Goal: Task Accomplishment & Management: Manage account settings

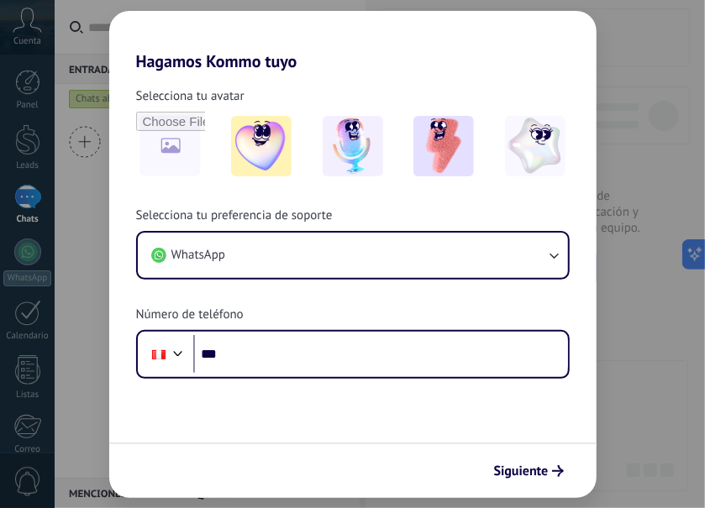
click at [26, 22] on div "Hagamos Kommo tuyo Selecciona tu avatar Selecciona tu preferencia de soporte Wh…" at bounding box center [352, 254] width 705 height 508
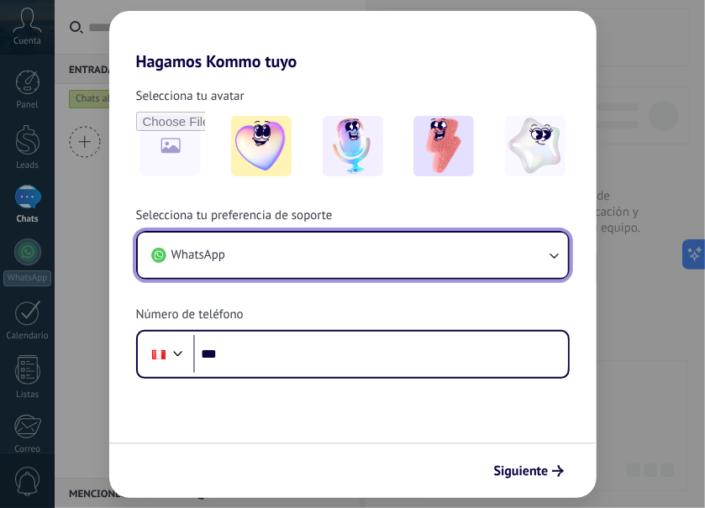
click at [533, 248] on icon "button" at bounding box center [553, 255] width 17 height 17
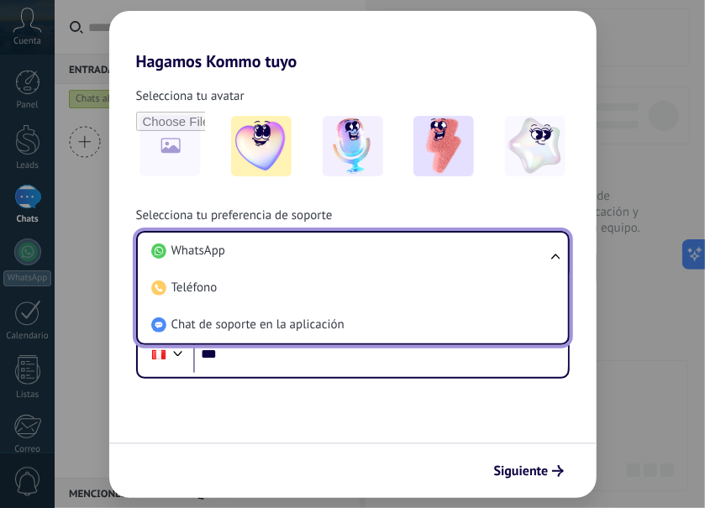
click at [218, 254] on span "WhatsApp" at bounding box center [198, 251] width 54 height 17
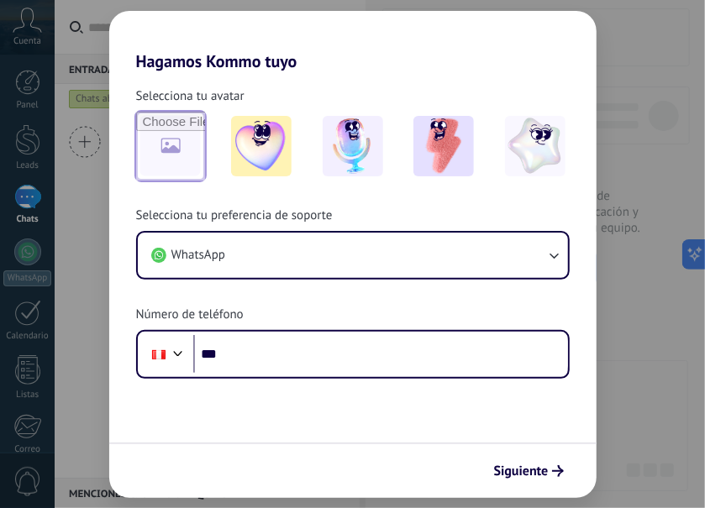
click at [180, 145] on input "file" at bounding box center [170, 146] width 69 height 69
type input "**********"
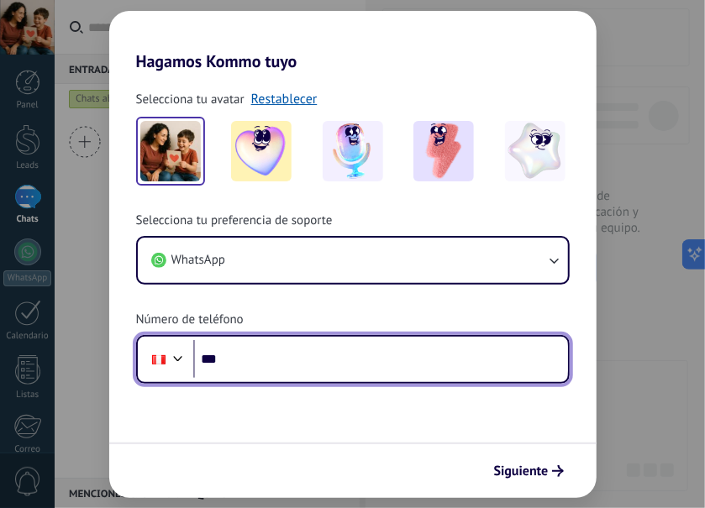
click at [249, 352] on input "***" at bounding box center [380, 359] width 375 height 39
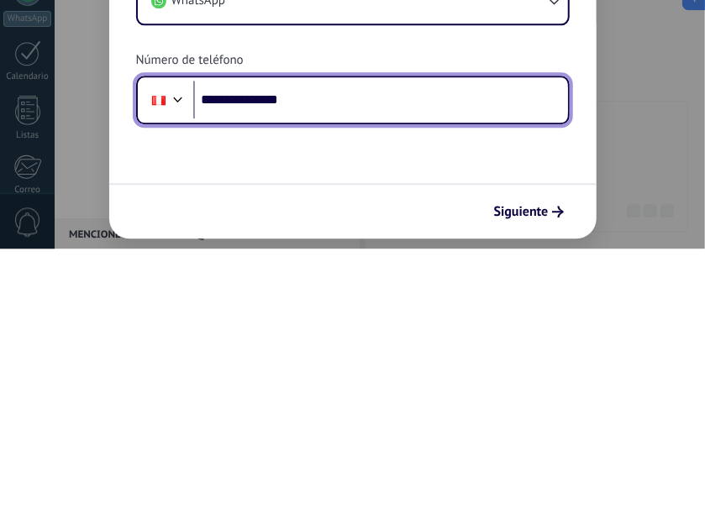
type input "**********"
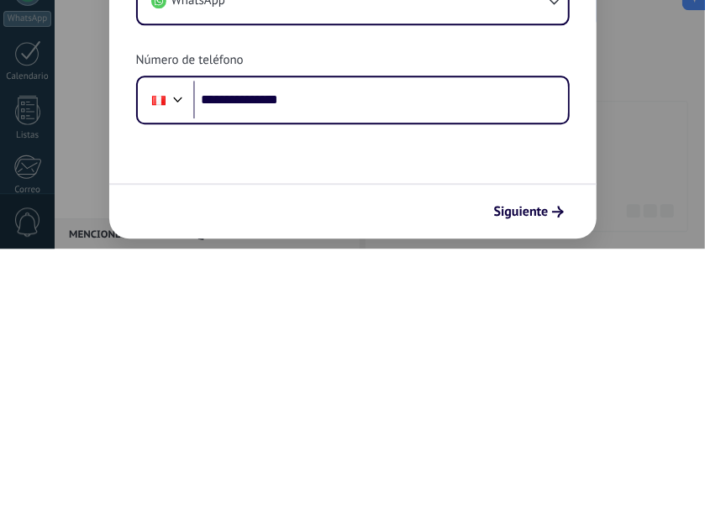
click at [533, 408] on form "**********" at bounding box center [352, 284] width 487 height 427
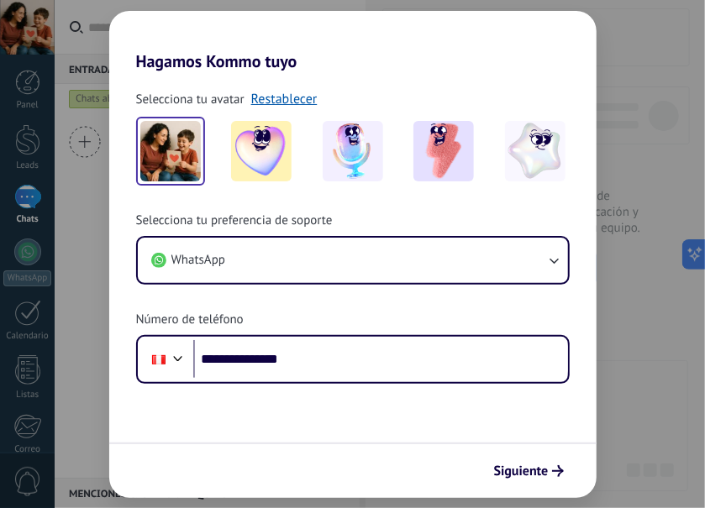
click at [533, 467] on span "Siguiente" at bounding box center [521, 471] width 55 height 12
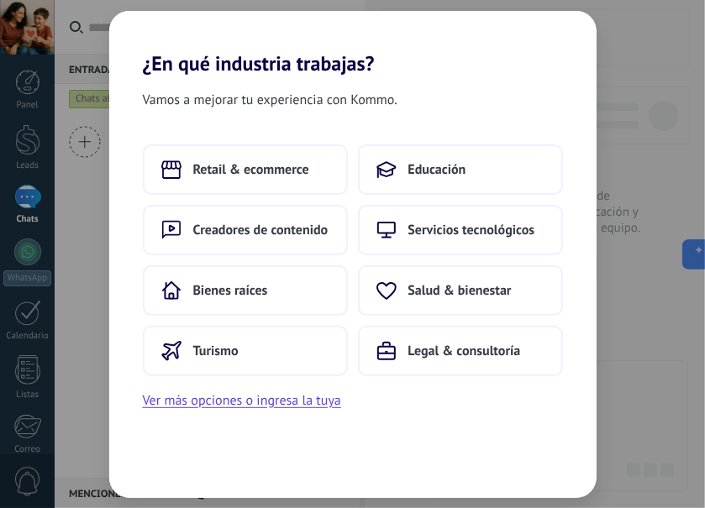
click at [508, 242] on button "Servicios tecnológicos" at bounding box center [460, 230] width 205 height 50
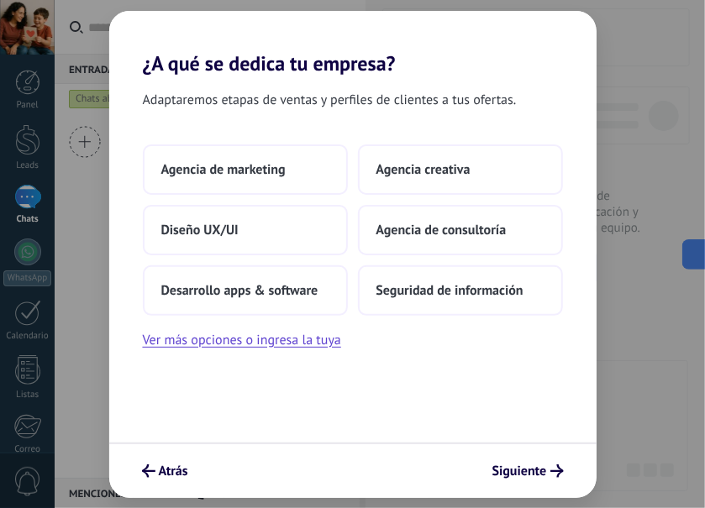
click at [299, 165] on button "Agencia de marketing" at bounding box center [245, 169] width 205 height 50
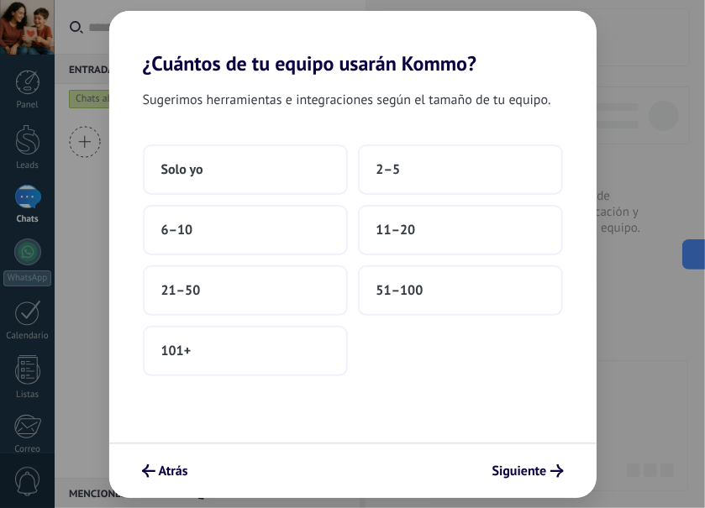
click at [222, 175] on button "Solo yo" at bounding box center [245, 169] width 205 height 50
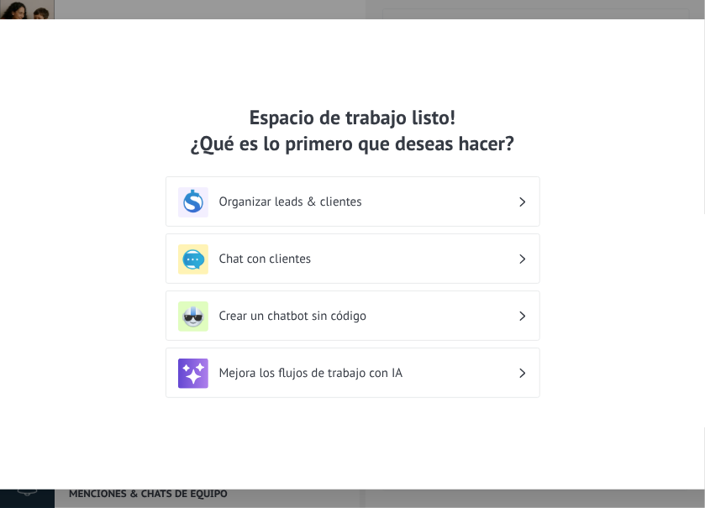
click at [488, 267] on div "Chat con clientes" at bounding box center [352, 259] width 349 height 30
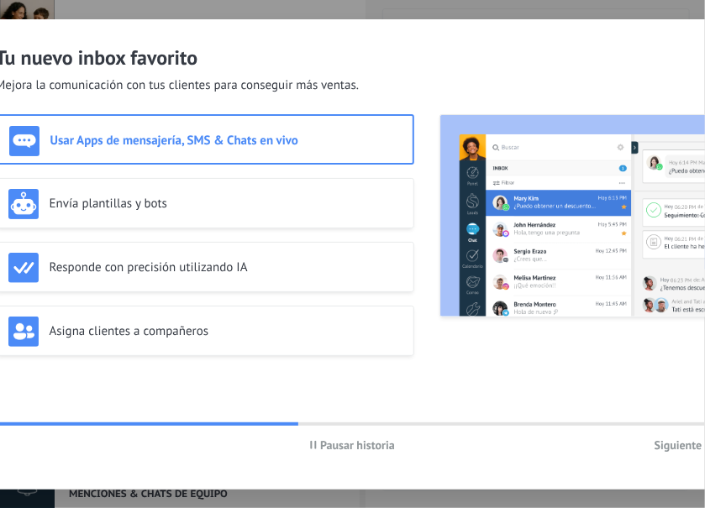
click at [234, 136] on h3 "Usar Apps de mensajería, SMS & Chats en vivo" at bounding box center [225, 141] width 350 height 16
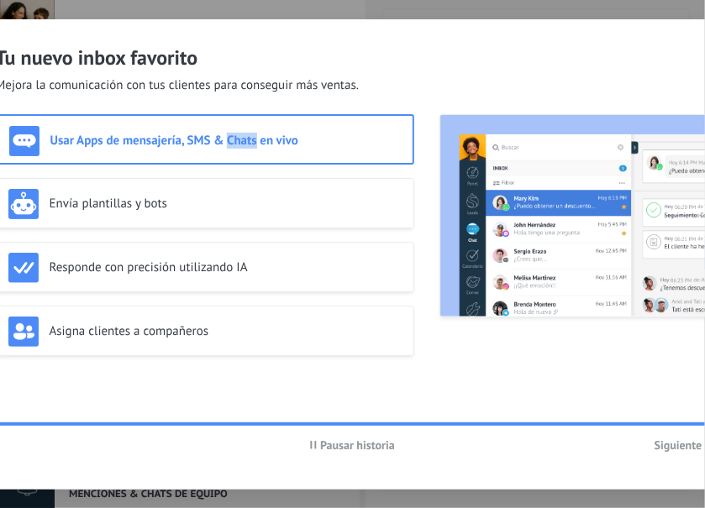
click at [22, 138] on img at bounding box center [24, 141] width 30 height 30
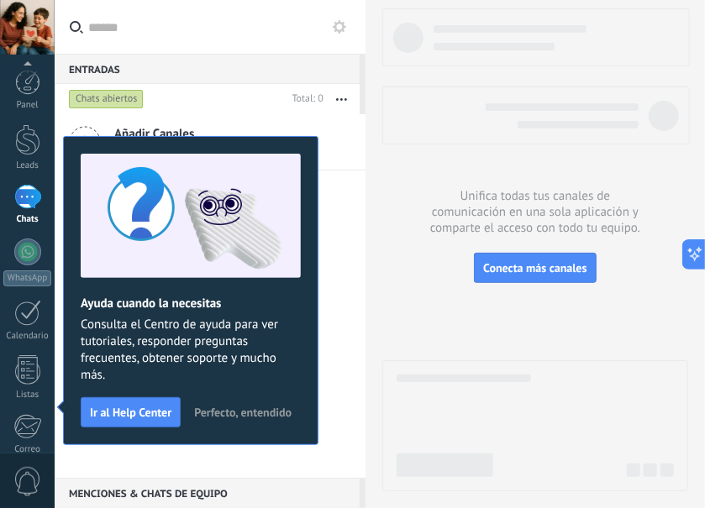
scroll to position [190, 0]
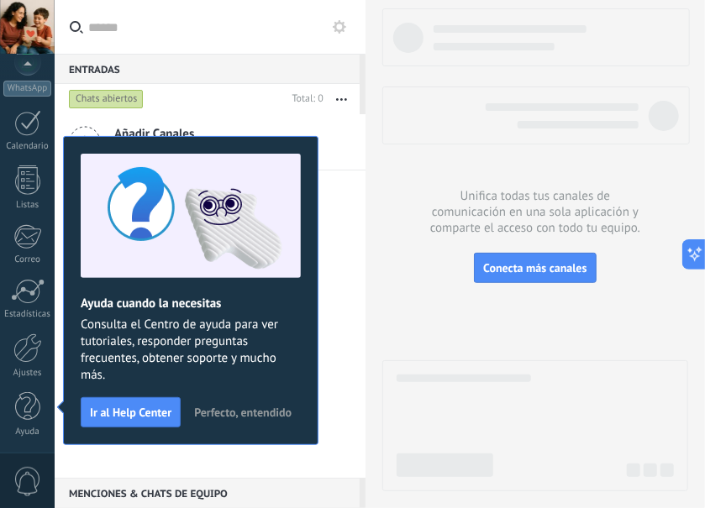
click at [32, 355] on div at bounding box center [27, 347] width 29 height 29
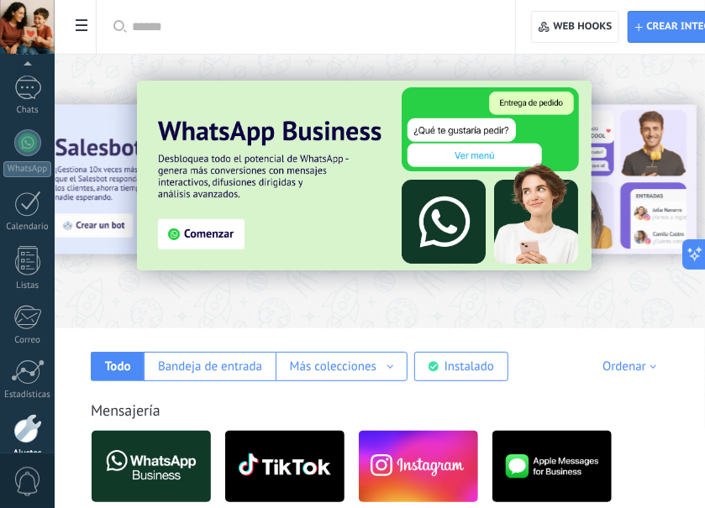
scroll to position [190, 0]
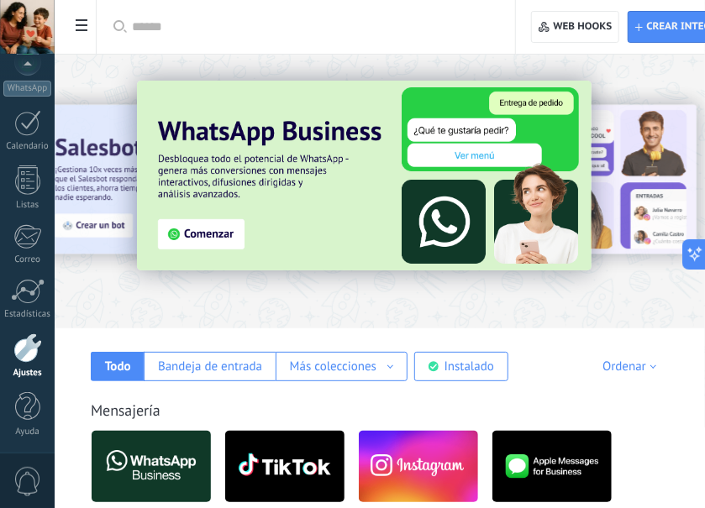
click at [86, 27] on icon at bounding box center [82, 25] width 12 height 12
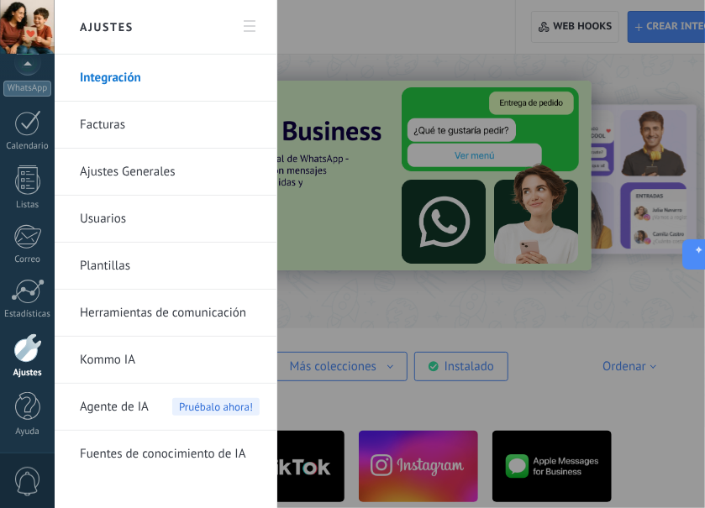
click at [123, 81] on link "Integración" at bounding box center [170, 78] width 180 height 47
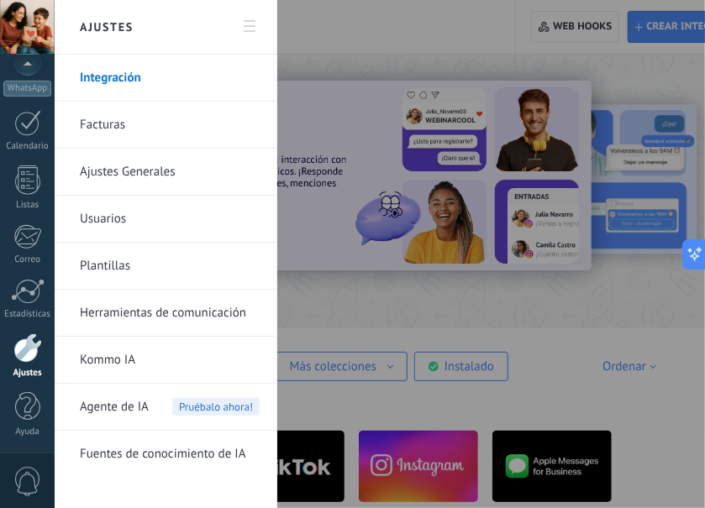
click at [141, 79] on link "Integración" at bounding box center [170, 78] width 180 height 47
click at [391, 307] on div at bounding box center [352, 254] width 705 height 508
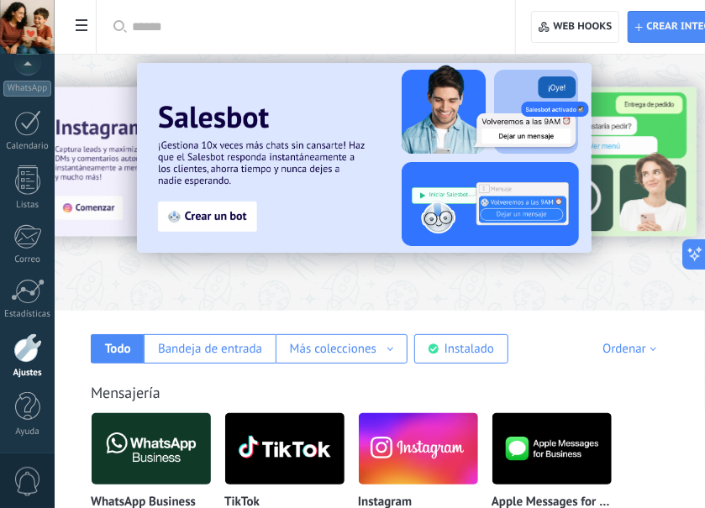
scroll to position [109, 0]
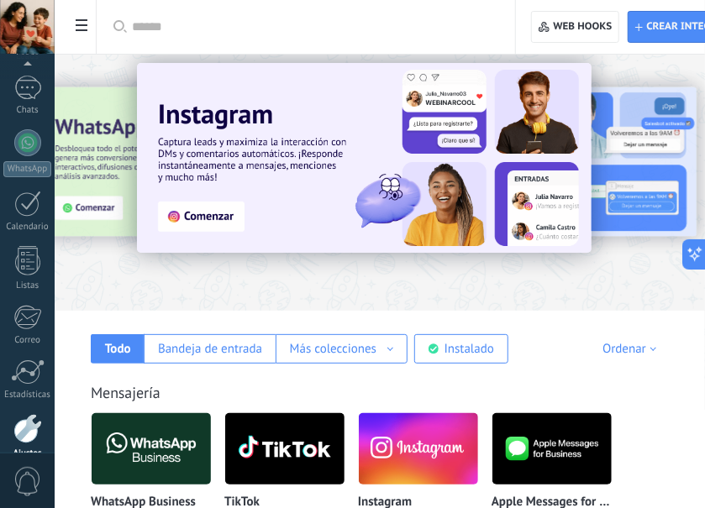
click at [166, 470] on img at bounding box center [151, 448] width 119 height 81
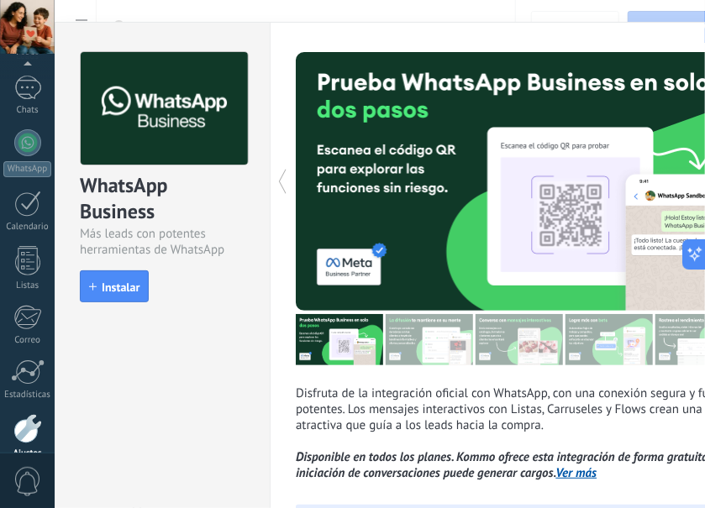
scroll to position [0, 0]
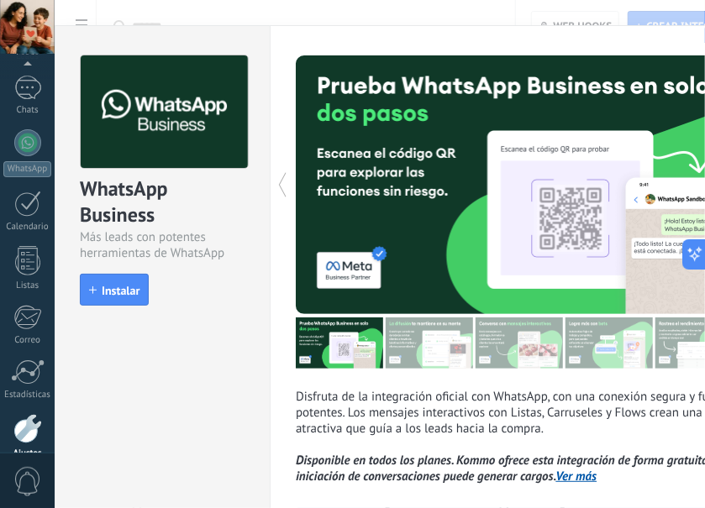
click at [533, 480] on link "Ver más" at bounding box center [576, 477] width 41 height 16
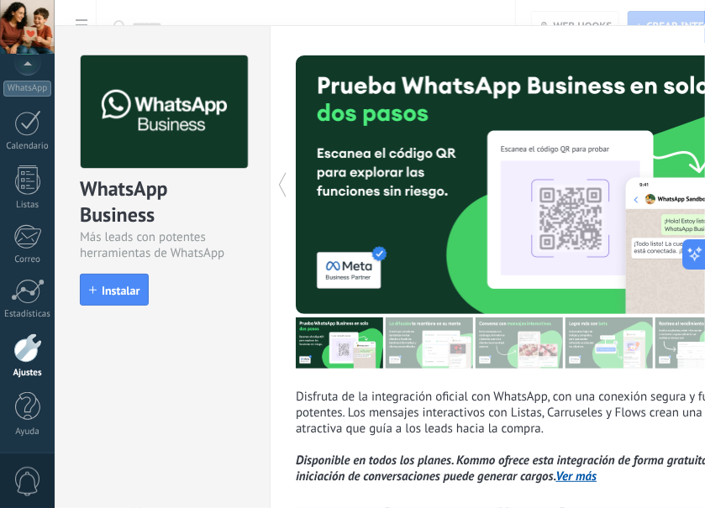
click at [121, 139] on img at bounding box center [164, 111] width 167 height 113
click at [126, 304] on button "Instalar" at bounding box center [114, 290] width 69 height 32
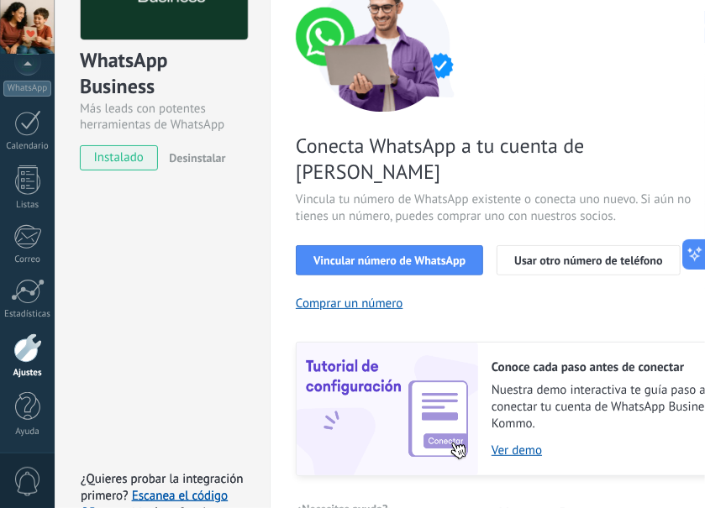
scroll to position [134, 0]
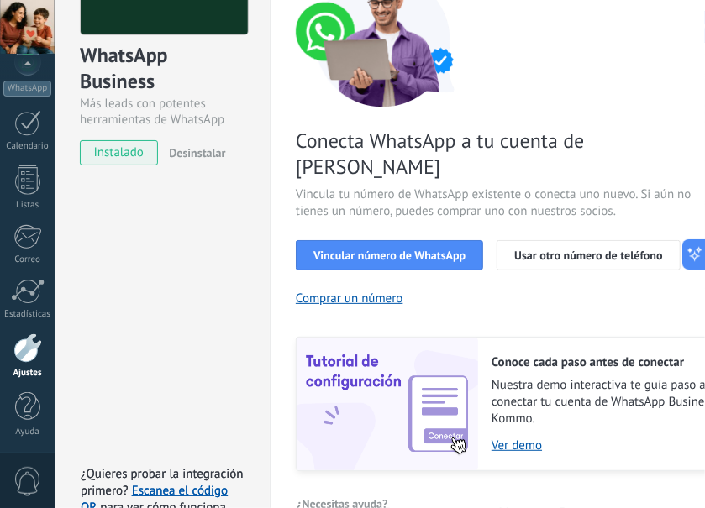
click at [441, 249] on span "Vincular número de WhatsApp" at bounding box center [389, 255] width 152 height 12
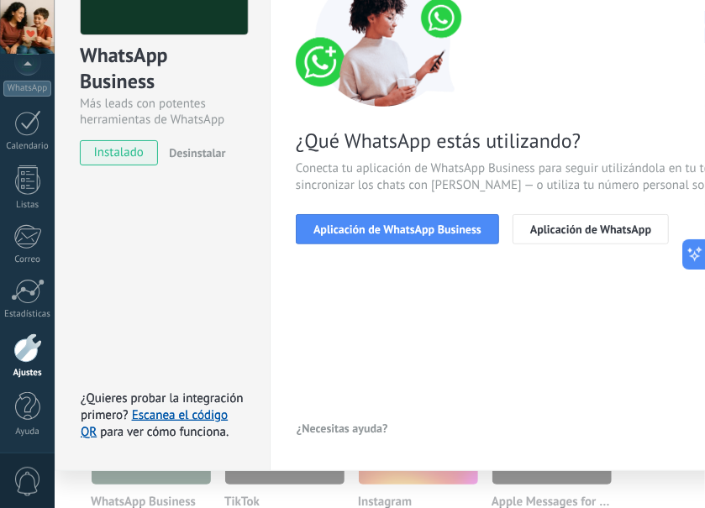
click at [469, 229] on span "Aplicación de WhatsApp Business" at bounding box center [397, 229] width 168 height 12
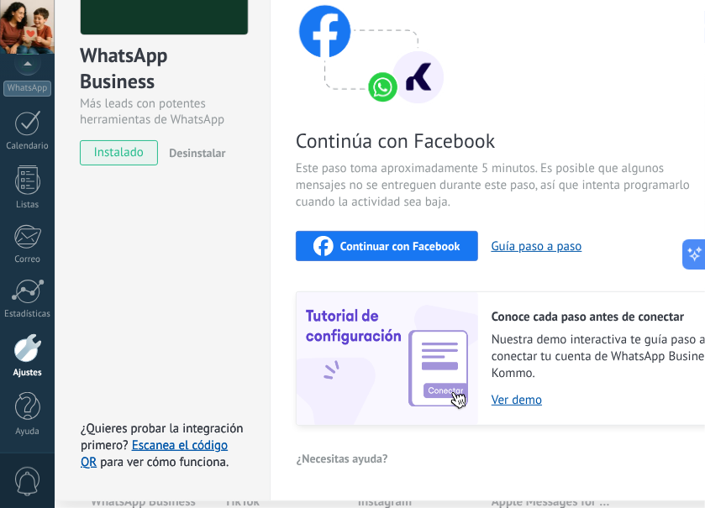
click at [444, 244] on span "Continuar con Facebook" at bounding box center [400, 246] width 120 height 12
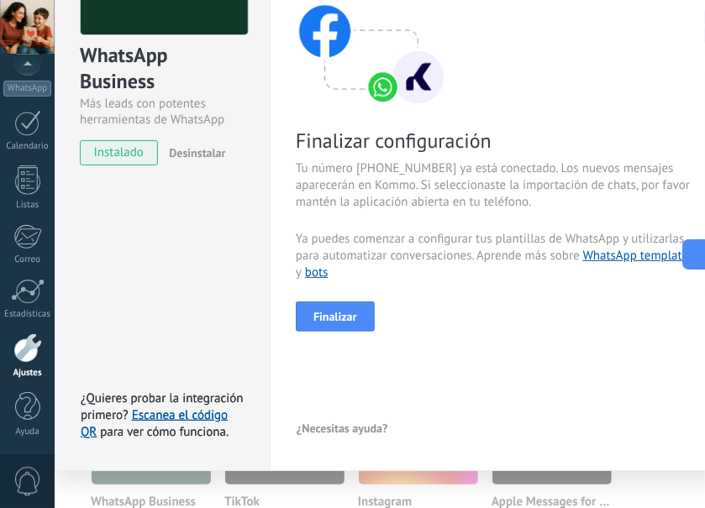
scroll to position [160, 0]
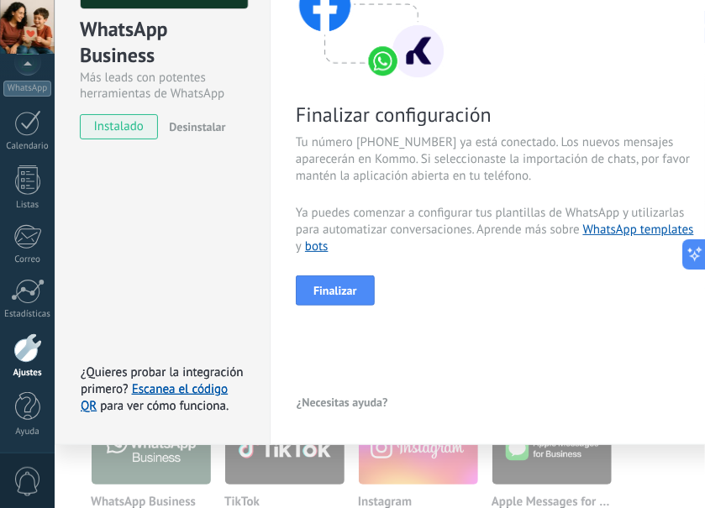
click at [360, 299] on button "Finalizar" at bounding box center [335, 291] width 79 height 30
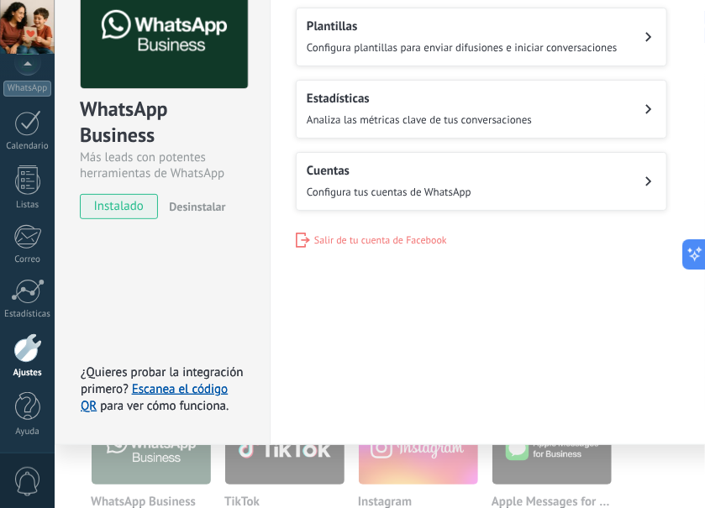
click at [533, 44] on button "Plantillas Configura plantillas para enviar difusiones e iniciar conversaciones" at bounding box center [481, 37] width 371 height 59
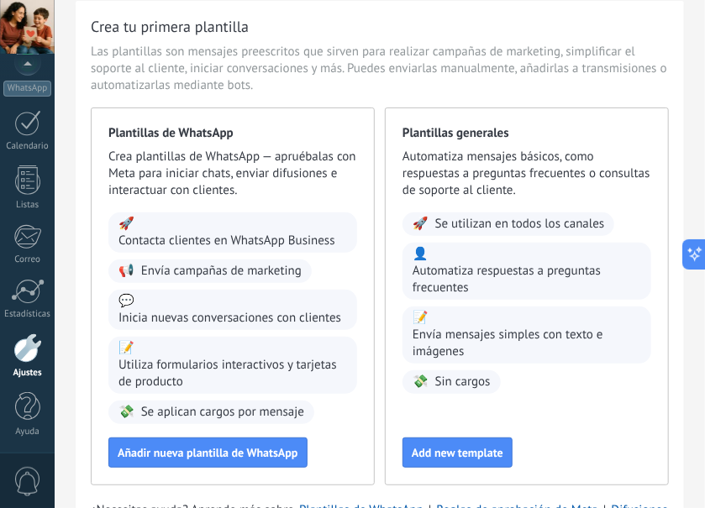
scroll to position [109, 0]
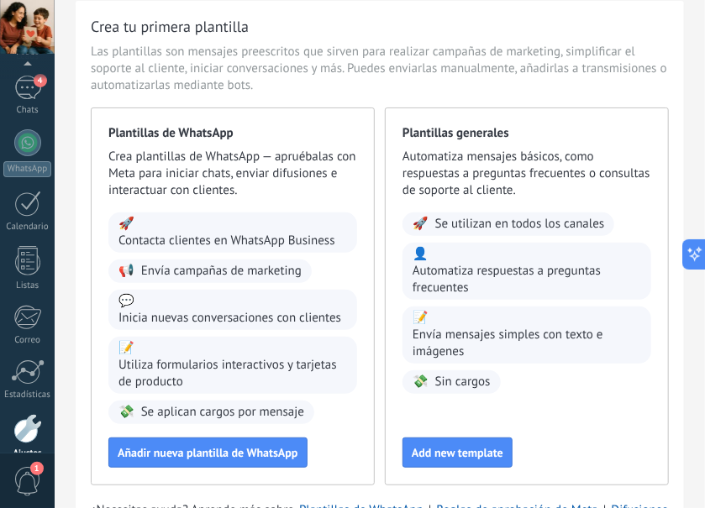
click at [485, 454] on span "Add new template" at bounding box center [458, 453] width 92 height 12
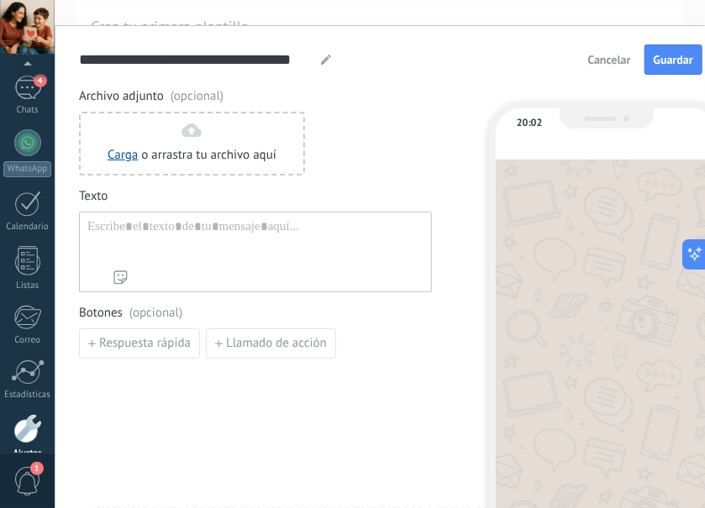
type input "**********"
click at [34, 425] on div at bounding box center [27, 428] width 29 height 29
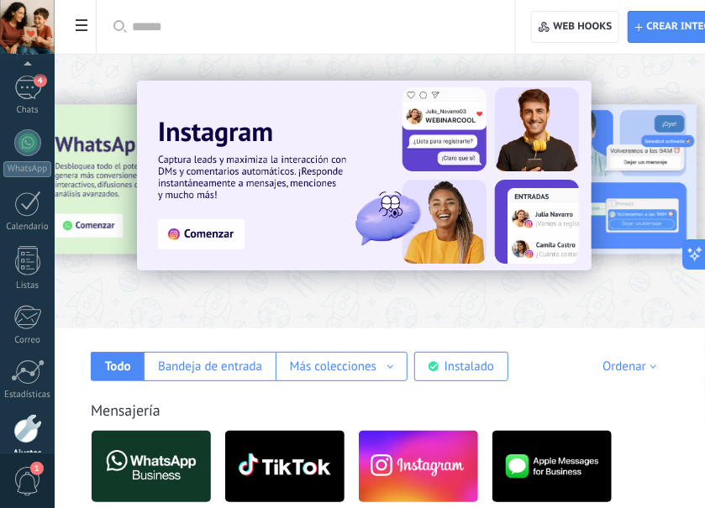
click at [35, 148] on div at bounding box center [27, 142] width 27 height 27
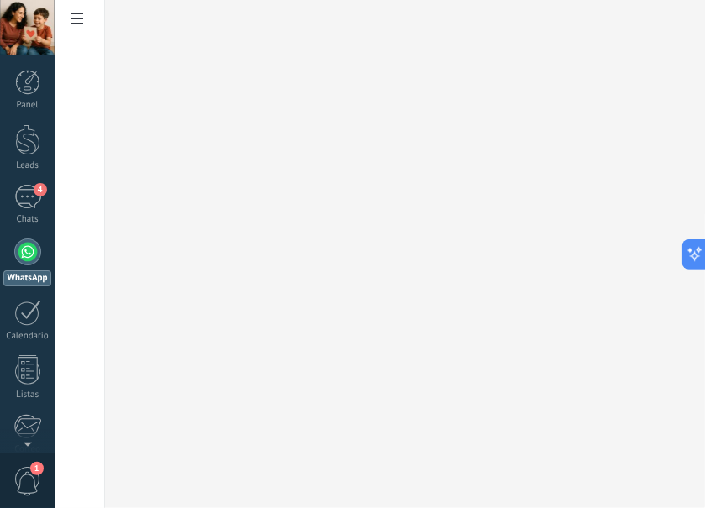
click at [32, 204] on div "4" at bounding box center [27, 197] width 27 height 24
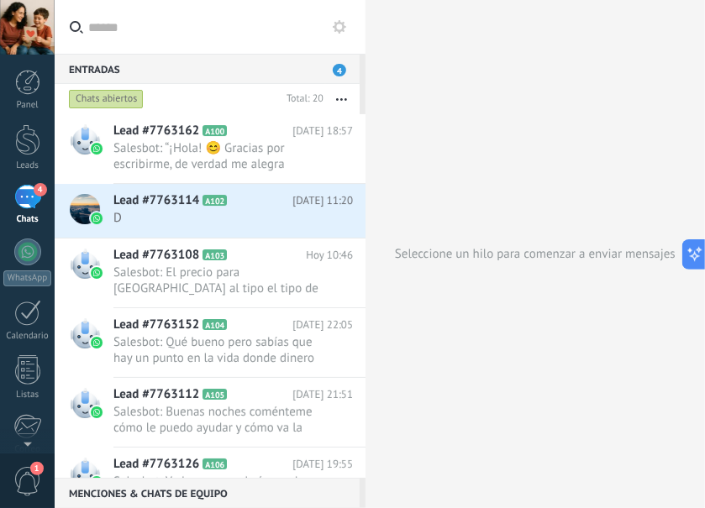
scroll to position [109, 0]
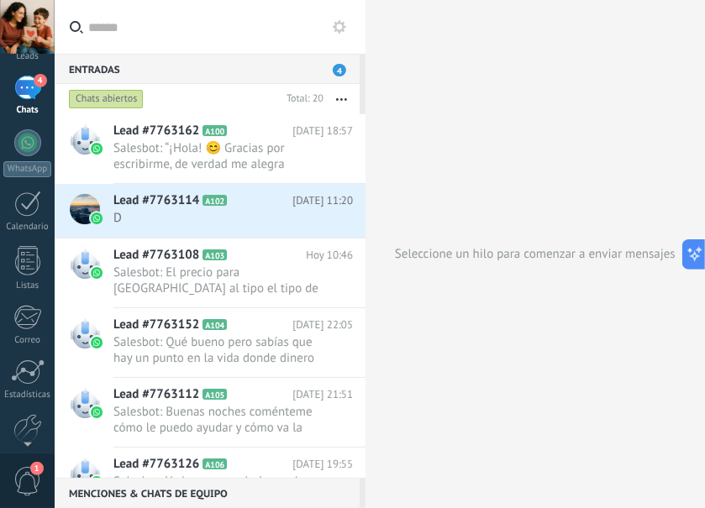
click at [37, 433] on div at bounding box center [27, 428] width 29 height 29
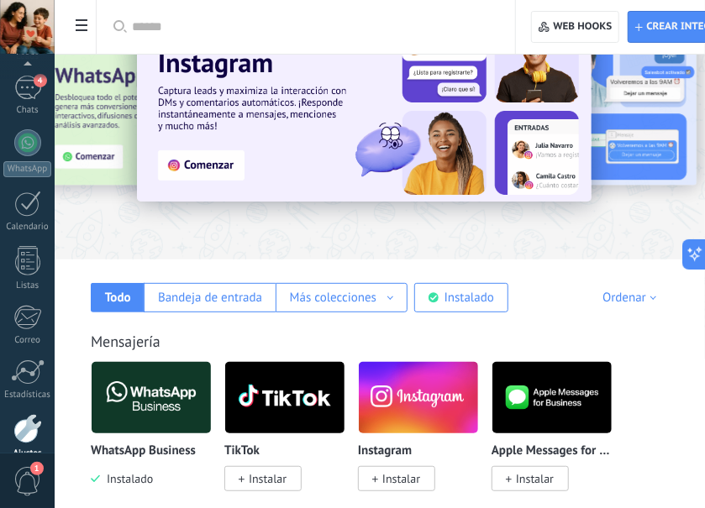
scroll to position [102, 0]
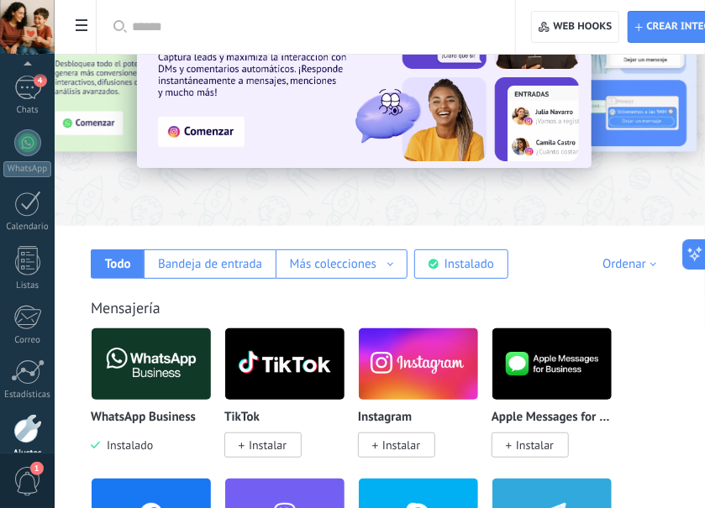
click at [176, 375] on img at bounding box center [151, 363] width 119 height 81
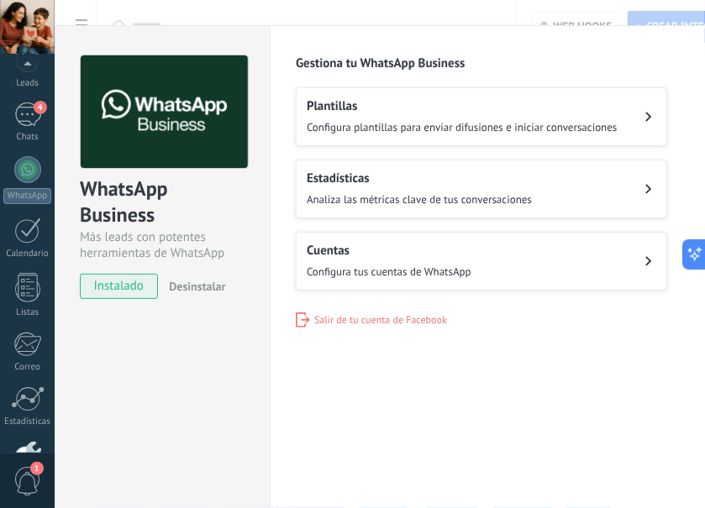
scroll to position [109, 0]
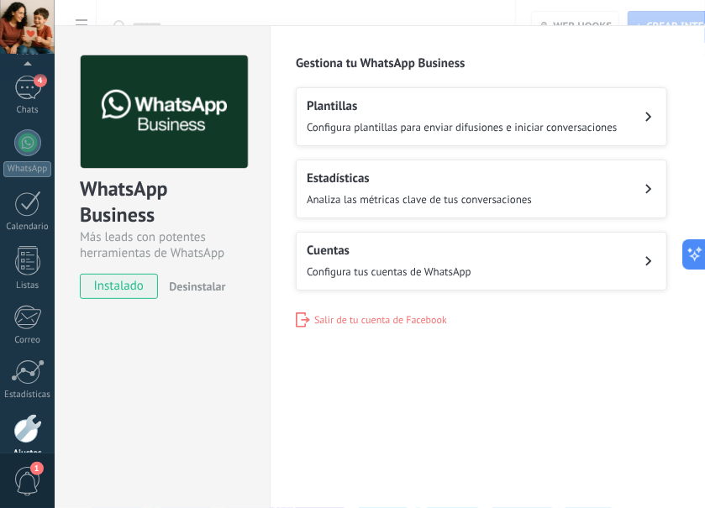
click at [25, 442] on div at bounding box center [27, 428] width 29 height 29
click at [39, 433] on div at bounding box center [27, 428] width 29 height 29
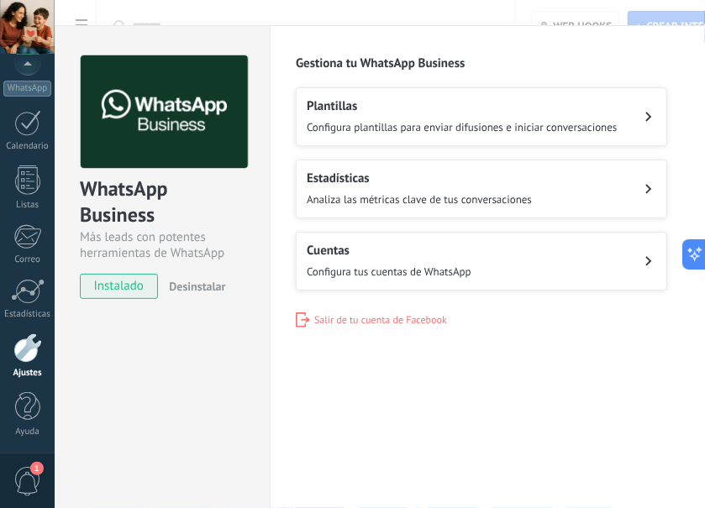
click at [84, 13] on div "WhatsApp Business Más leads con potentes herramientas de WhatsApp instalado Des…" at bounding box center [380, 254] width 650 height 508
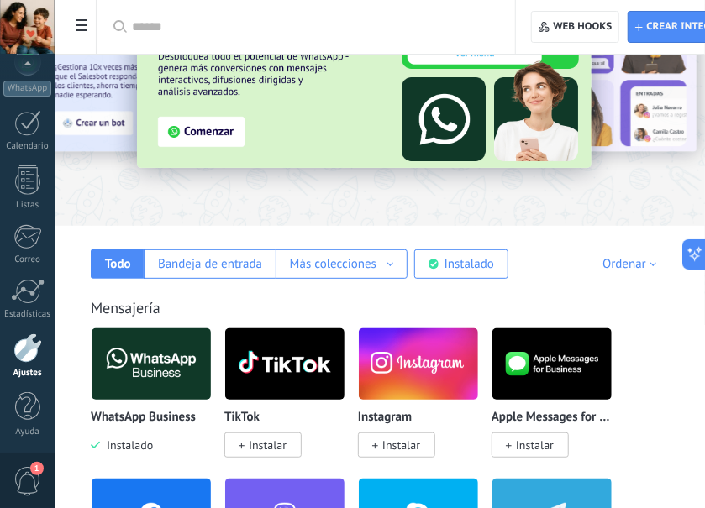
click at [91, 37] on span at bounding box center [81, 27] width 29 height 33
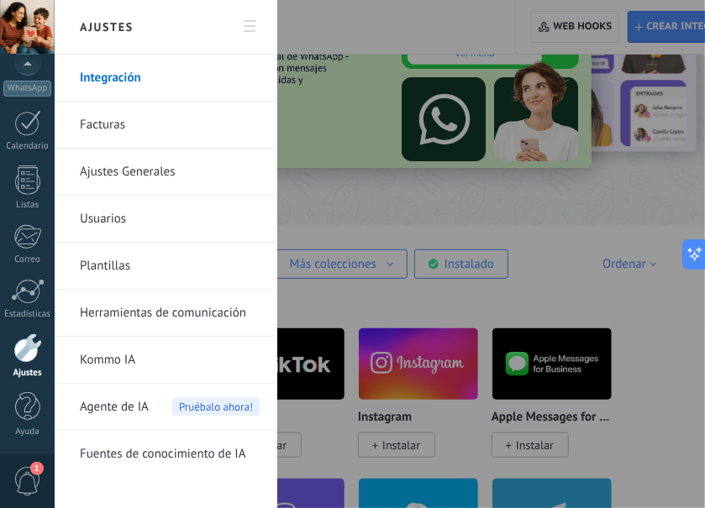
click at [148, 417] on span "Agente de IA" at bounding box center [114, 407] width 69 height 47
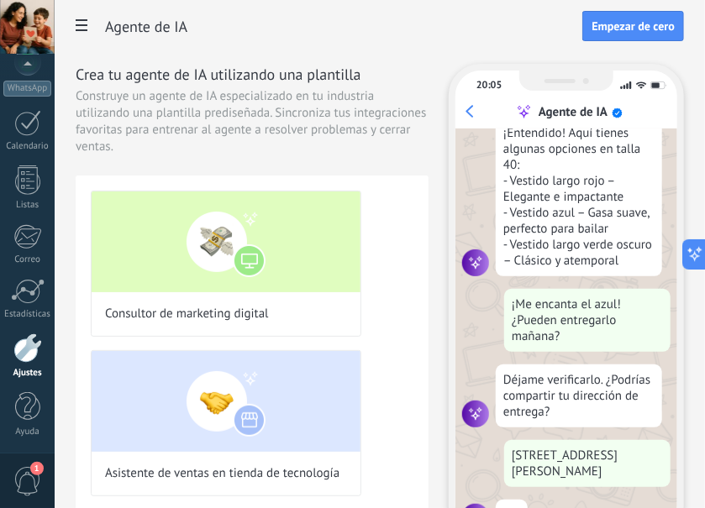
scroll to position [312, 0]
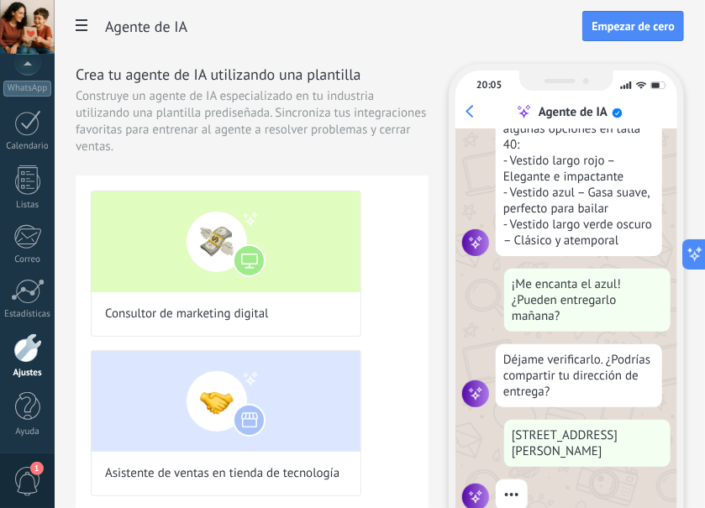
click at [88, 19] on span at bounding box center [81, 27] width 29 height 33
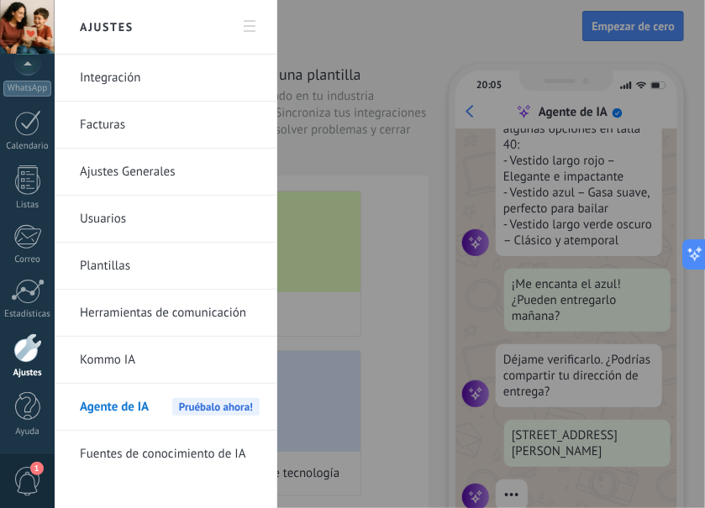
click at [130, 351] on link "Kommo IA" at bounding box center [170, 360] width 180 height 47
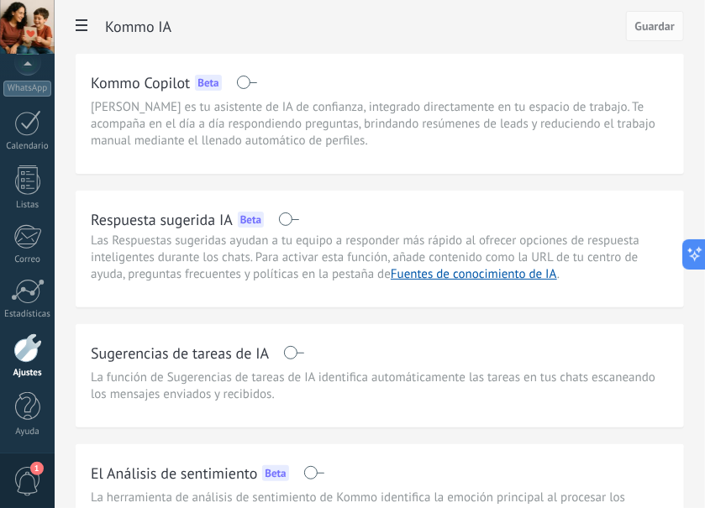
scroll to position [109, 0]
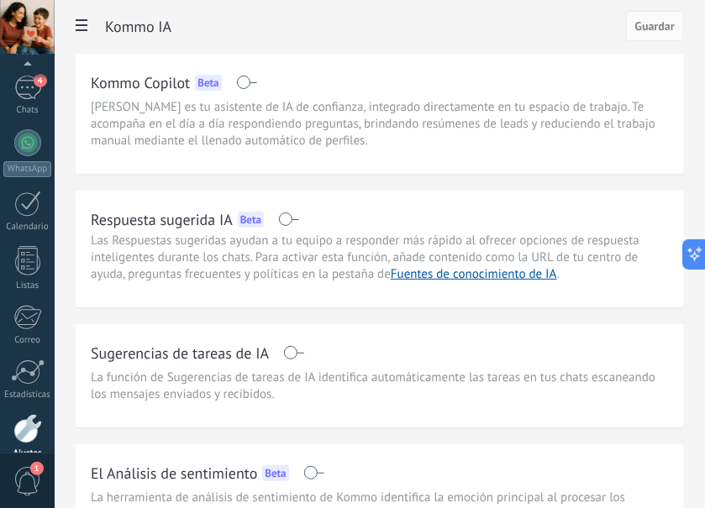
click at [285, 224] on span at bounding box center [288, 219] width 21 height 13
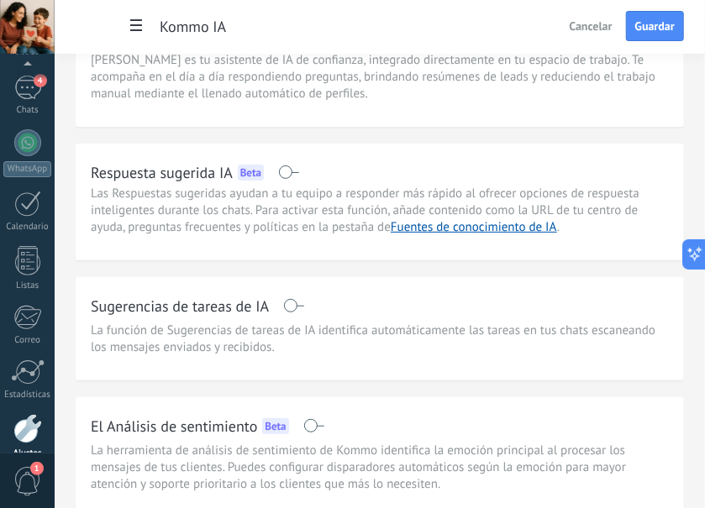
click at [296, 302] on span at bounding box center [293, 305] width 21 height 13
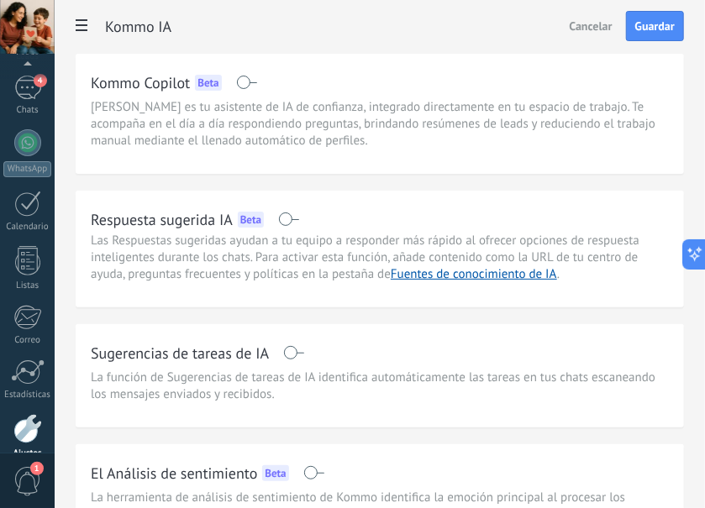
scroll to position [190, 0]
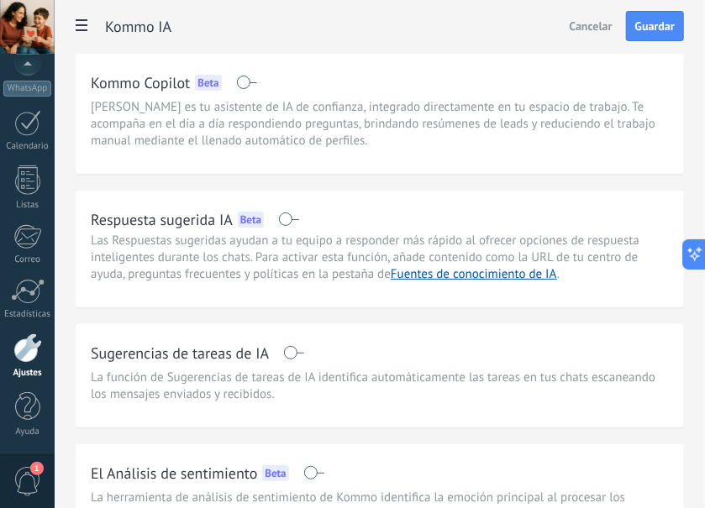
click at [533, 40] on button "Guardar" at bounding box center [655, 26] width 58 height 30
click at [87, 32] on span at bounding box center [81, 27] width 29 height 33
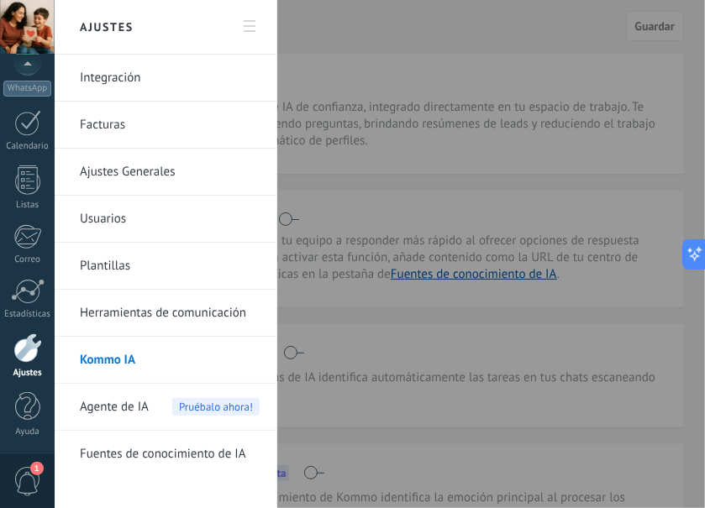
click at [148, 413] on span "Agente de IA" at bounding box center [114, 407] width 69 height 47
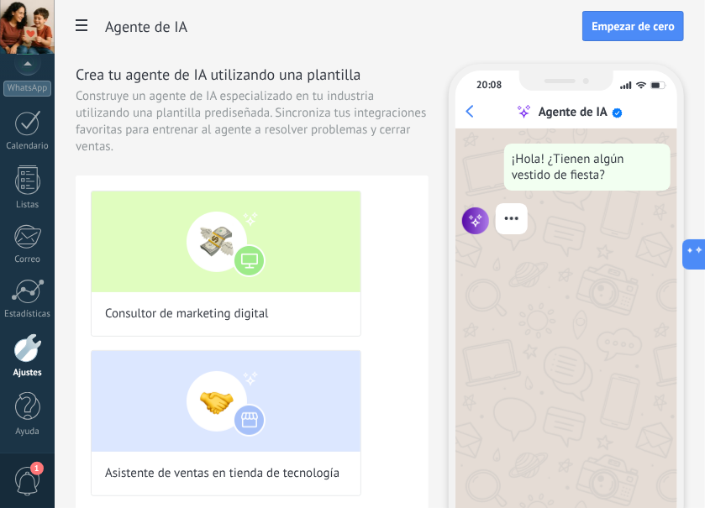
scroll to position [109, 0]
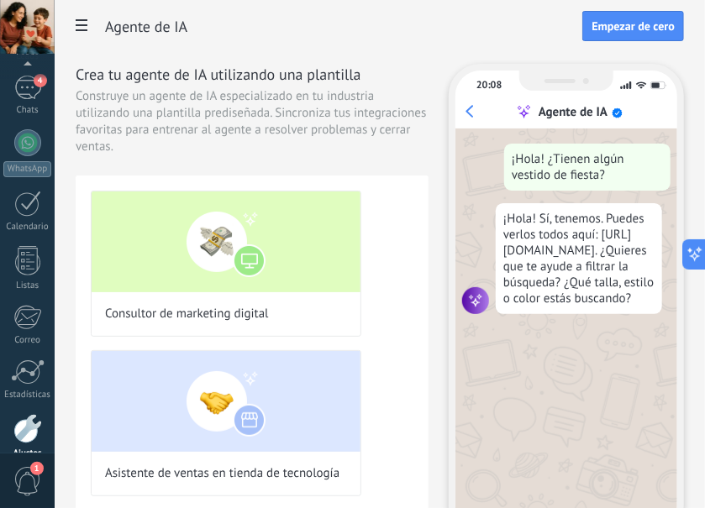
click at [279, 313] on div "Consultor de marketing digital" at bounding box center [226, 264] width 270 height 146
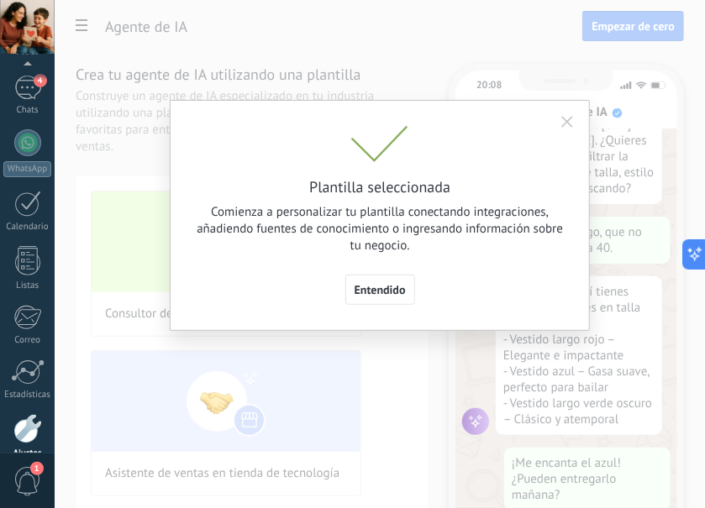
scroll to position [133, 0]
click at [392, 296] on span "Entendido" at bounding box center [379, 290] width 51 height 12
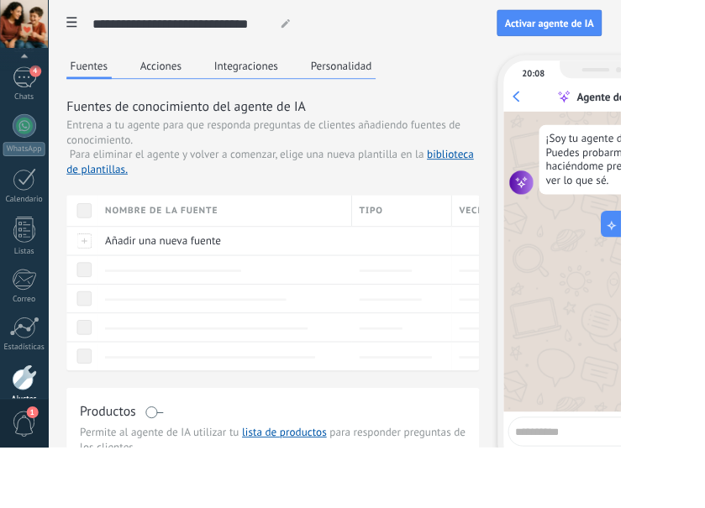
scroll to position [29, 0]
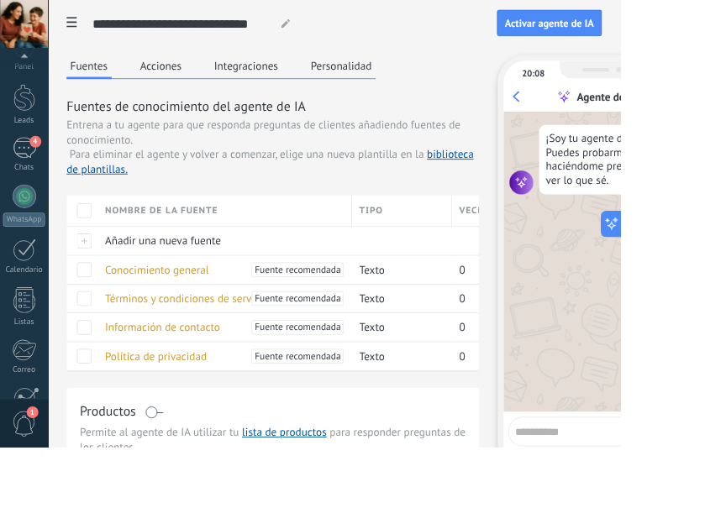
click at [176, 73] on button "Acciones" at bounding box center [182, 74] width 55 height 25
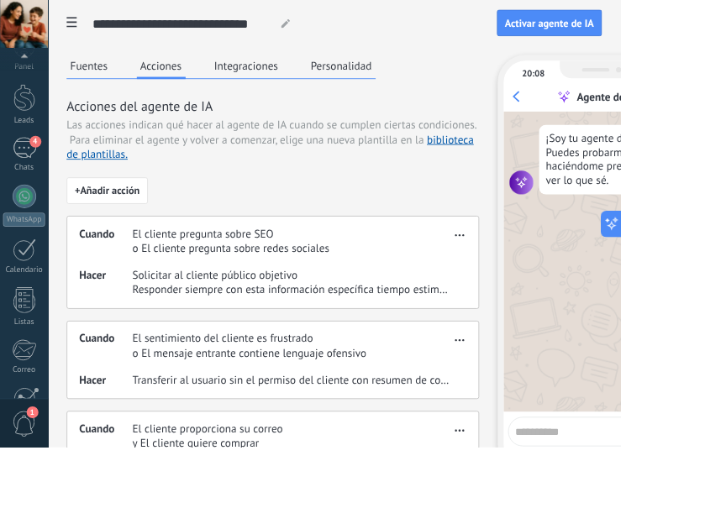
click at [108, 66] on button "Fuentes" at bounding box center [101, 74] width 51 height 25
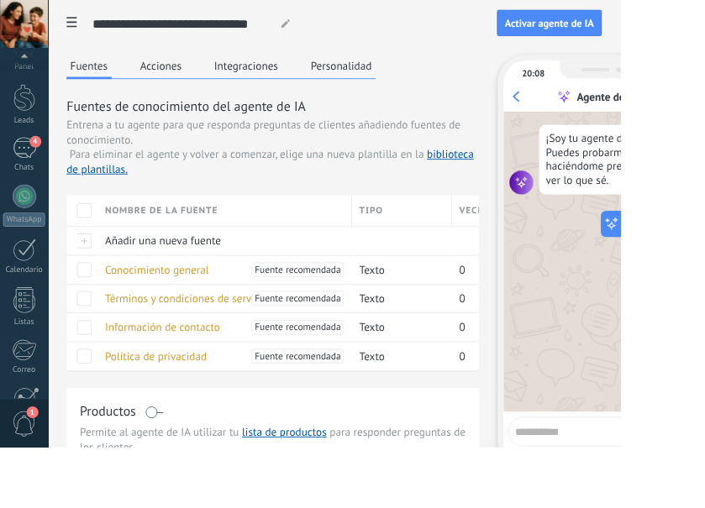
click at [181, 467] on span at bounding box center [175, 468] width 21 height 13
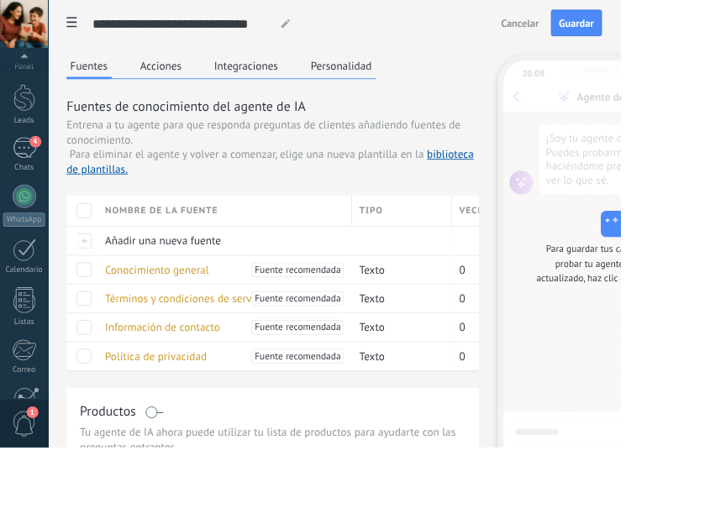
click at [533, 24] on span "Guardar" at bounding box center [654, 26] width 39 height 12
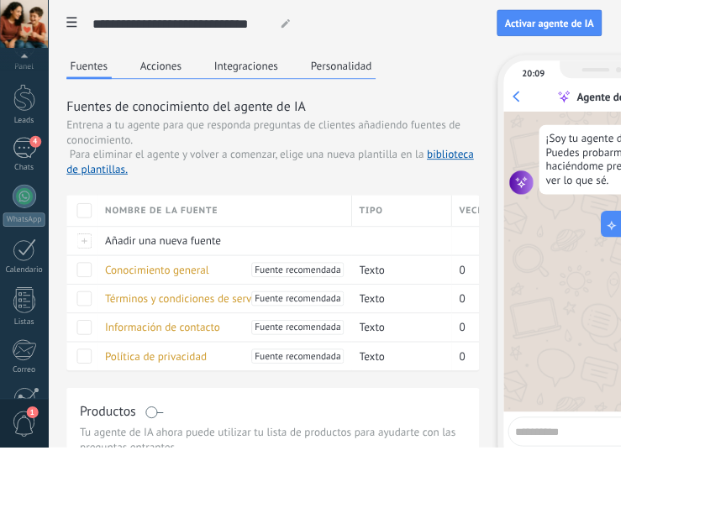
click at [506, 177] on link "biblioteca de plantillas." at bounding box center [307, 184] width 463 height 33
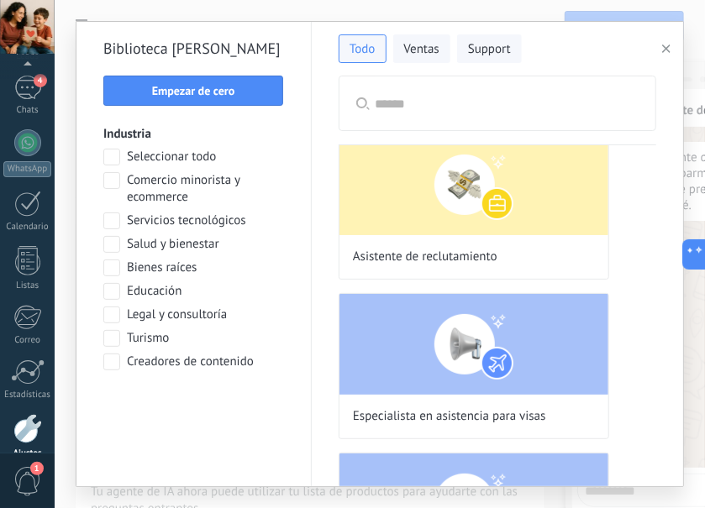
scroll to position [0, 0]
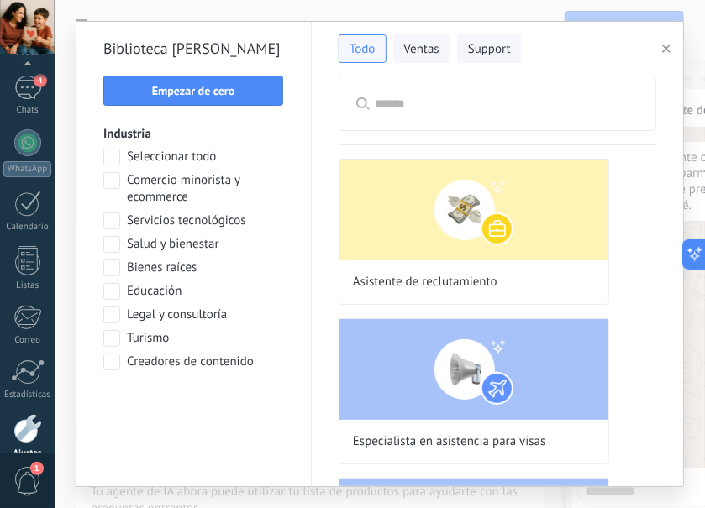
click at [533, 45] on icon "button" at bounding box center [666, 49] width 8 height 8
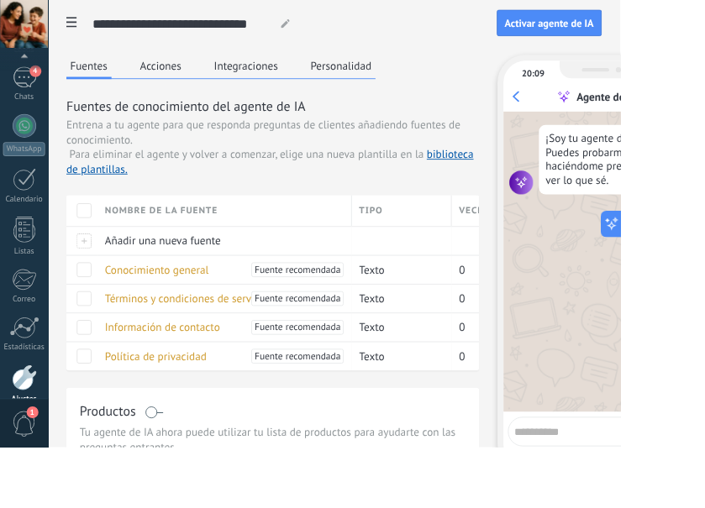
scroll to position [29, 0]
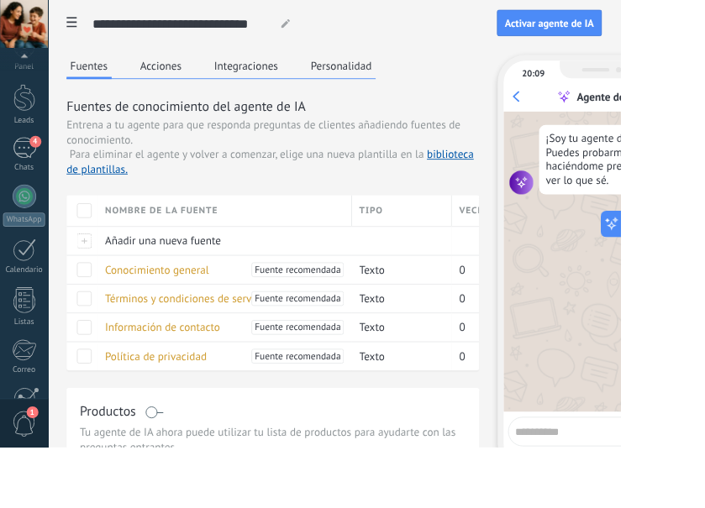
click at [118, 273] on div "Añadir una nueva fuente" at bounding box center [251, 274] width 281 height 32
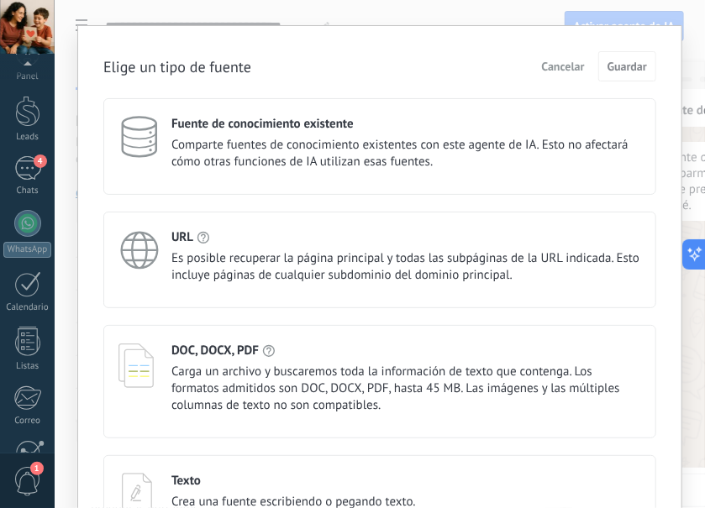
scroll to position [109, 0]
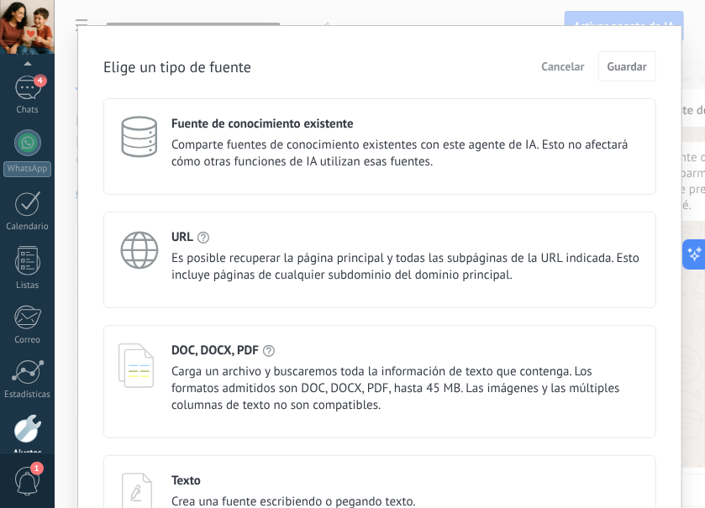
click at [388, 501] on span "Crea una fuente escribiendo o pegando texto." at bounding box center [293, 502] width 244 height 17
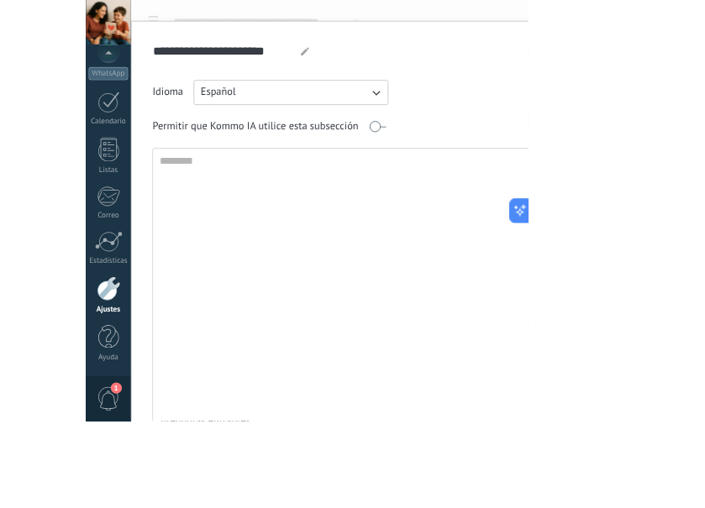
scroll to position [84, 0]
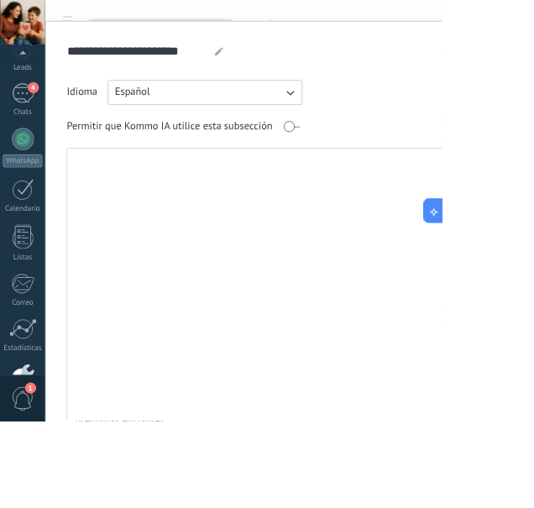
click at [108, 201] on textarea at bounding box center [388, 360] width 615 height 361
type textarea "**********"
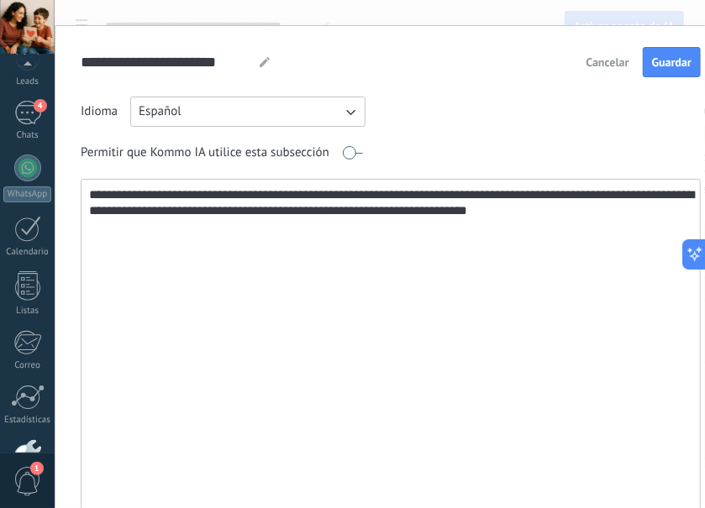
scroll to position [190, 0]
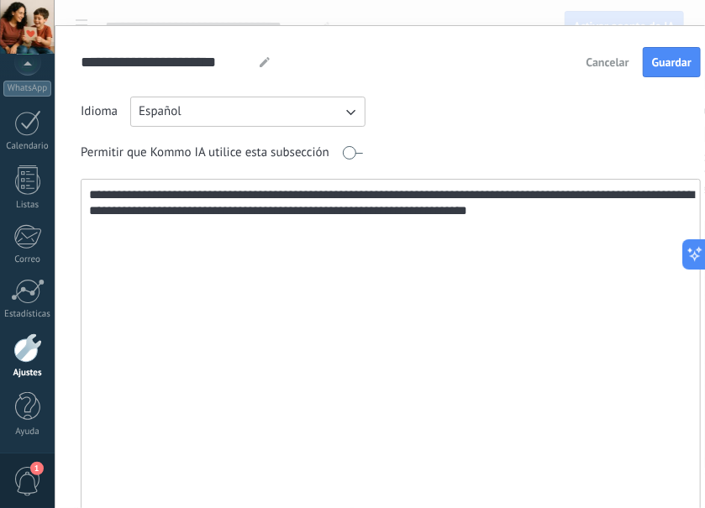
click at [533, 64] on span "Guardar" at bounding box center [671, 62] width 39 height 12
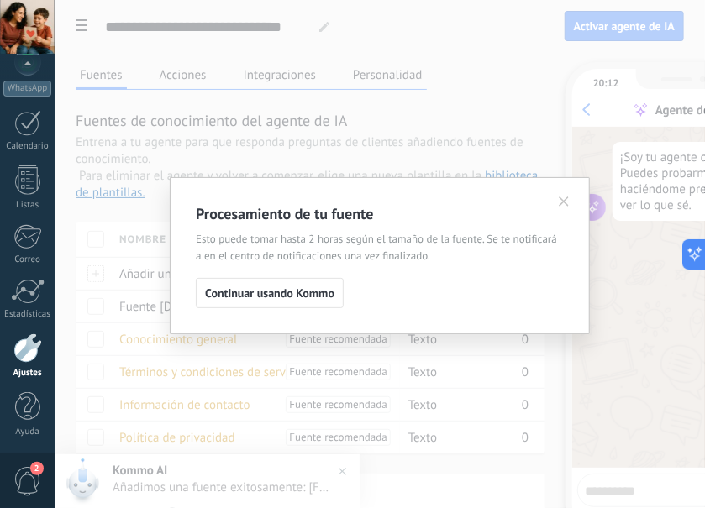
click at [307, 296] on span "Continuar usando Kommo" at bounding box center [269, 293] width 129 height 12
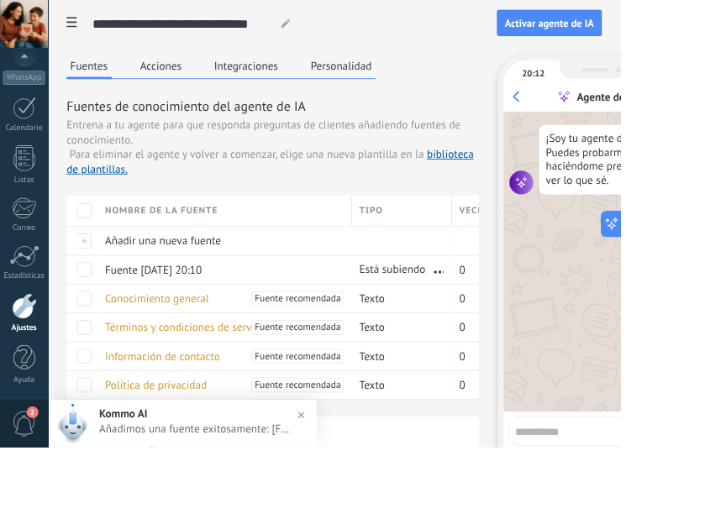
scroll to position [120, 0]
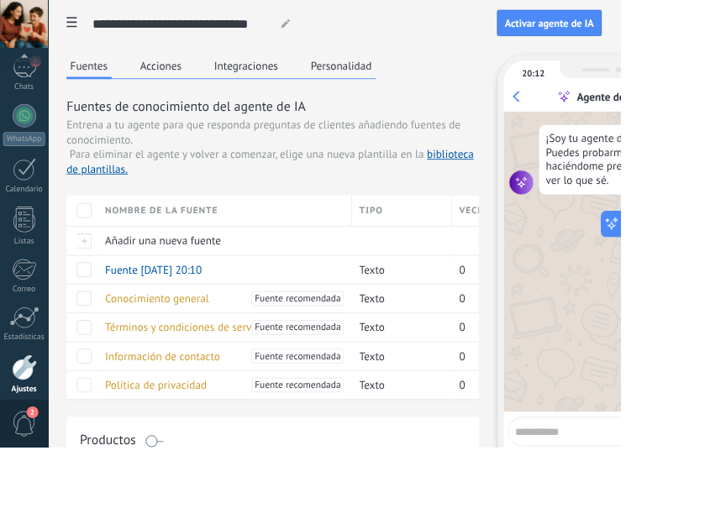
click at [533, 491] on textarea at bounding box center [671, 488] width 173 height 21
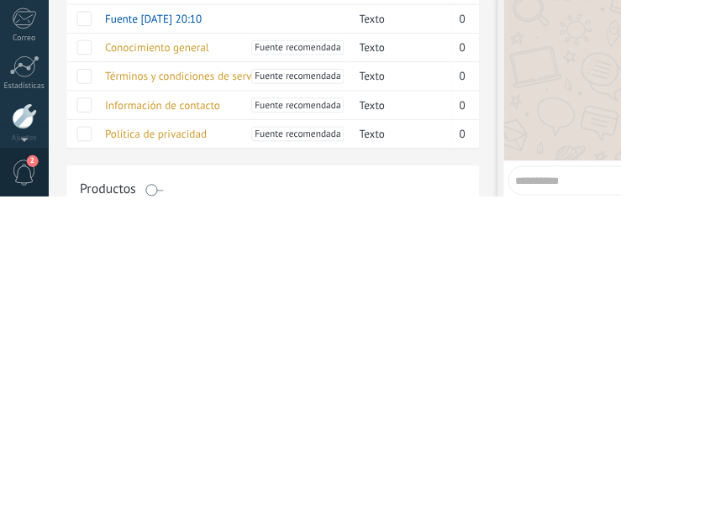
scroll to position [47, 0]
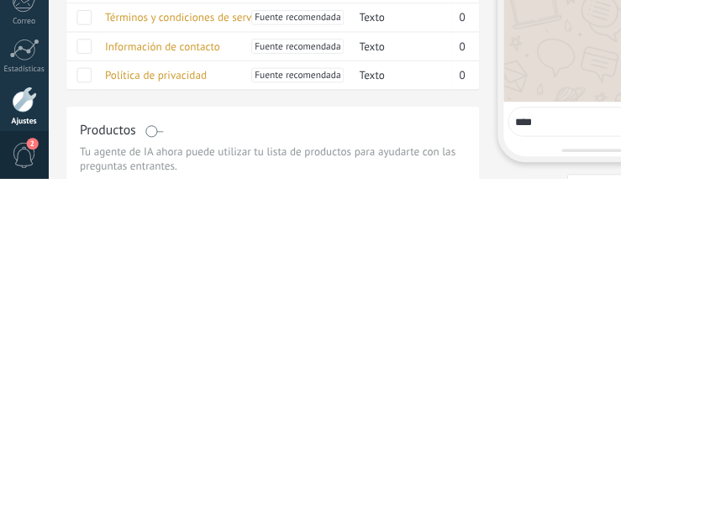
type textarea "****"
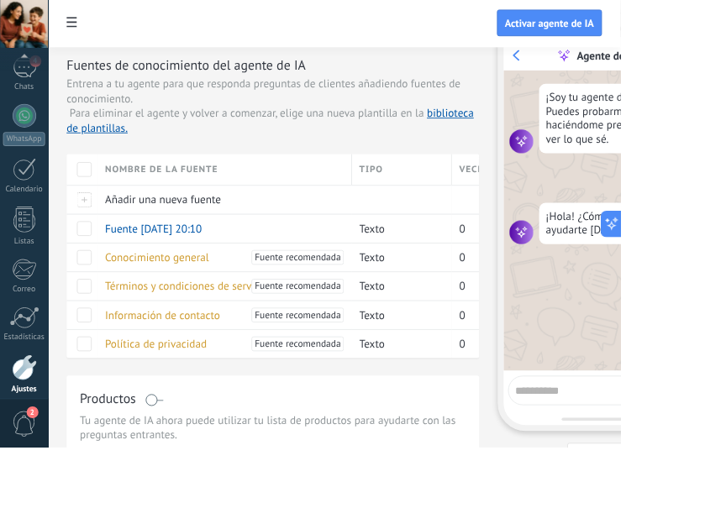
click at [120, 260] on span "Fuente [DATE] 20:10" at bounding box center [174, 260] width 110 height 16
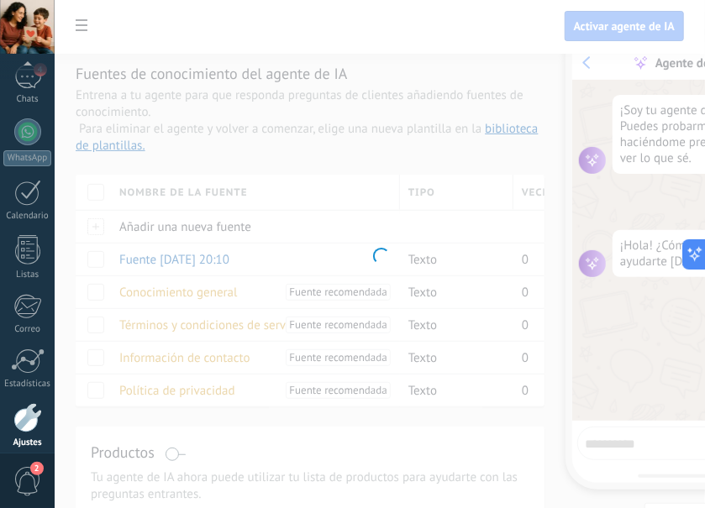
scroll to position [190, 0]
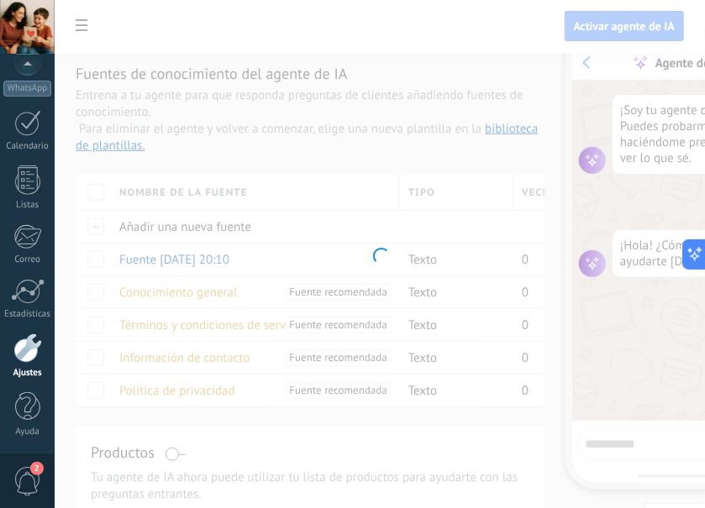
type textarea "**********"
type input "**********"
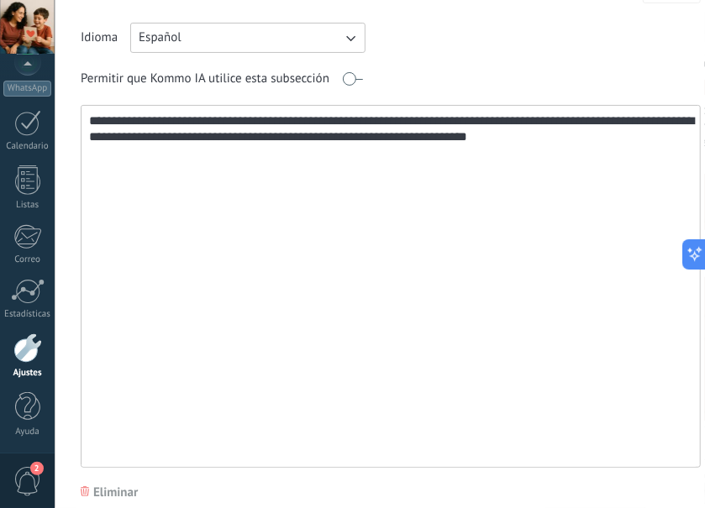
scroll to position [0, 0]
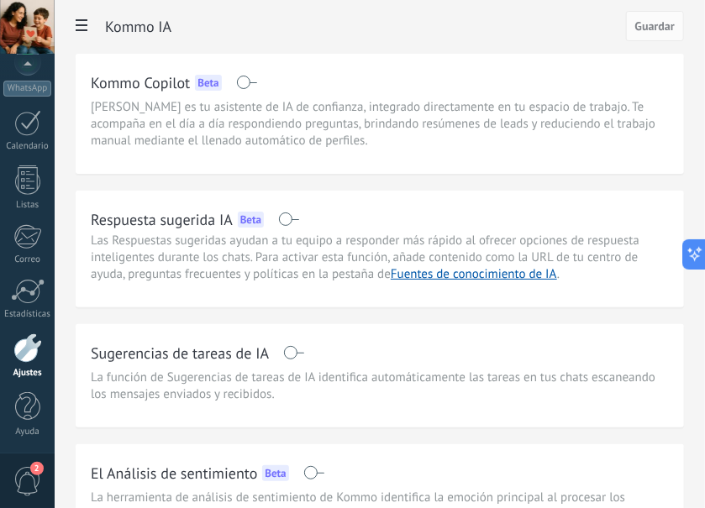
click at [87, 37] on span at bounding box center [81, 27] width 29 height 33
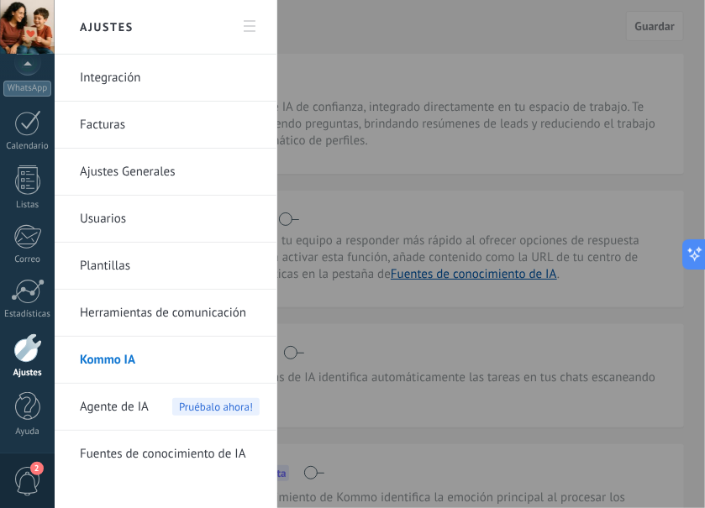
click at [146, 413] on span "Agente de IA" at bounding box center [114, 407] width 69 height 47
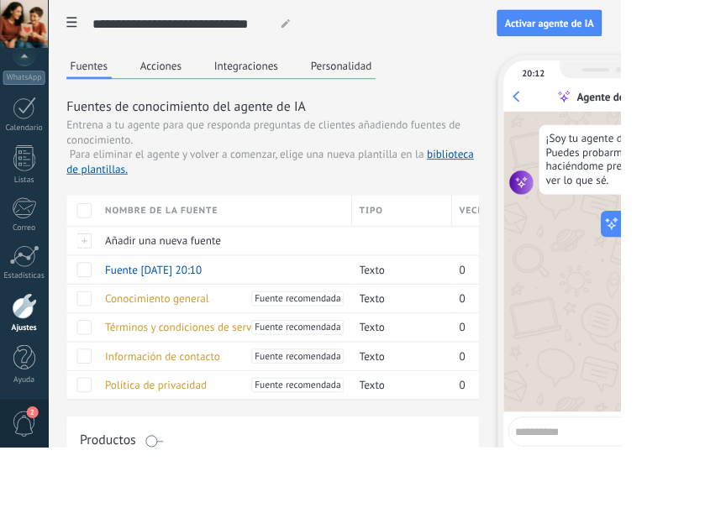
scroll to position [120, 0]
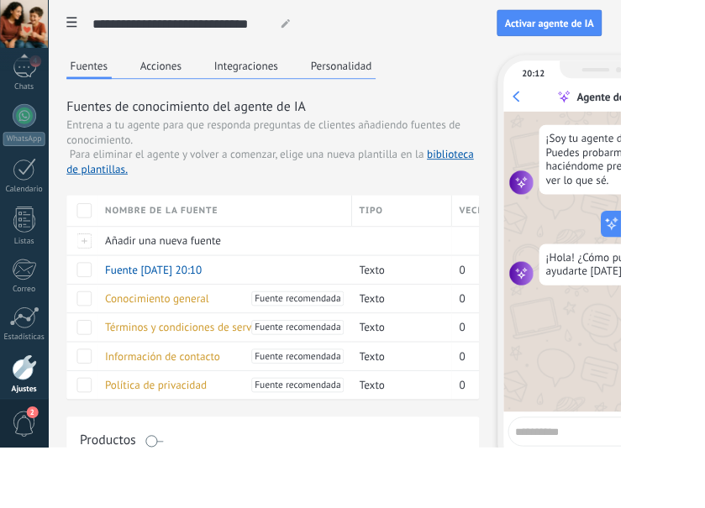
click at [533, 493] on textarea at bounding box center [671, 488] width 173 height 21
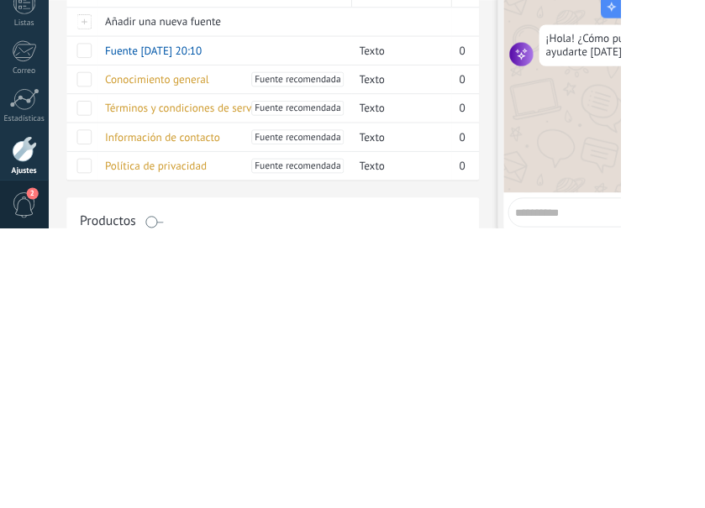
scroll to position [47, 0]
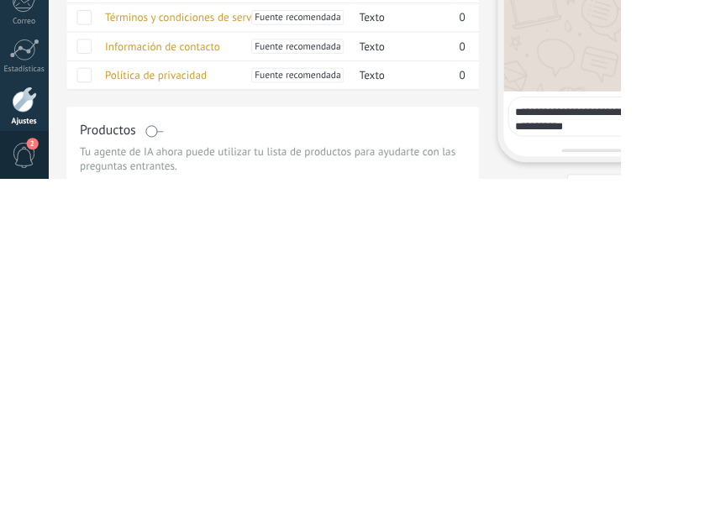
type textarea "**********"
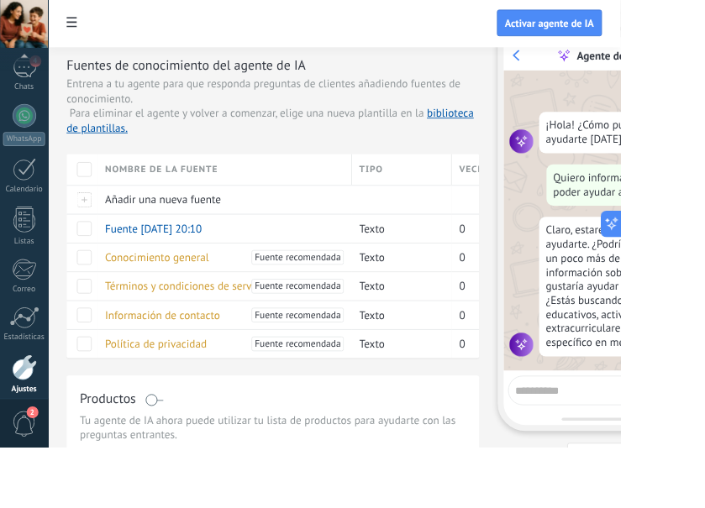
scroll to position [113, 0]
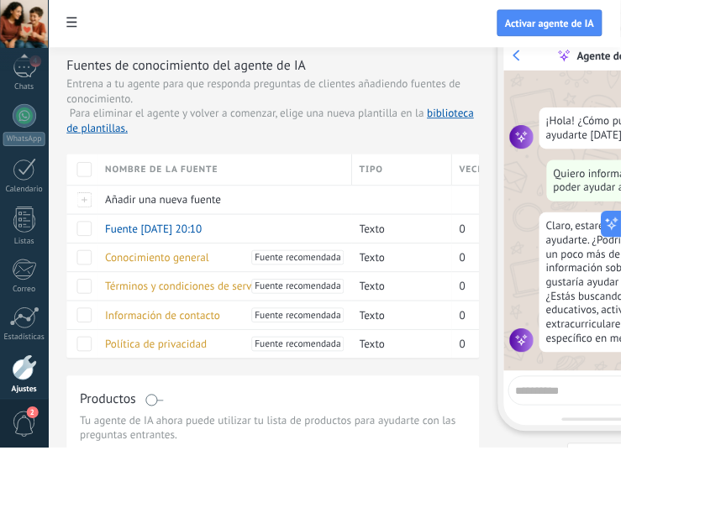
click at [533, 446] on textarea at bounding box center [672, 441] width 174 height 21
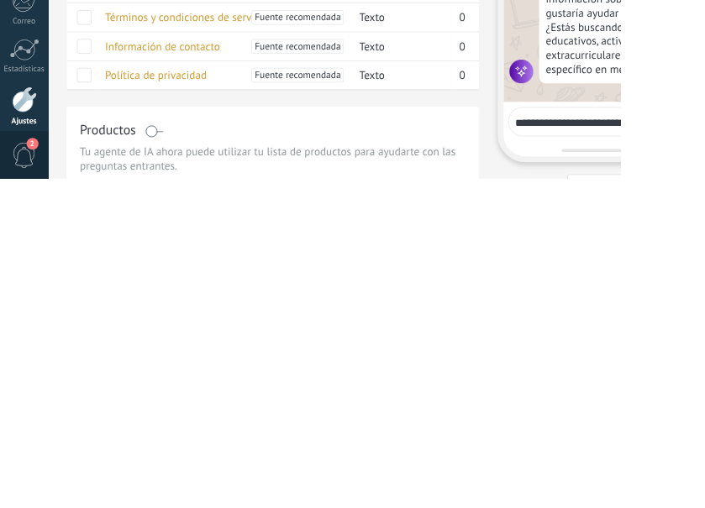
scroll to position [124, 0]
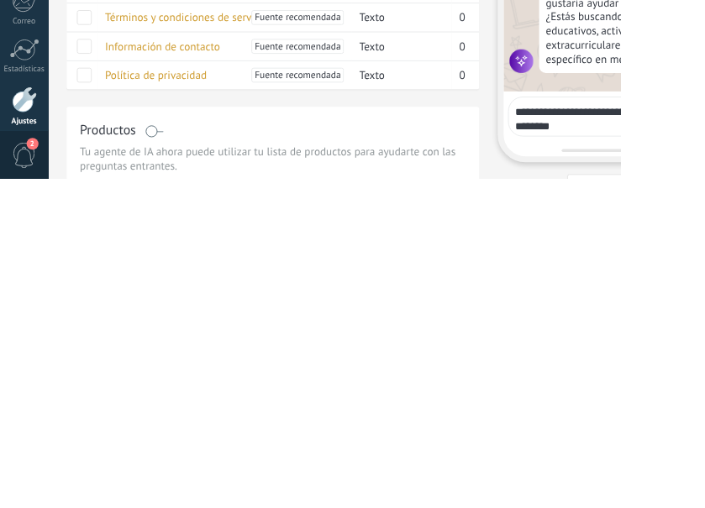
type textarea "**********"
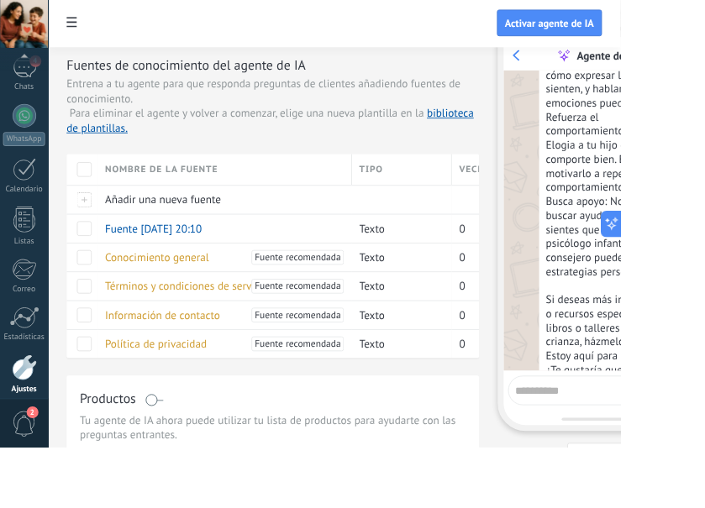
scroll to position [964, 0]
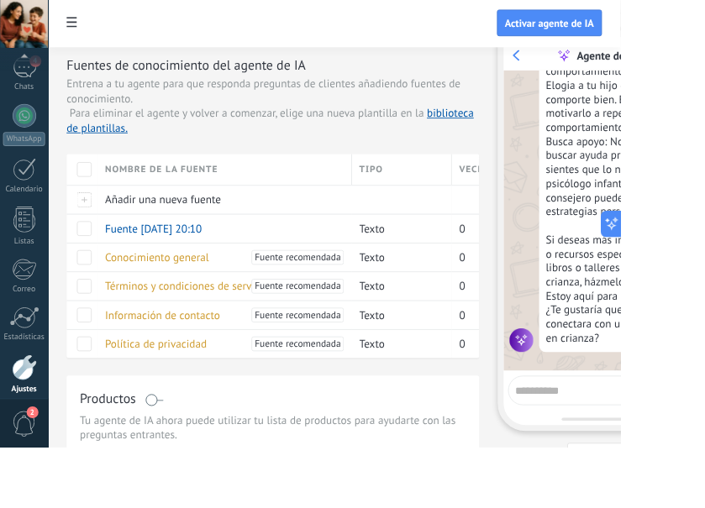
click at [100, 265] on div at bounding box center [95, 259] width 17 height 17
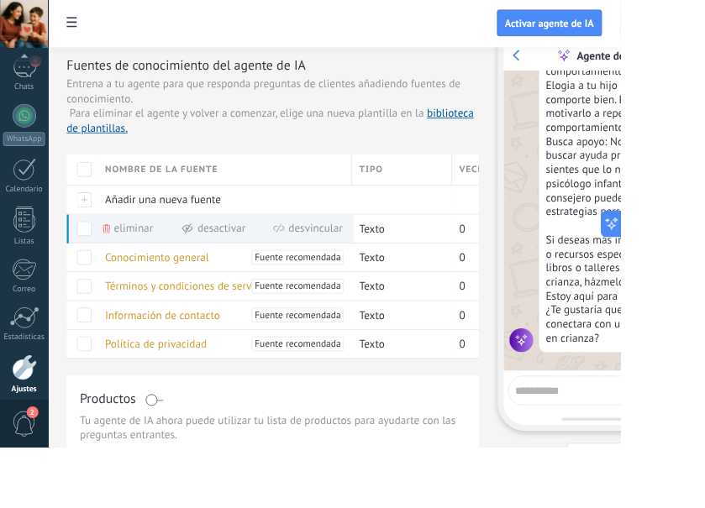
click at [533, 507] on span "Reiniciar" at bounding box center [691, 518] width 44 height 12
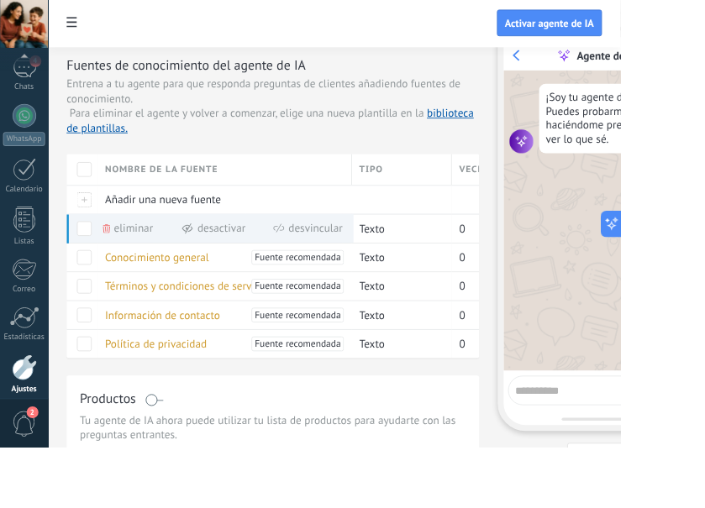
click at [533, 438] on textarea at bounding box center [672, 441] width 174 height 21
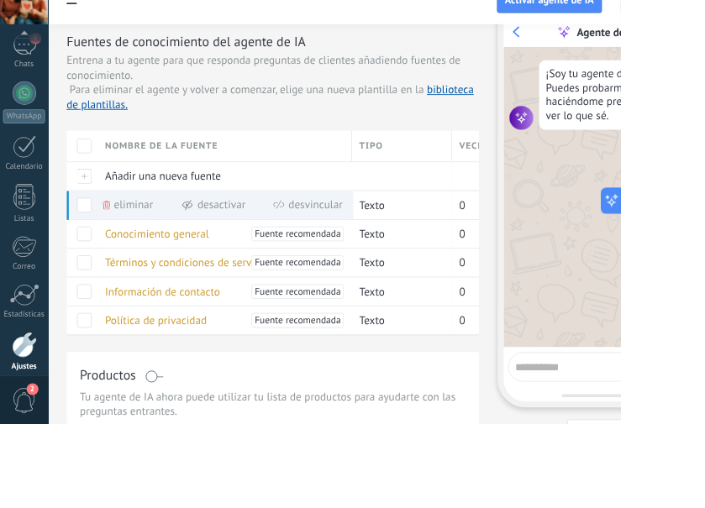
scroll to position [47, 0]
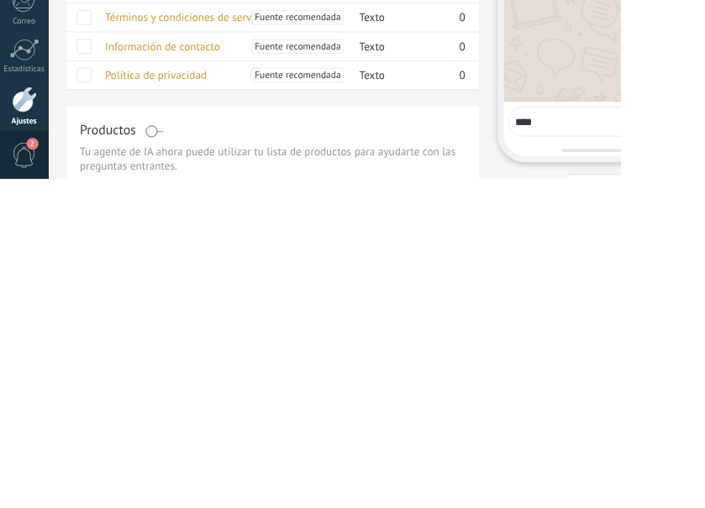
type textarea "****"
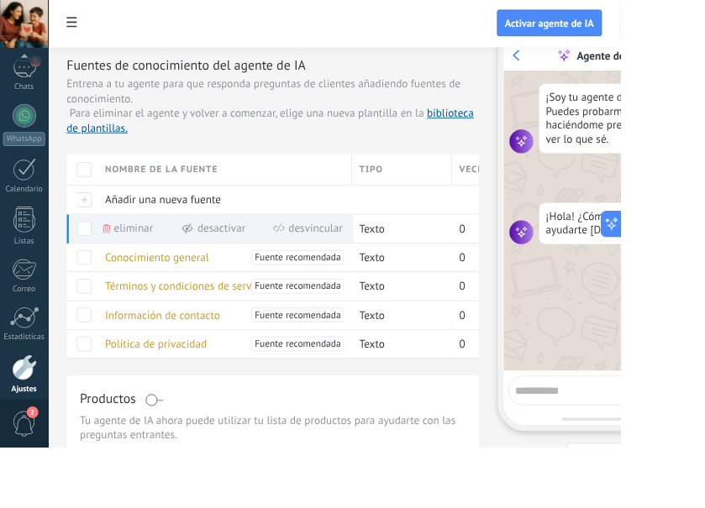
click at [533, 442] on textarea at bounding box center [672, 441] width 174 height 21
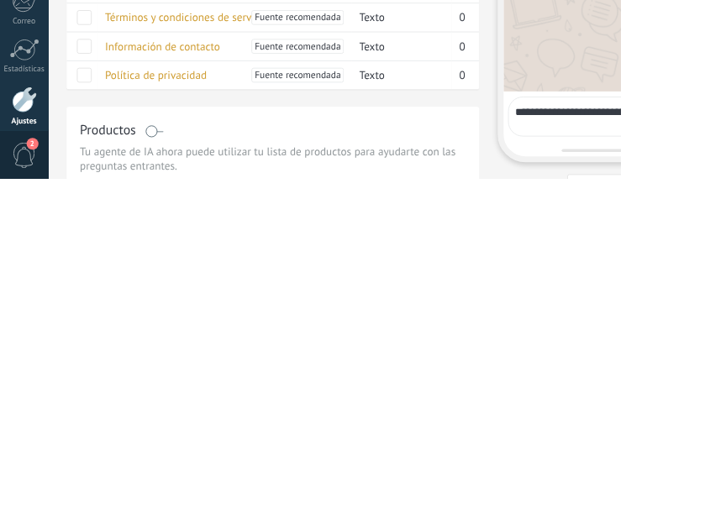
type textarea "**********"
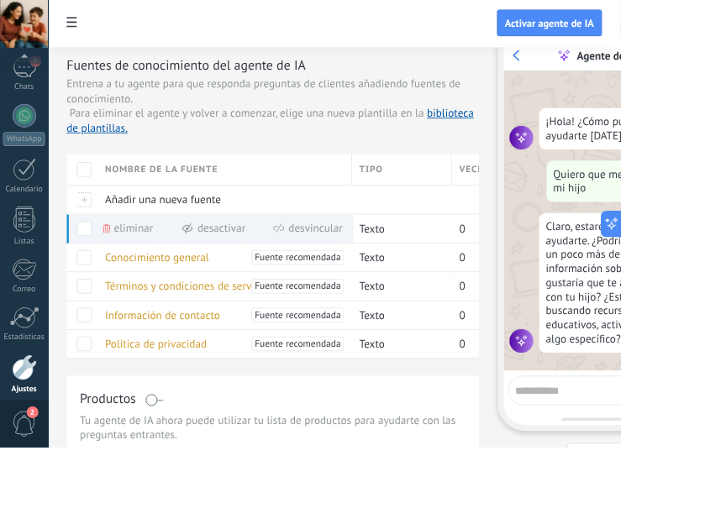
scroll to position [113, 0]
click at [87, 32] on span at bounding box center [81, 27] width 29 height 33
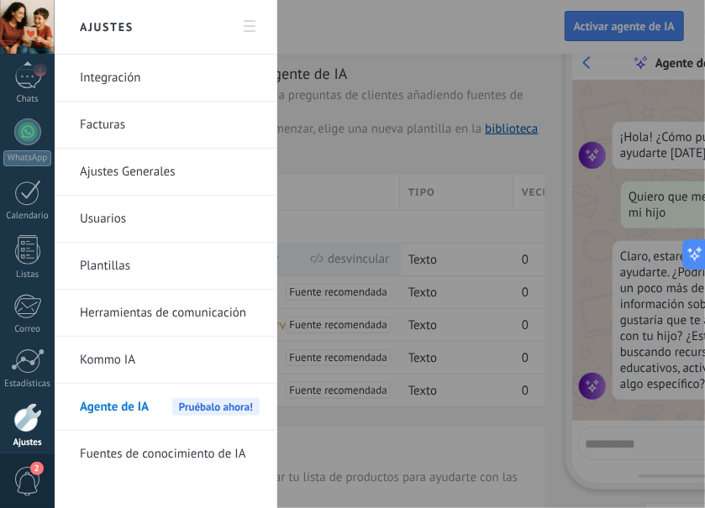
scroll to position [190, 0]
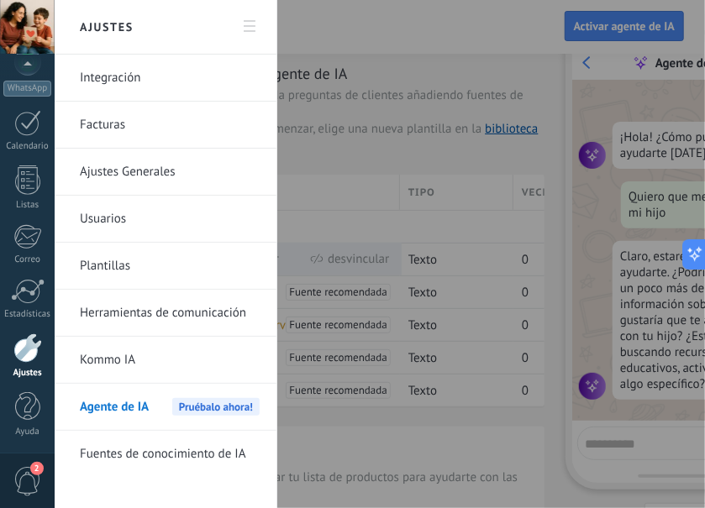
click at [203, 415] on div "Agente de IA Pruébalo ahora!" at bounding box center [170, 407] width 180 height 47
click at [168, 403] on div "Agente de IA Pruébalo ahora!" at bounding box center [170, 407] width 180 height 47
click at [356, 180] on div at bounding box center [352, 254] width 705 height 508
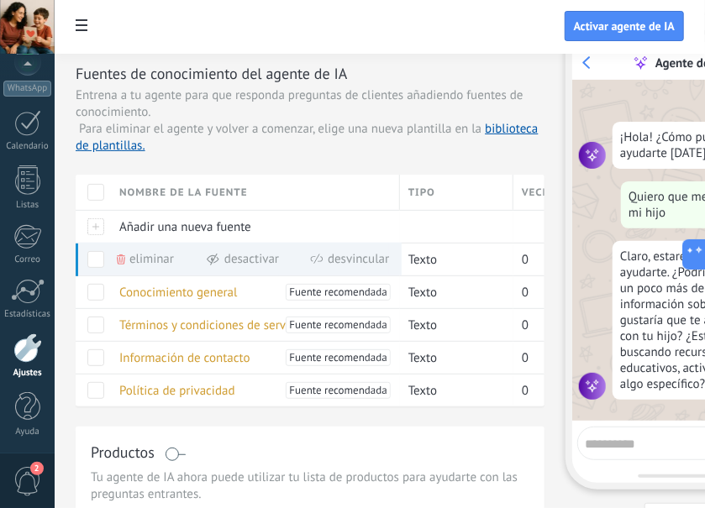
scroll to position [120, 0]
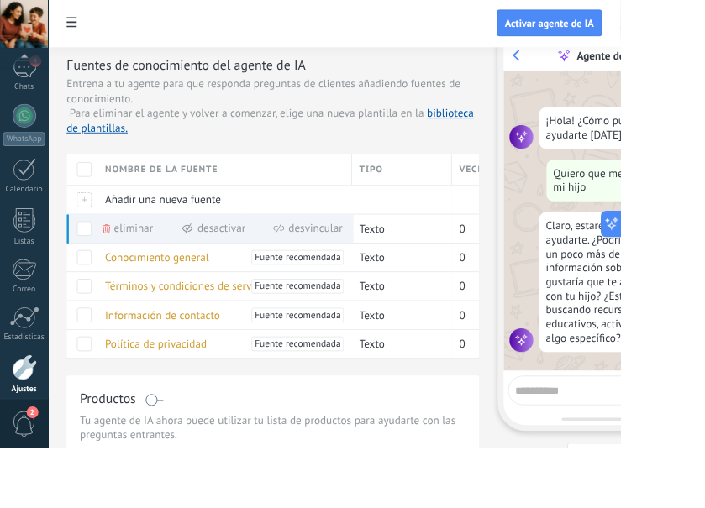
click at [100, 192] on div at bounding box center [95, 192] width 17 height 17
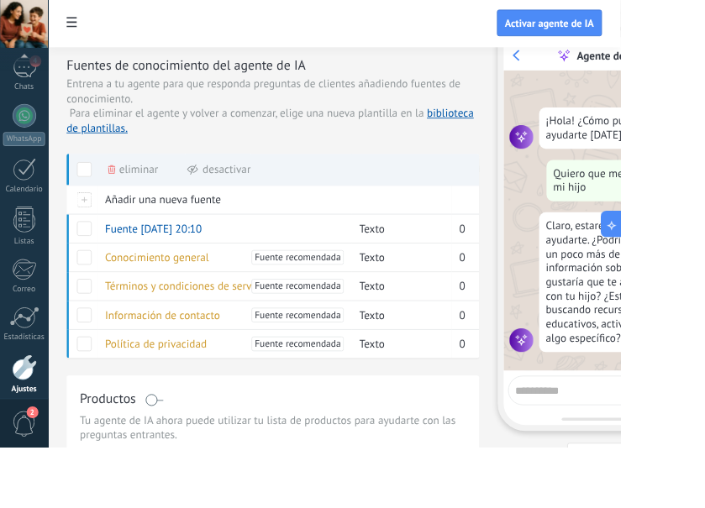
click at [87, 17] on span at bounding box center [81, 27] width 29 height 33
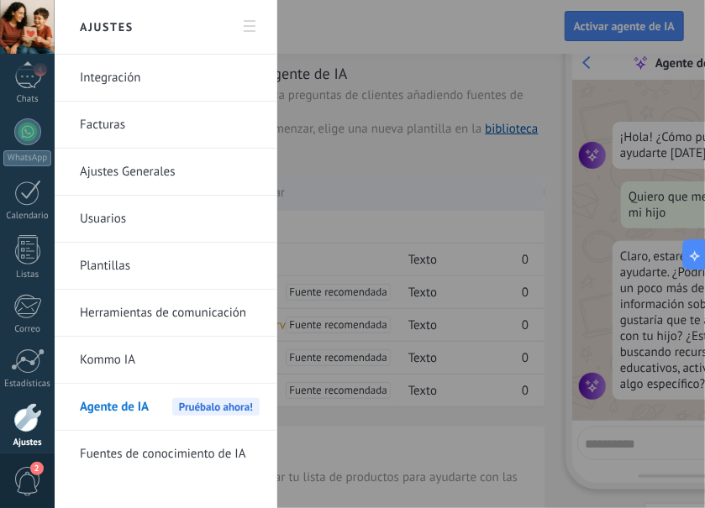
scroll to position [190, 0]
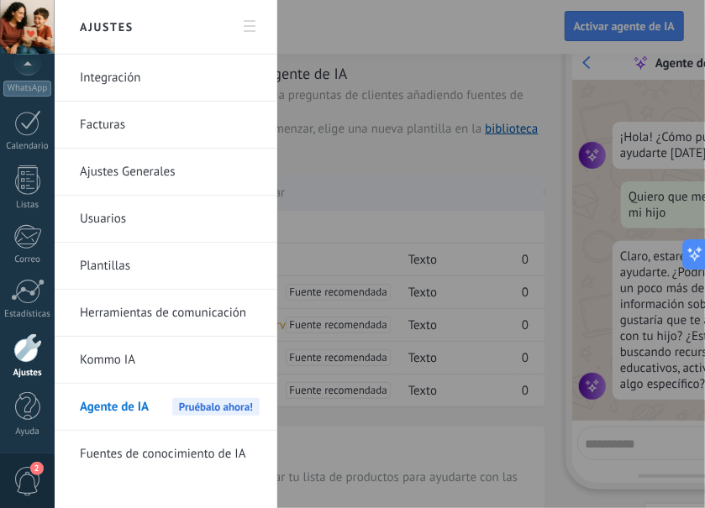
click at [220, 457] on link "Fuentes de conocimiento de IA" at bounding box center [170, 454] width 180 height 47
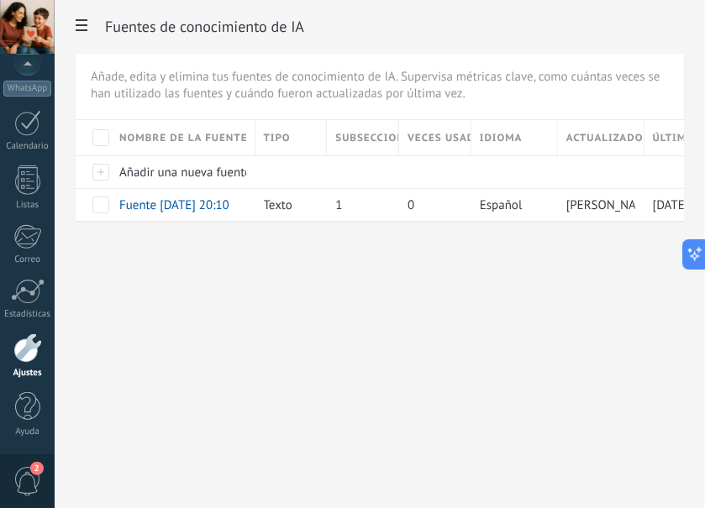
click at [108, 210] on div at bounding box center [100, 205] width 17 height 17
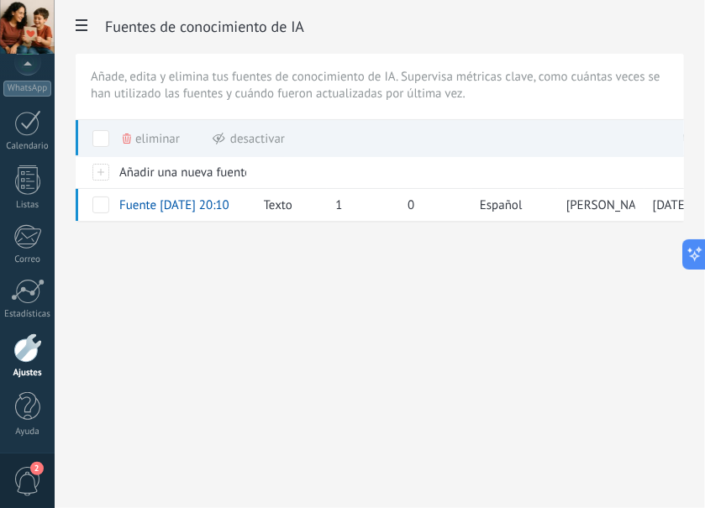
click at [89, 30] on span at bounding box center [81, 27] width 29 height 33
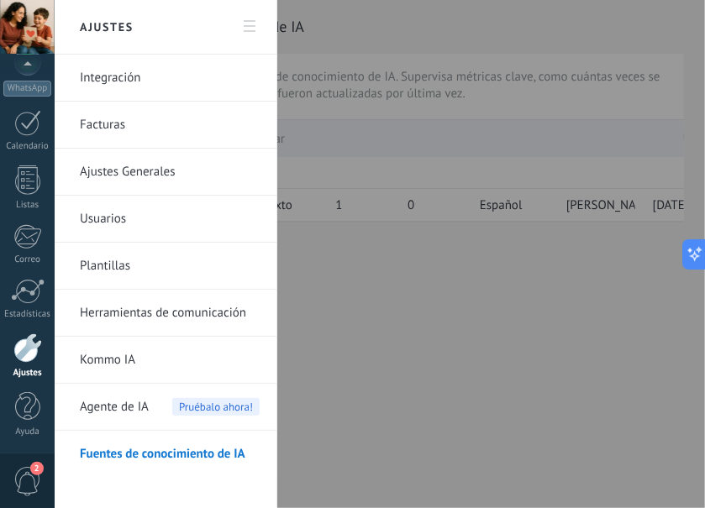
click at [210, 412] on span "Pruébalo ahora!" at bounding box center [215, 407] width 87 height 18
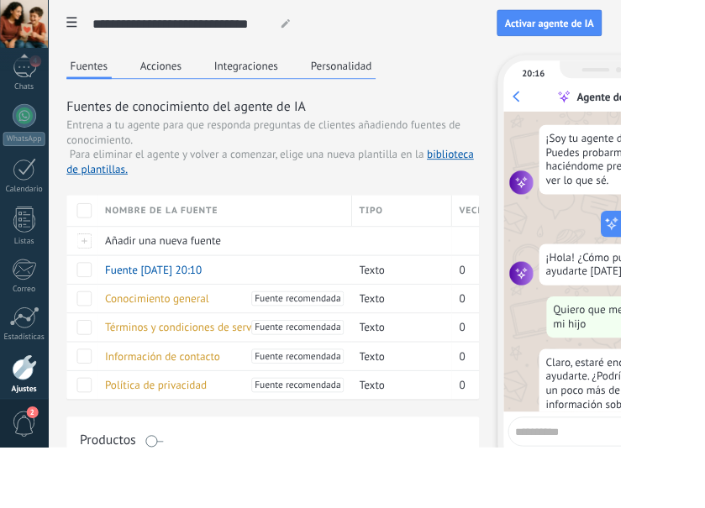
scroll to position [113, 0]
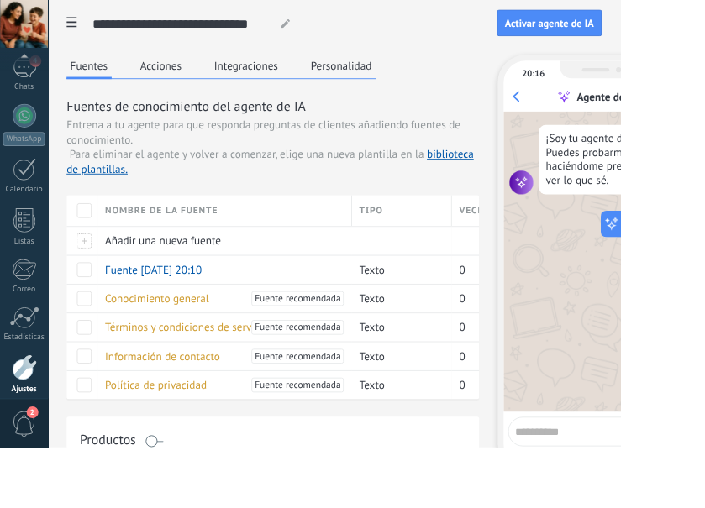
scroll to position [0, 0]
click at [533, 486] on textarea at bounding box center [671, 488] width 173 height 21
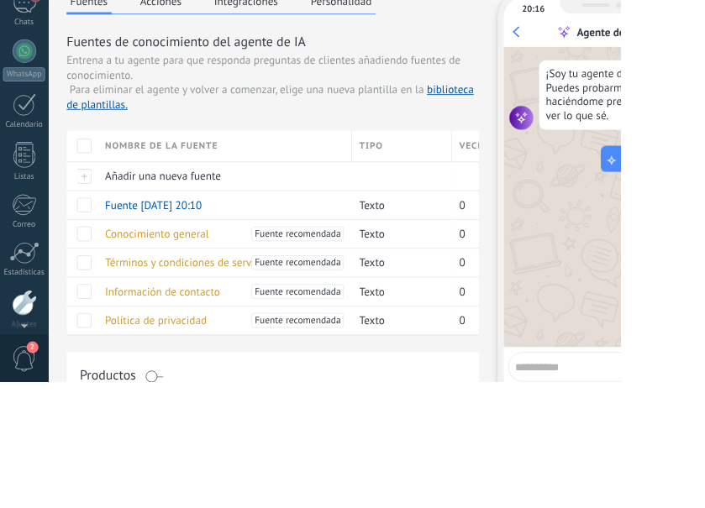
scroll to position [47, 0]
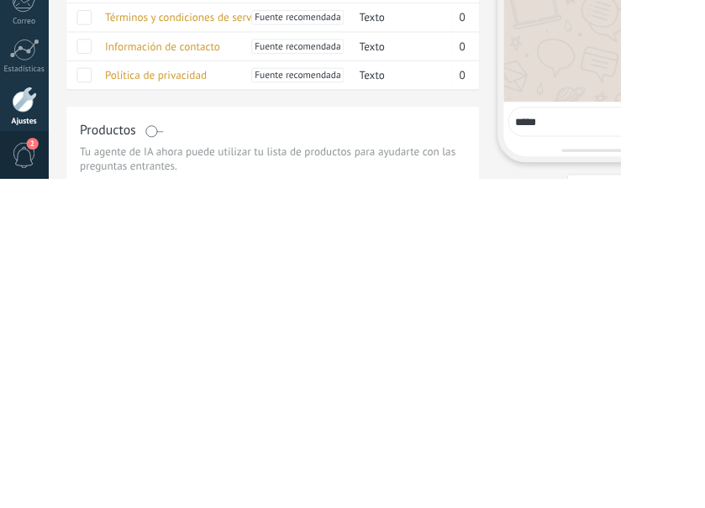
type textarea "****"
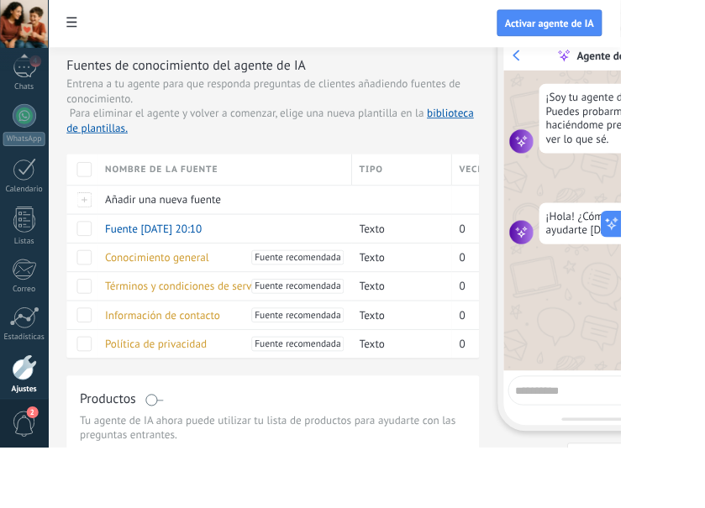
click at [90, 24] on span at bounding box center [81, 27] width 29 height 33
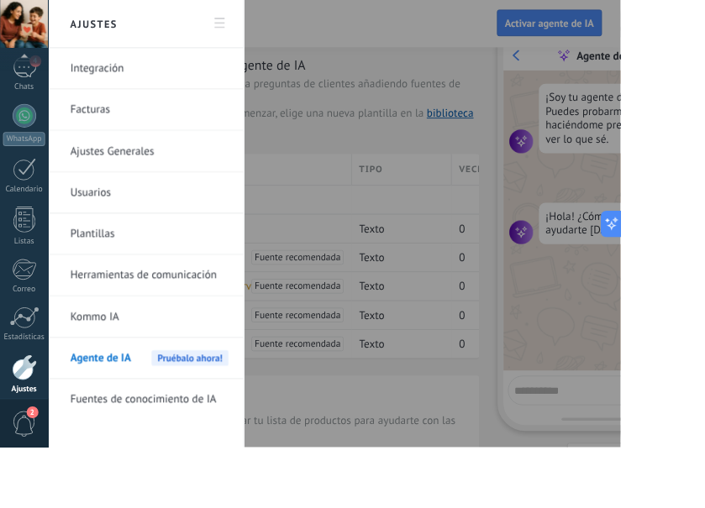
scroll to position [190, 0]
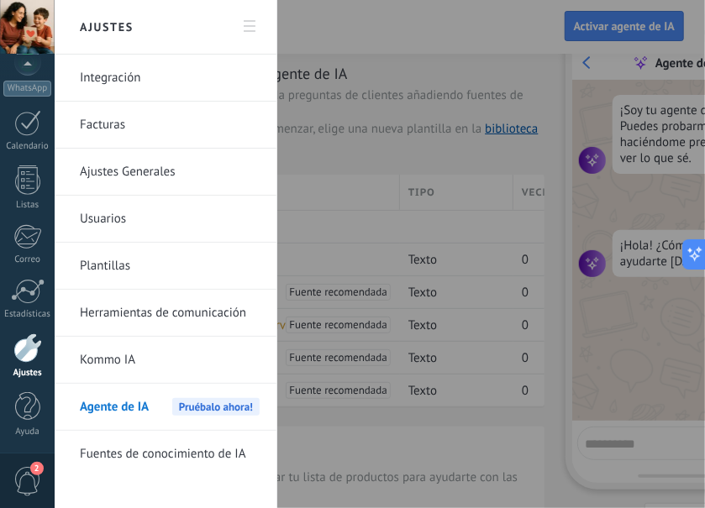
click at [231, 406] on span "Pruébalo ahora!" at bounding box center [215, 407] width 87 height 18
click at [143, 402] on span "Agente de IA" at bounding box center [114, 407] width 69 height 47
click at [150, 407] on div "Agente de IA Pruébalo ahora!" at bounding box center [170, 407] width 180 height 47
click at [178, 363] on link "Kommo IA" at bounding box center [170, 360] width 180 height 47
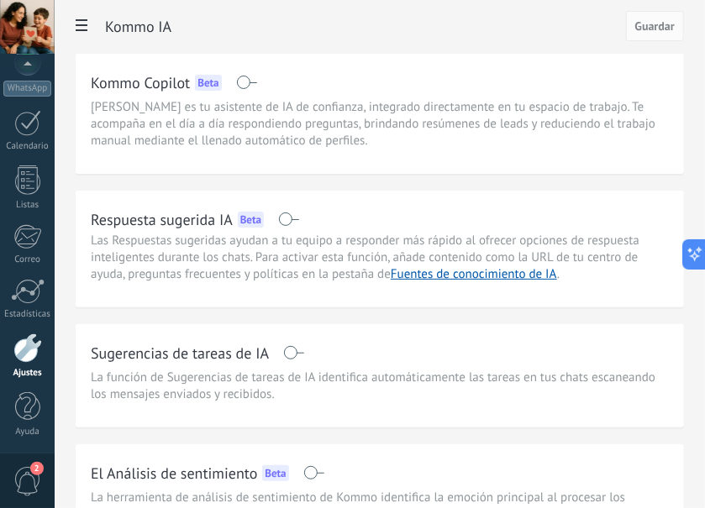
click at [533, 282] on link "Fuentes de conocimiento de IA" at bounding box center [474, 274] width 166 height 16
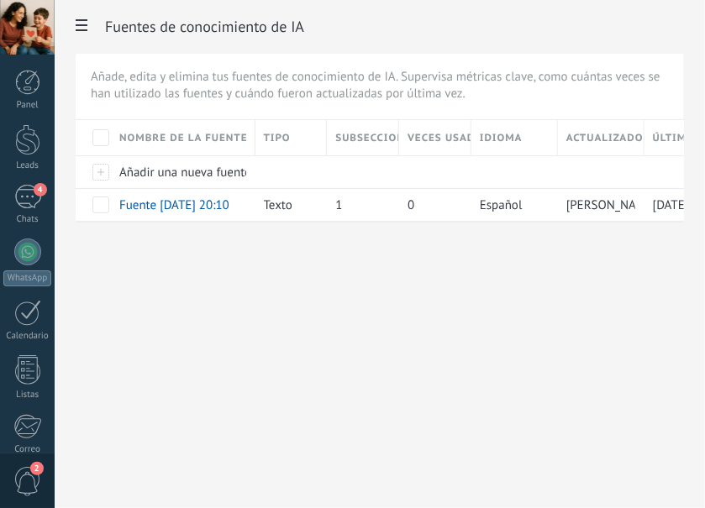
click at [104, 203] on div at bounding box center [100, 205] width 17 height 17
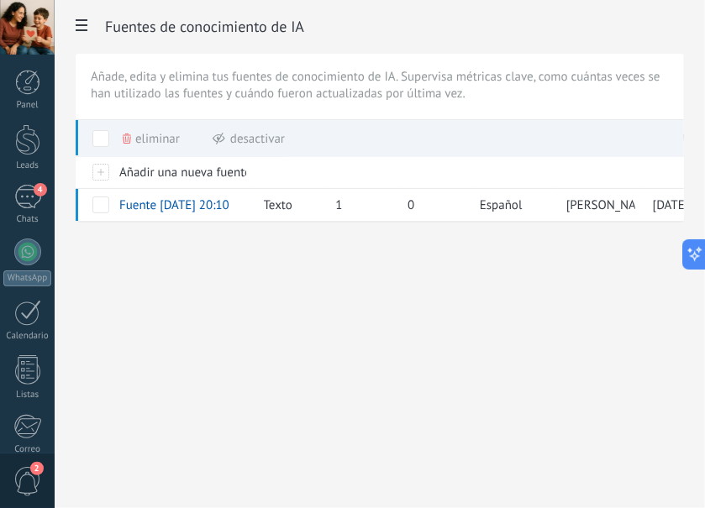
click at [85, 19] on icon at bounding box center [82, 25] width 12 height 12
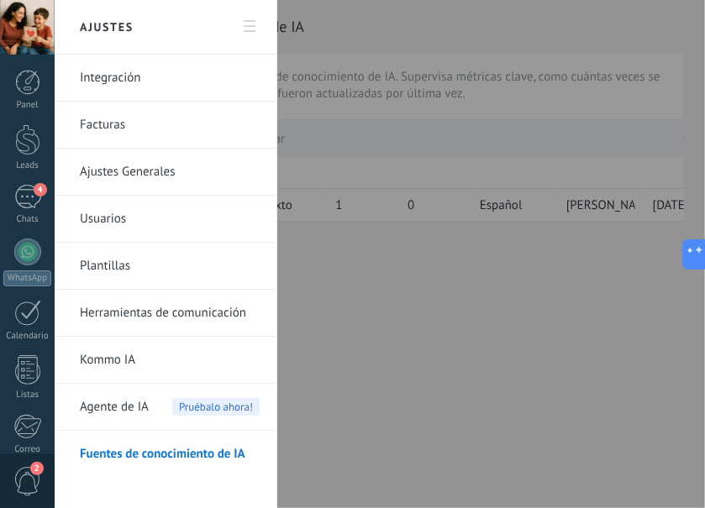
click at [182, 264] on link "Plantillas" at bounding box center [170, 266] width 180 height 47
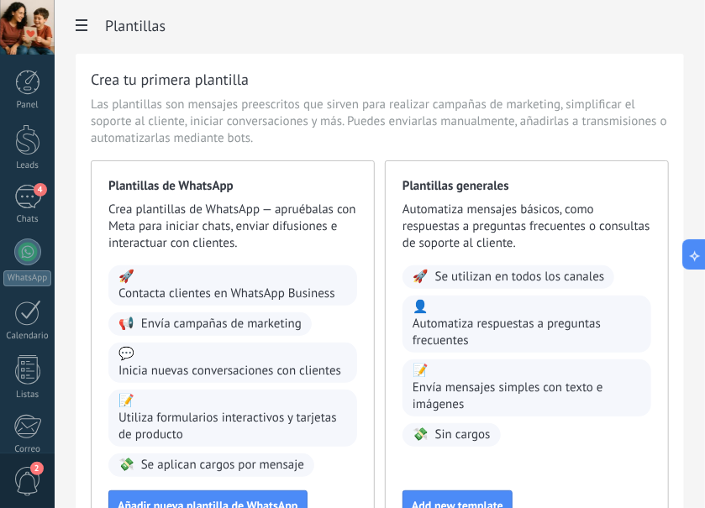
click at [89, 35] on span at bounding box center [81, 27] width 29 height 33
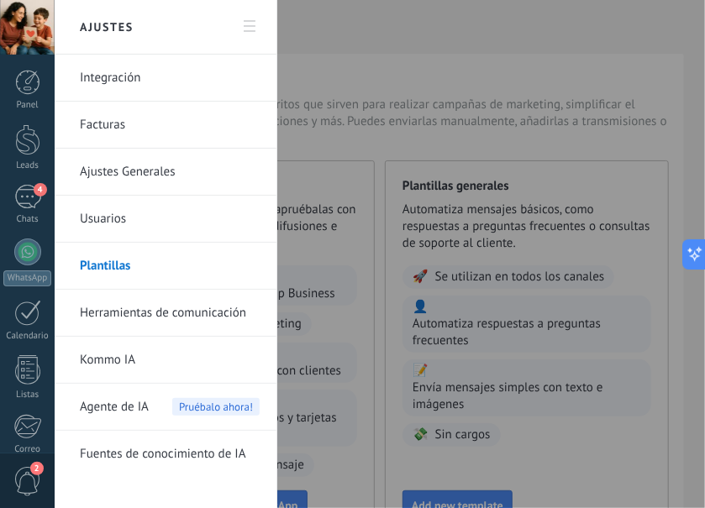
click at [234, 319] on link "Herramientas de comunicación" at bounding box center [170, 313] width 180 height 47
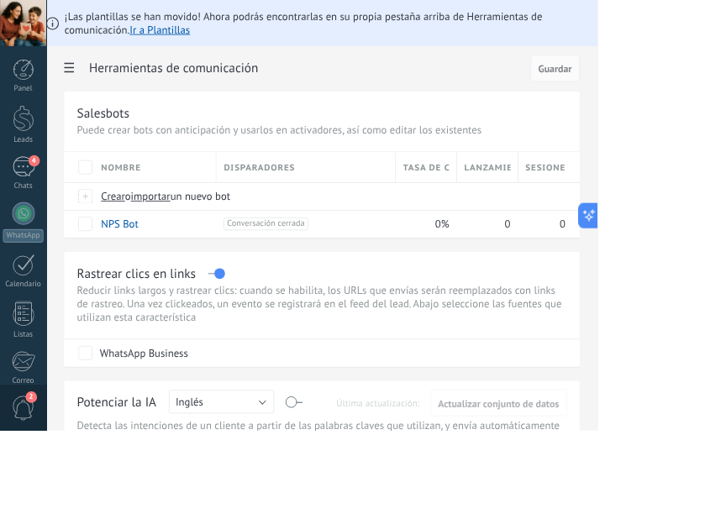
click at [85, 80] on use at bounding box center [82, 80] width 12 height 12
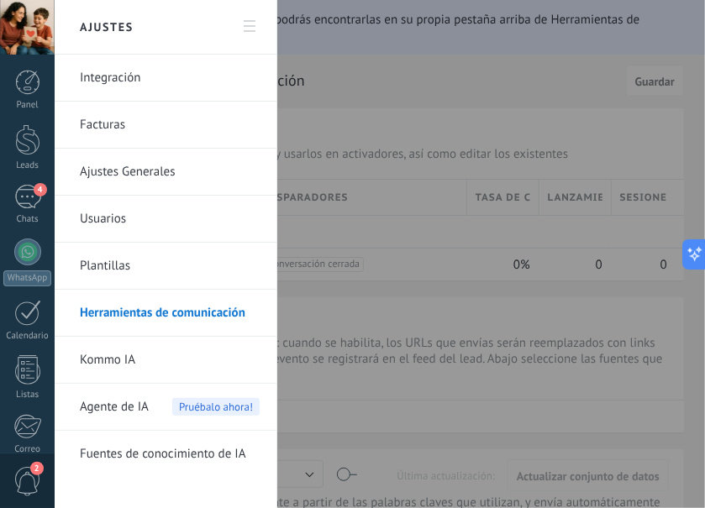
click at [183, 230] on link "Usuarios" at bounding box center [170, 219] width 180 height 47
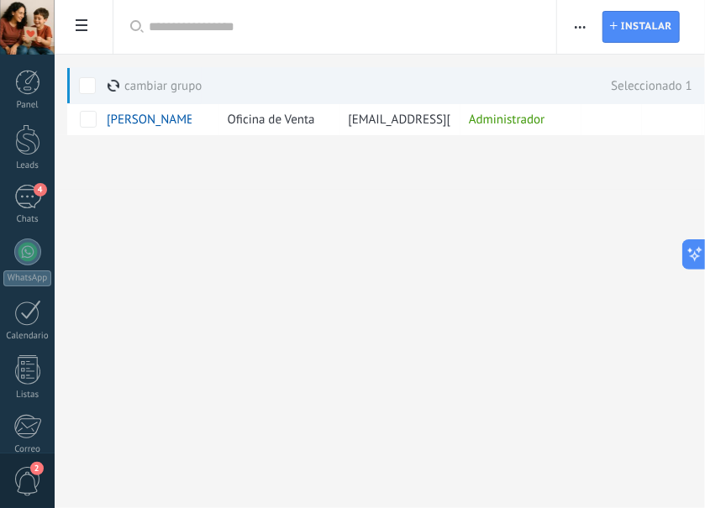
click at [81, 24] on icon at bounding box center [82, 25] width 12 height 12
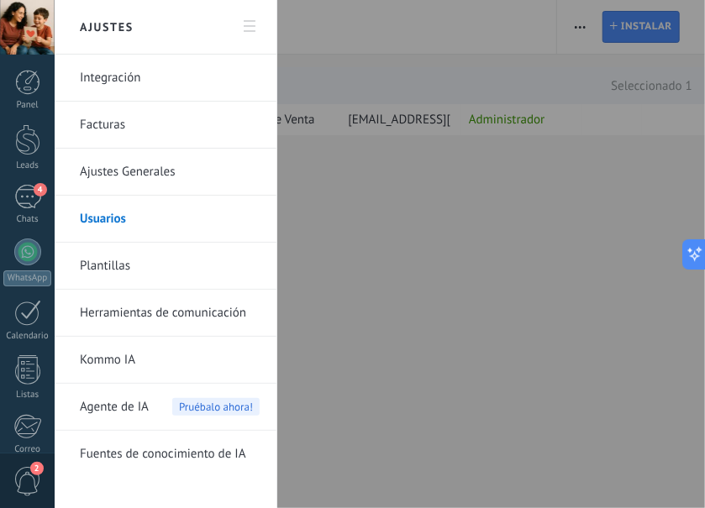
click at [191, 413] on span "Pruébalo ahora!" at bounding box center [215, 407] width 87 height 18
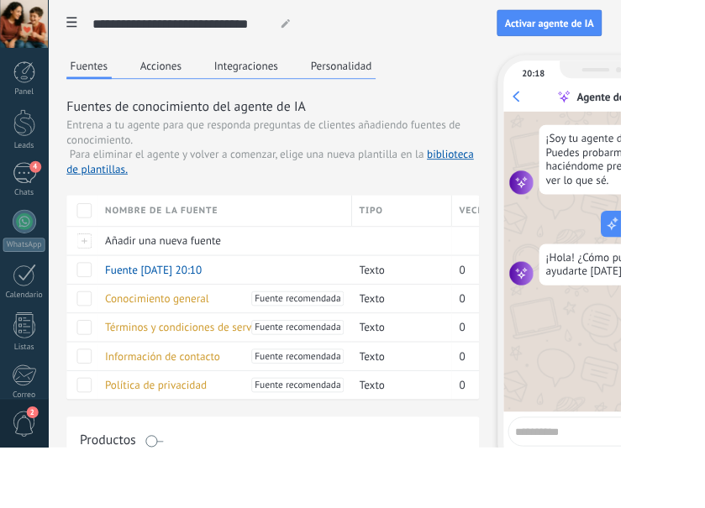
click at [193, 81] on button "Acciones" at bounding box center [182, 74] width 55 height 25
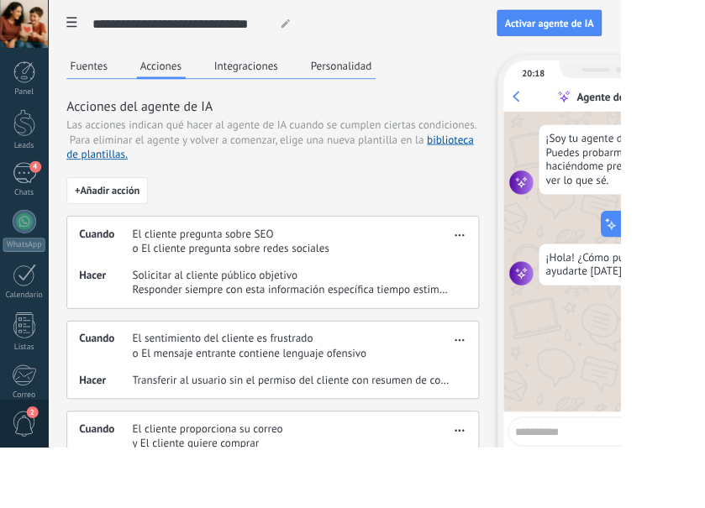
click at [141, 215] on span "+ Añadir acción" at bounding box center [122, 217] width 74 height 12
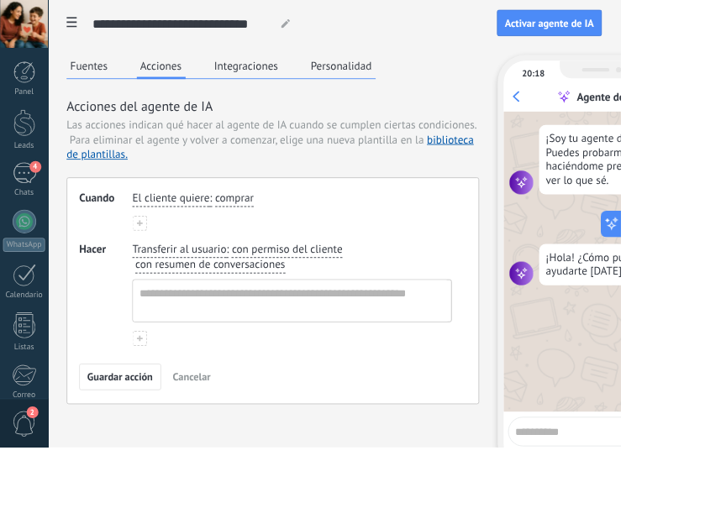
click at [645, 487] on textarea at bounding box center [671, 488] width 173 height 21
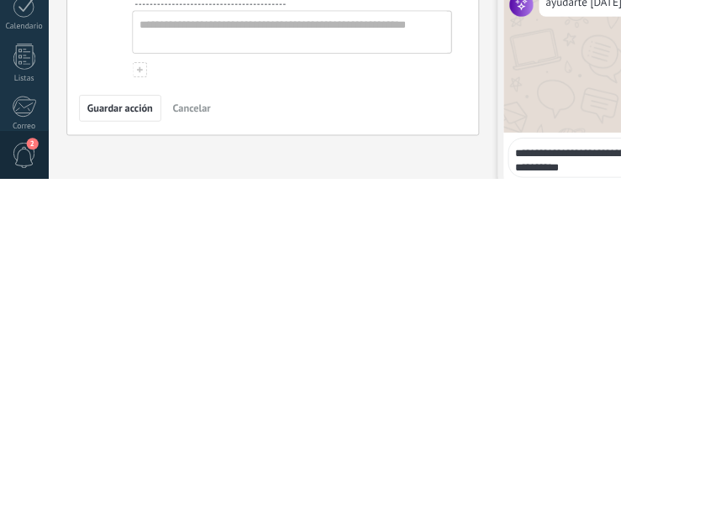
type textarea "**********"
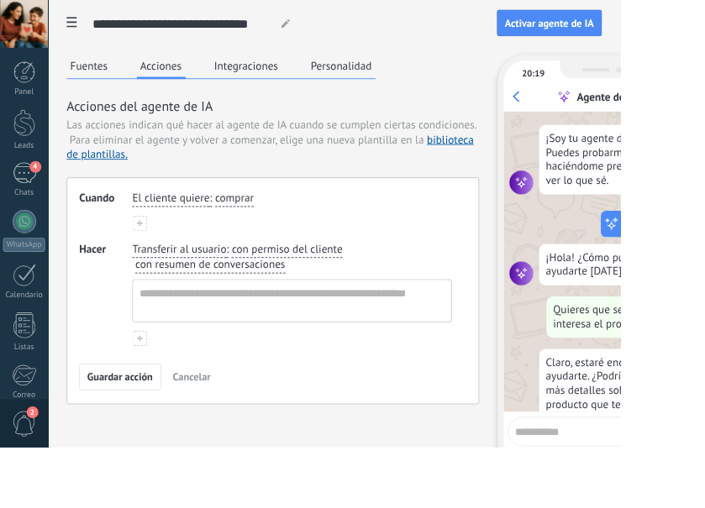
scroll to position [64, 0]
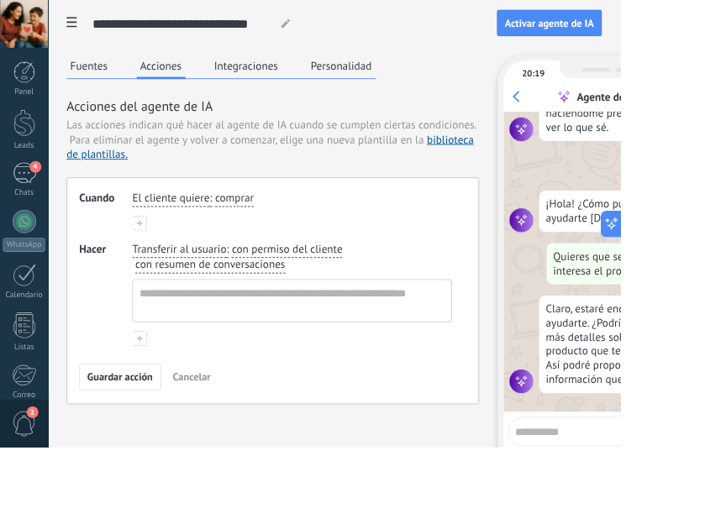
click at [281, 82] on button "Integraciones" at bounding box center [279, 74] width 81 height 25
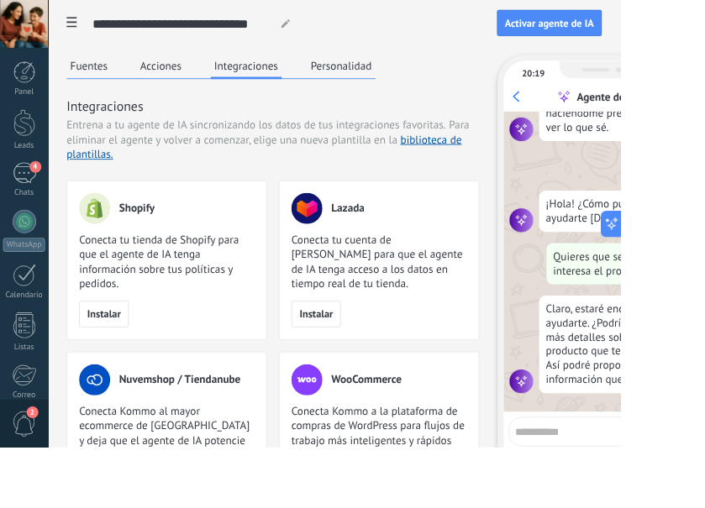
click at [403, 74] on button "Personalidad" at bounding box center [388, 74] width 78 height 25
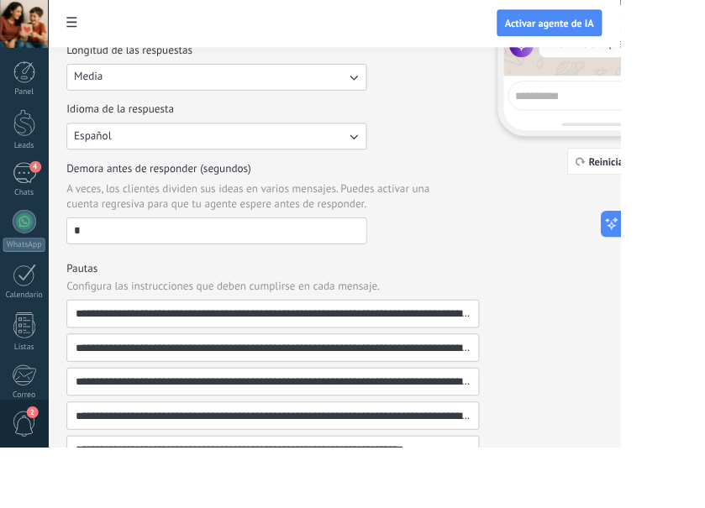
scroll to position [382, 0]
click at [493, 396] on input "**********" at bounding box center [312, 395] width 454 height 30
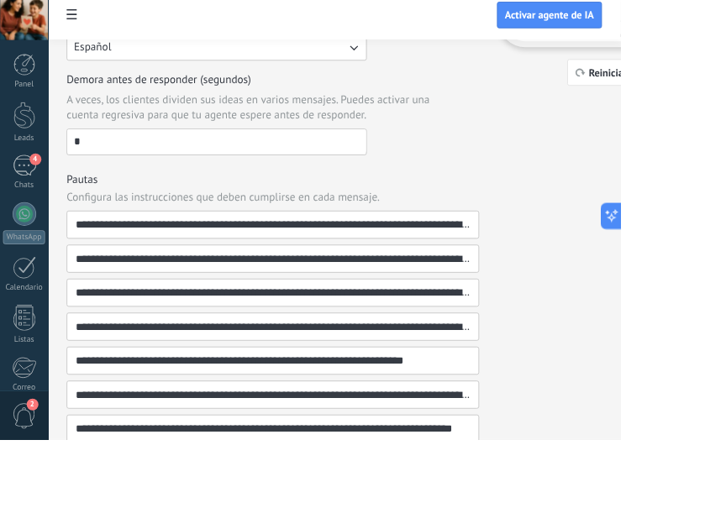
scroll to position [474, 0]
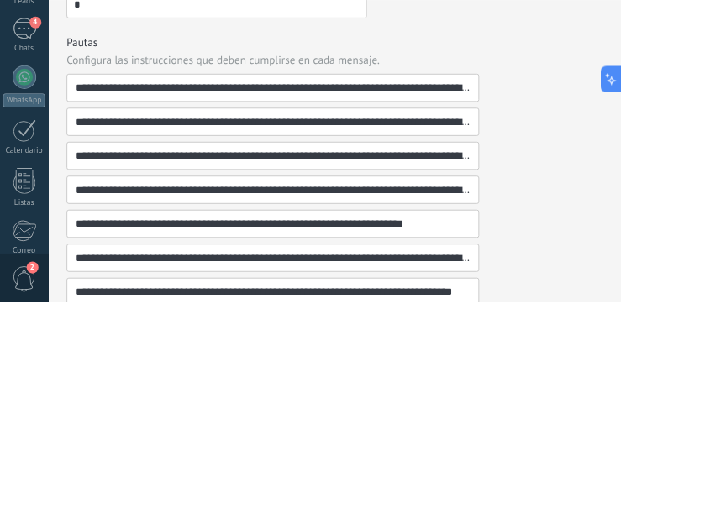
click at [633, 297] on div "**********" at bounding box center [380, 126] width 608 height 1077
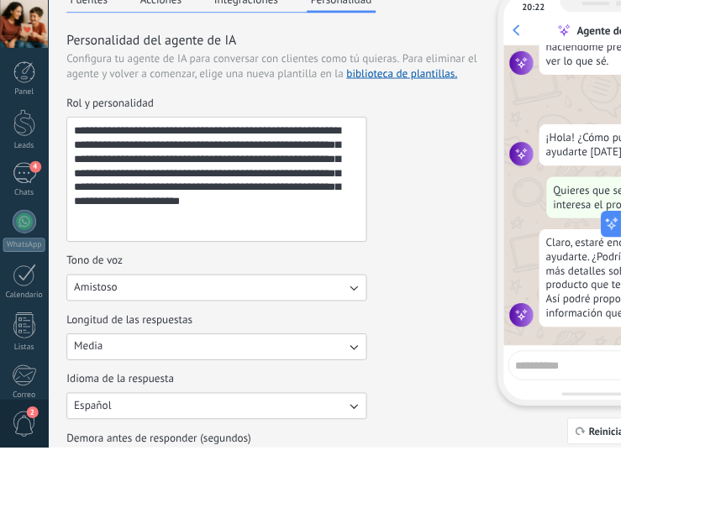
scroll to position [0, 0]
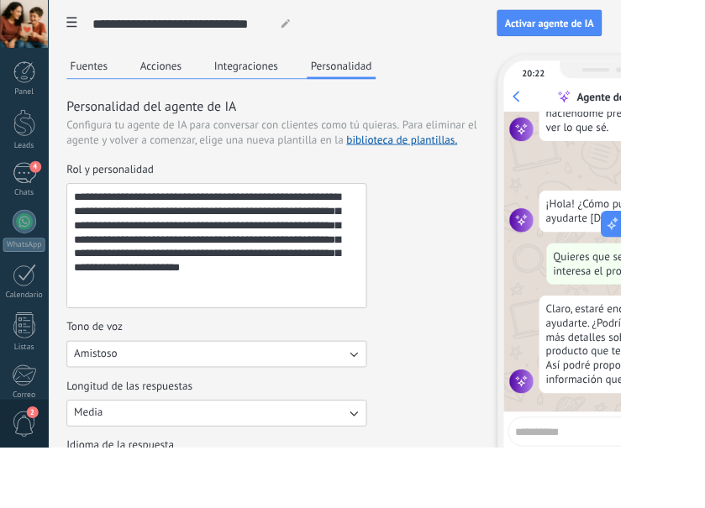
click at [295, 71] on button "Integraciones" at bounding box center [279, 74] width 81 height 25
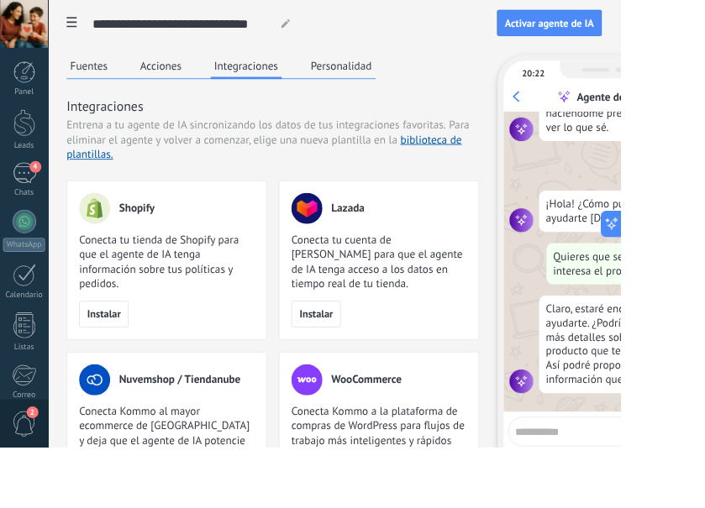
click at [486, 165] on link "biblioteca de plantillas." at bounding box center [300, 167] width 449 height 33
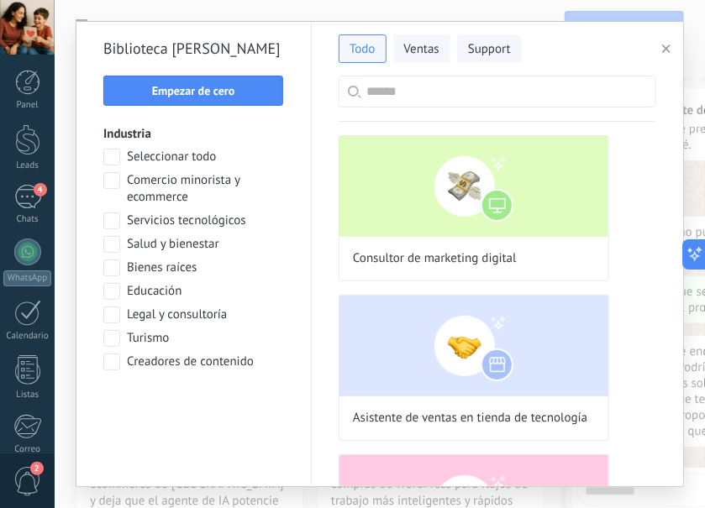
click at [532, 356] on img at bounding box center [473, 346] width 269 height 101
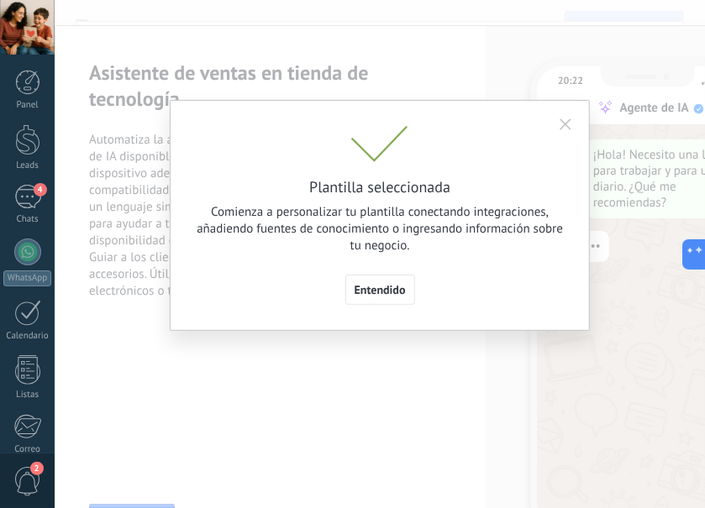
click at [403, 296] on span "Entendido" at bounding box center [379, 290] width 51 height 12
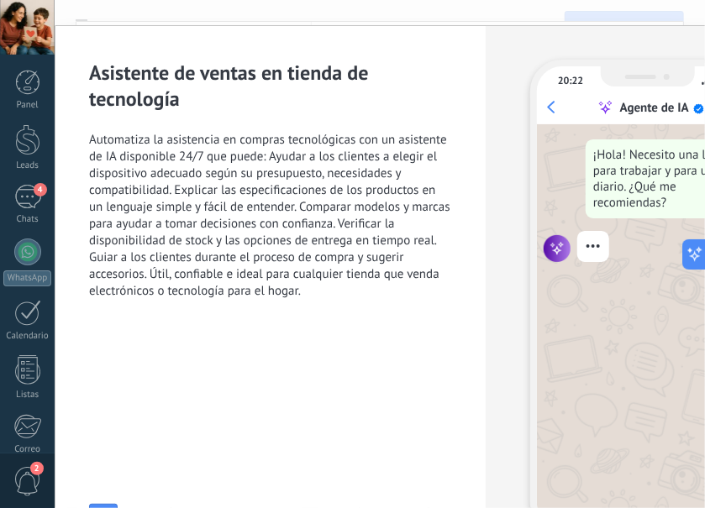
type input "**********"
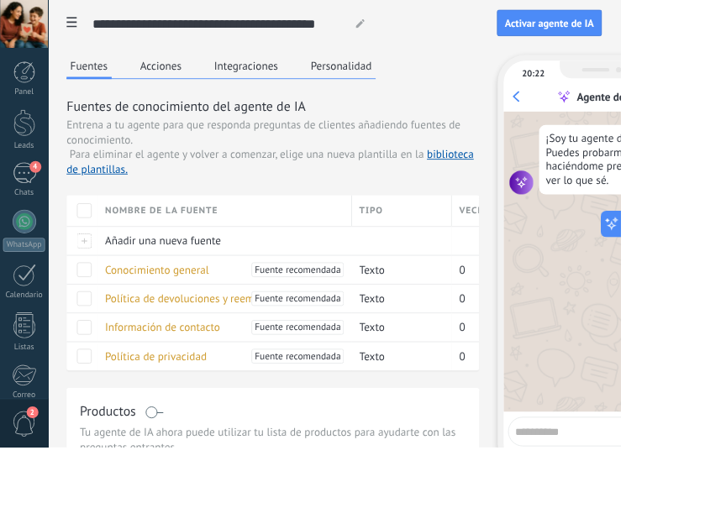
click at [99, 306] on div at bounding box center [95, 306] width 17 height 17
click at [97, 341] on div at bounding box center [95, 339] width 17 height 17
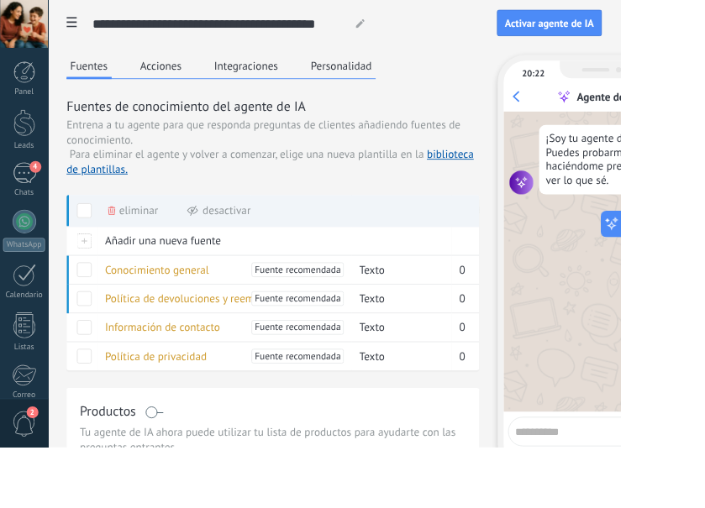
click at [102, 375] on div at bounding box center [95, 372] width 17 height 17
click at [101, 404] on div at bounding box center [95, 404] width 17 height 17
click at [357, 307] on span "Fuente recomendada" at bounding box center [337, 306] width 97 height 17
click at [376, 301] on span "Fuente recomendada" at bounding box center [337, 306] width 97 height 17
click at [370, 309] on span "Fuente recomendada" at bounding box center [337, 306] width 97 height 17
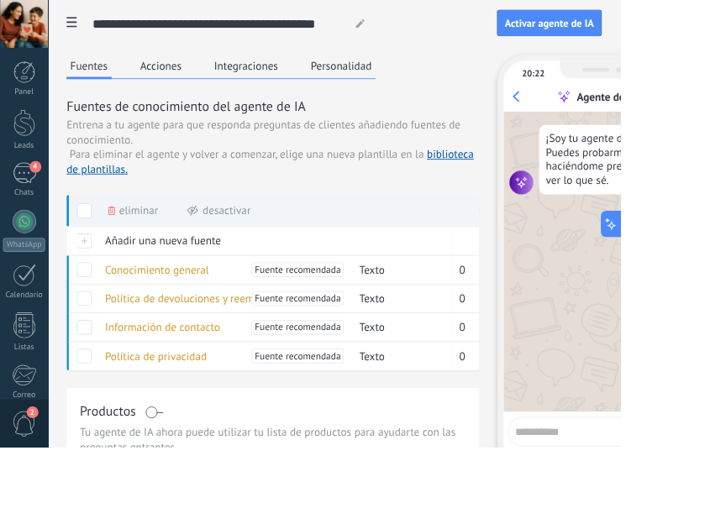
click at [512, 407] on div "Texto" at bounding box center [456, 404] width 113 height 33
click at [202, 82] on button "Acciones" at bounding box center [182, 74] width 55 height 25
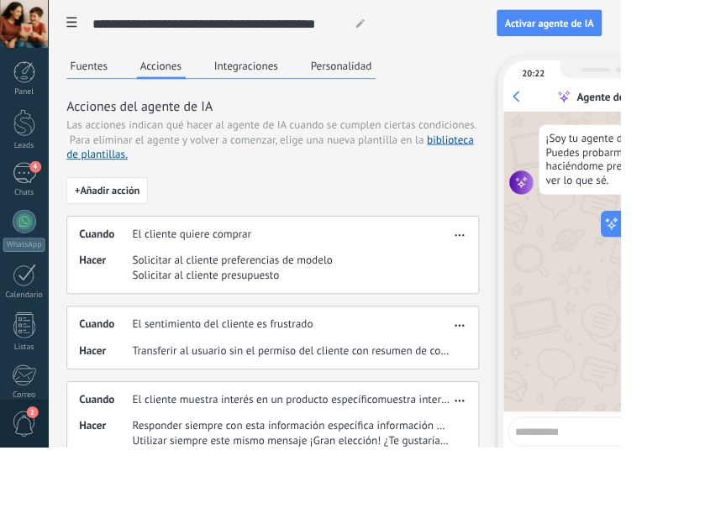
click at [627, 496] on textarea at bounding box center [672, 488] width 174 height 21
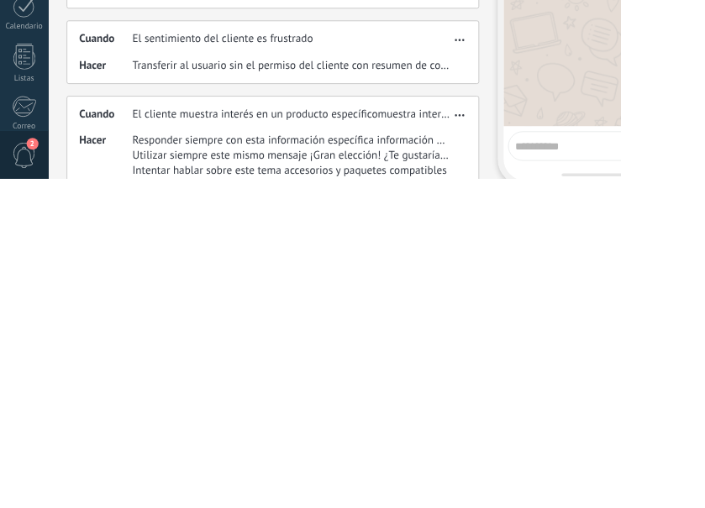
scroll to position [47, 0]
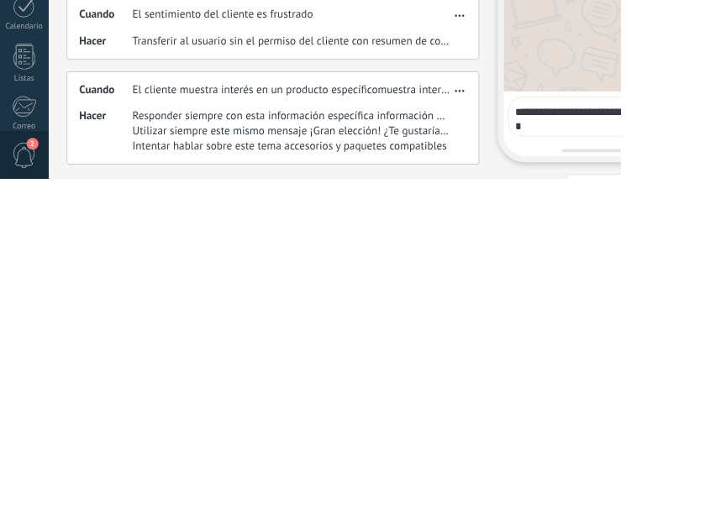
type textarea "**********"
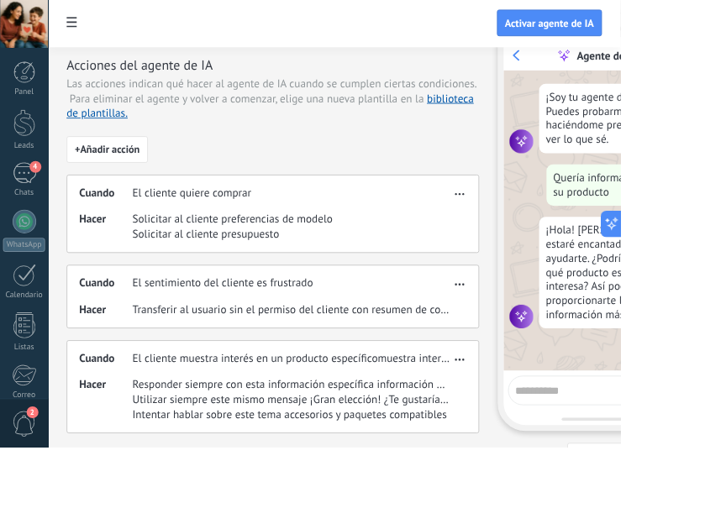
click at [627, 449] on textarea at bounding box center [672, 441] width 174 height 21
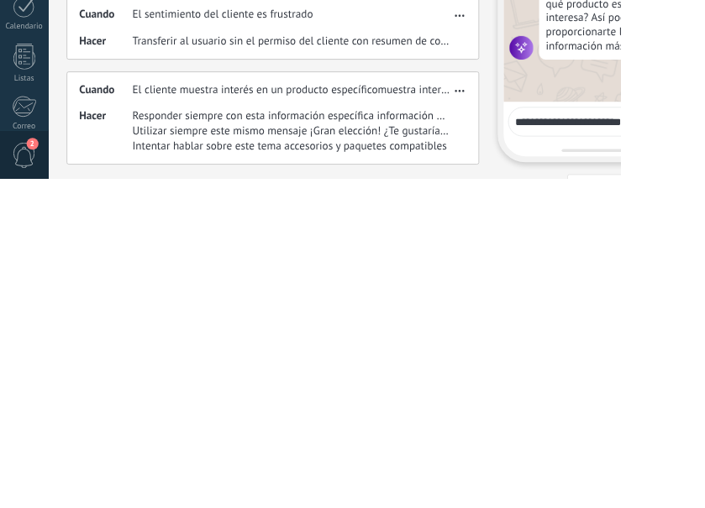
type textarea "**********"
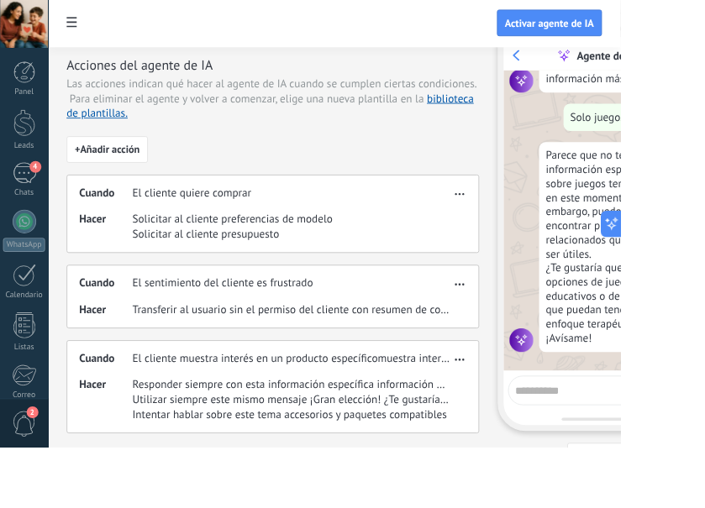
scroll to position [0, 0]
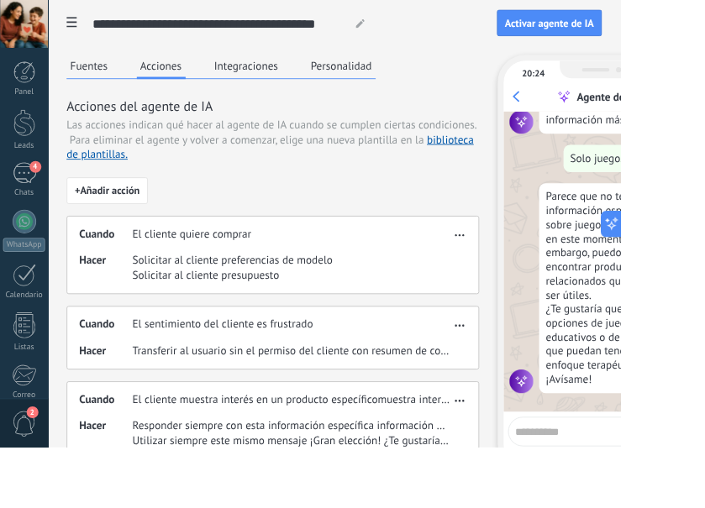
click at [402, 79] on button "Personalidad" at bounding box center [388, 74] width 78 height 25
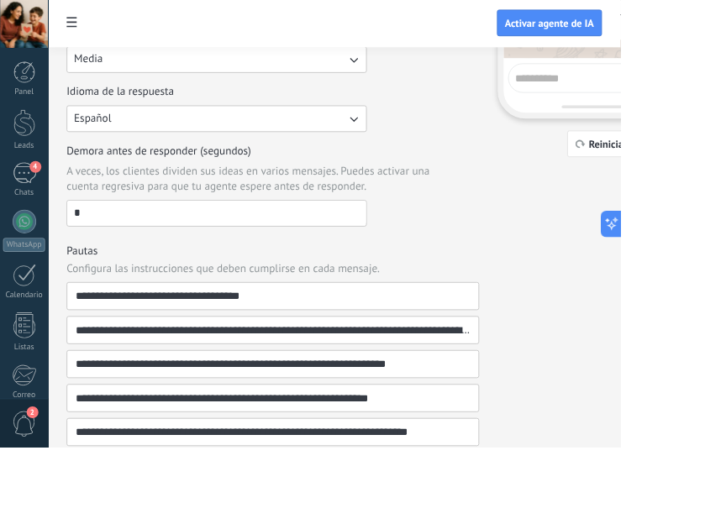
scroll to position [403, 0]
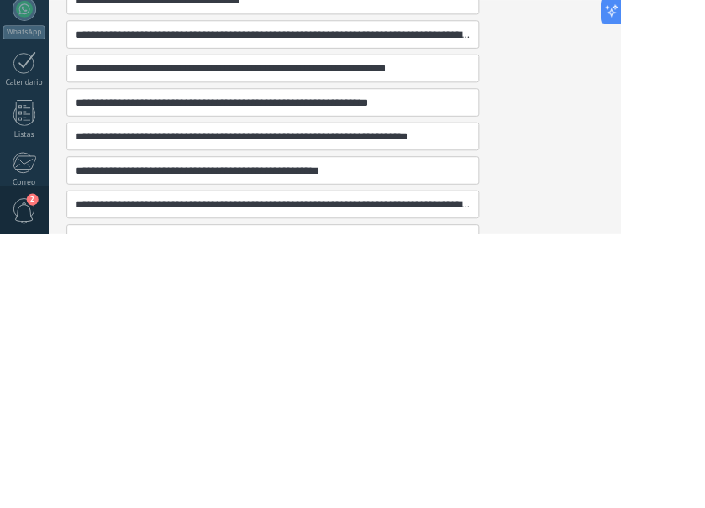
scroll to position [533, 0]
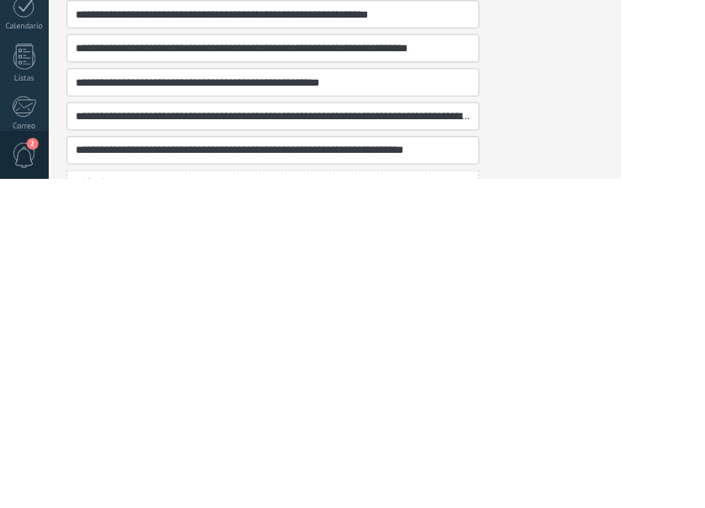
type input "**********"
click at [654, 442] on div "**********" at bounding box center [380, 30] width 608 height 1000
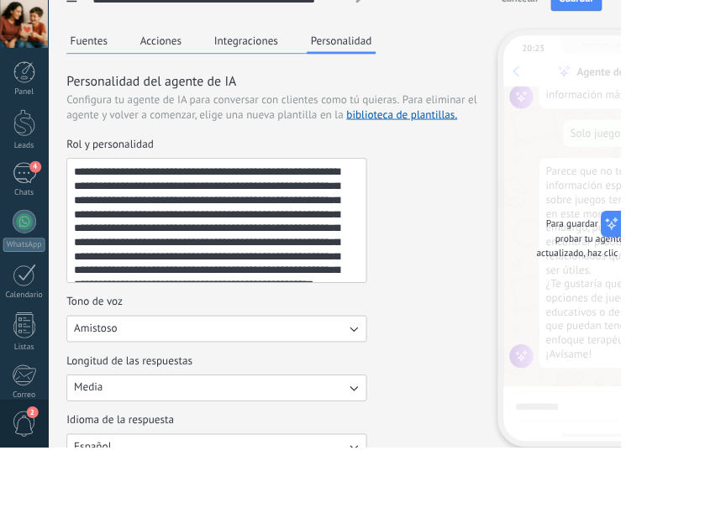
scroll to position [0, 0]
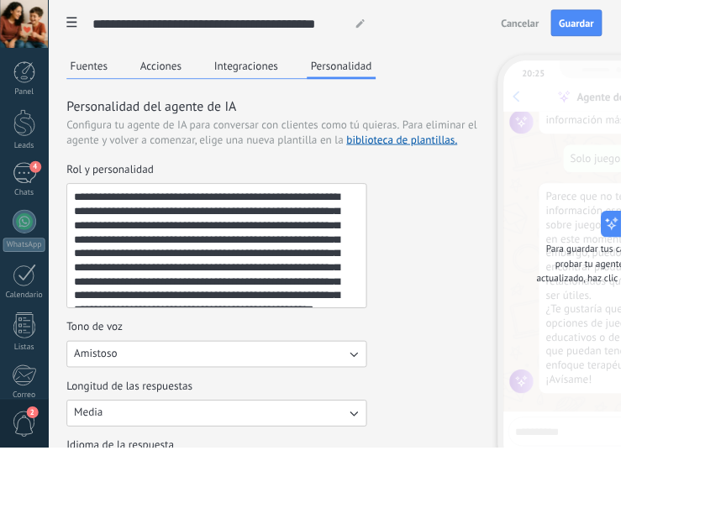
click at [656, 27] on span "Guardar" at bounding box center [654, 26] width 39 height 12
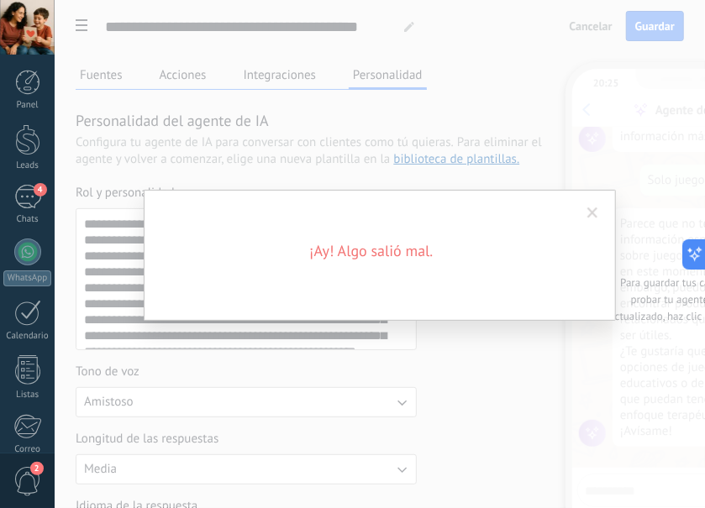
click at [582, 213] on span at bounding box center [593, 213] width 28 height 29
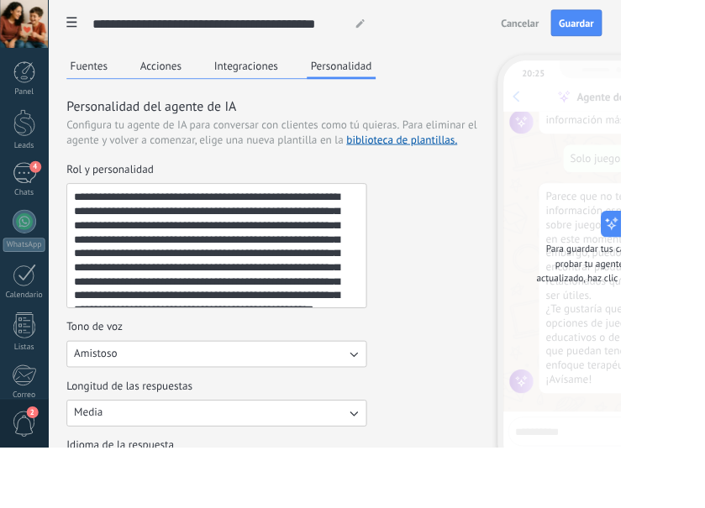
click at [530, 454] on div "Longitud de las respuestas Media" at bounding box center [310, 458] width 469 height 54
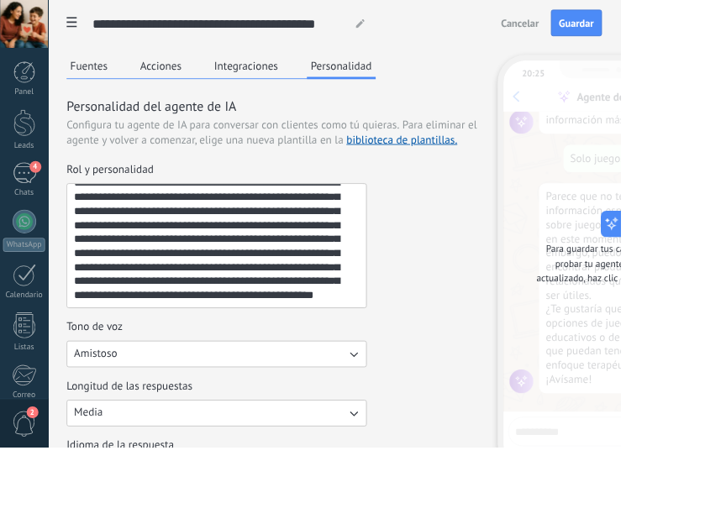
scroll to position [32, 0]
click at [373, 339] on textarea "**********" at bounding box center [244, 279] width 337 height 140
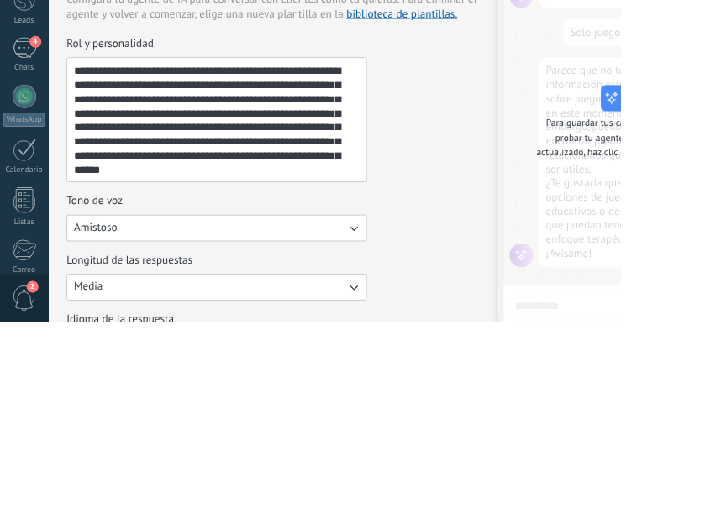
scroll to position [0, 0]
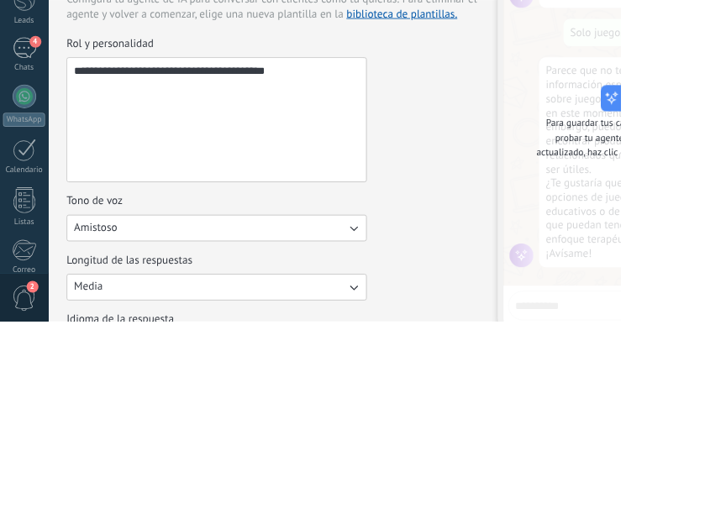
paste textarea "**********"
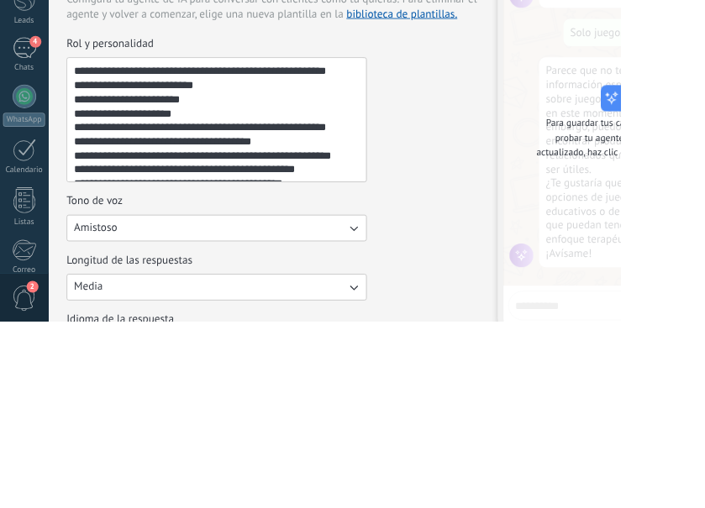
scroll to position [440, 0]
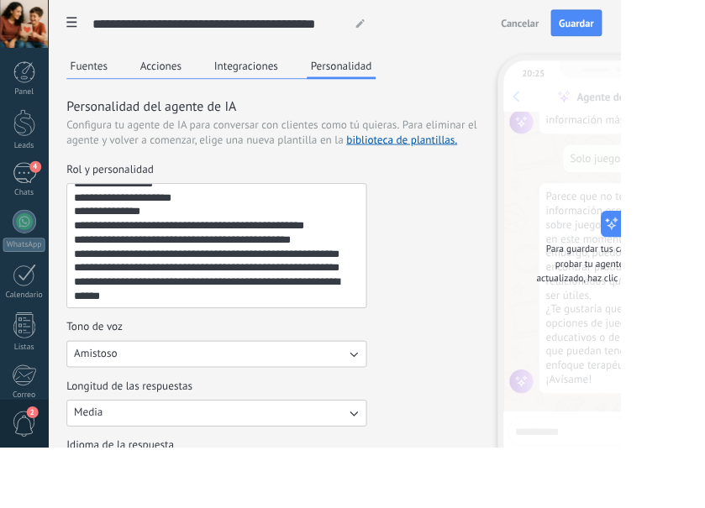
type textarea "**********"
click at [663, 26] on span "Guardar" at bounding box center [654, 26] width 39 height 12
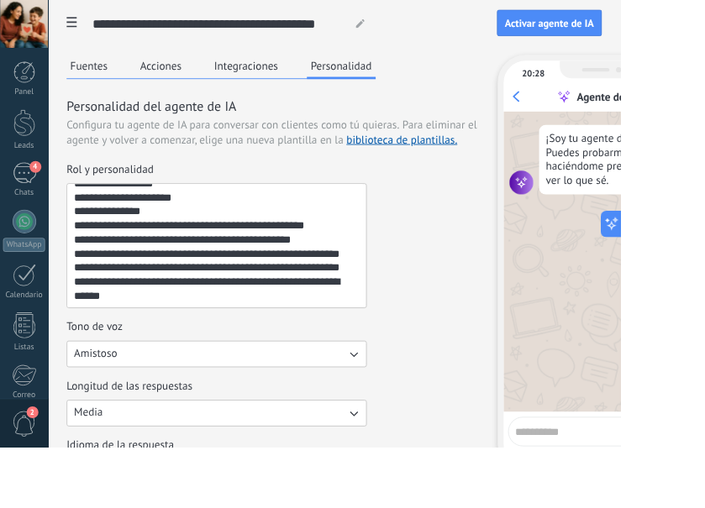
scroll to position [0, 0]
click at [655, 487] on textarea at bounding box center [672, 488] width 174 height 21
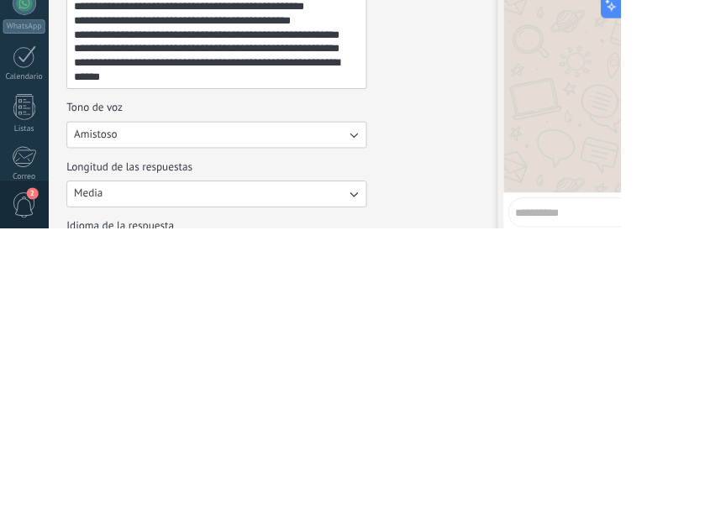
scroll to position [47, 0]
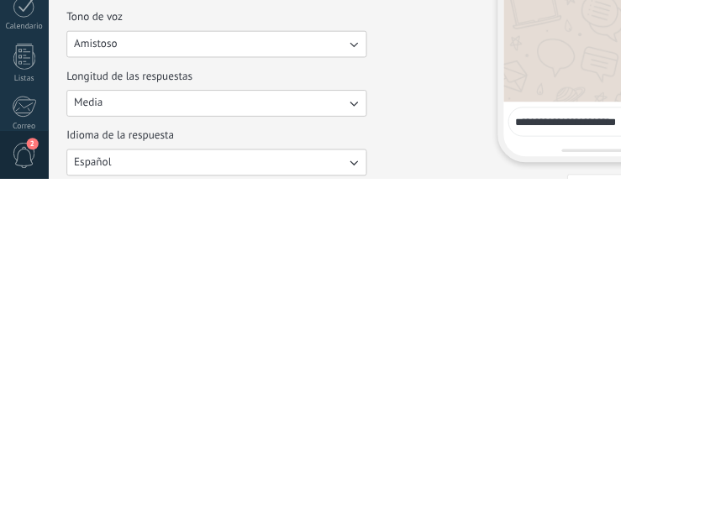
type textarea "**********"
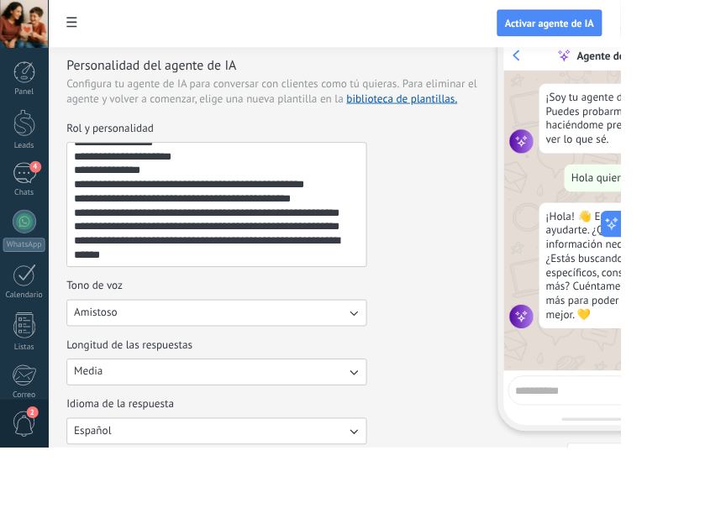
click at [637, 445] on textarea at bounding box center [672, 441] width 174 height 21
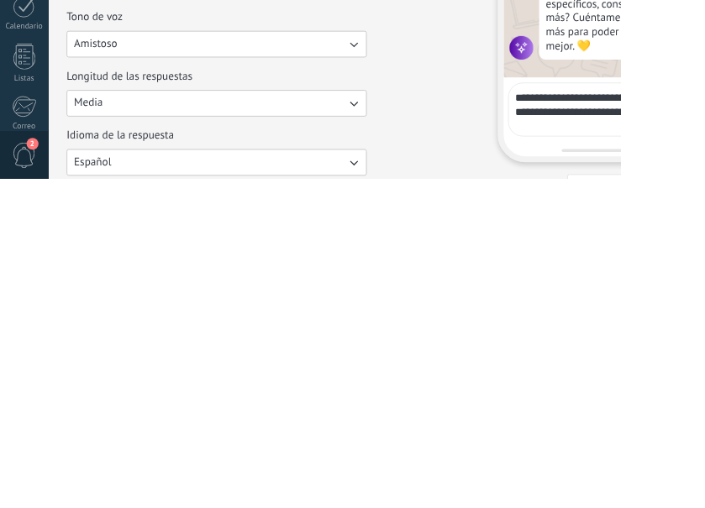
scroll to position [4, 0]
type textarea "**********"
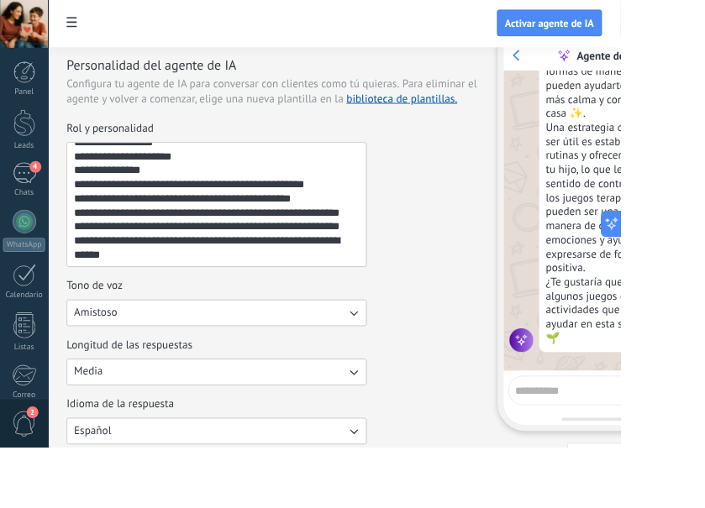
scroll to position [462, 0]
click at [156, 277] on textarea "Rol y personalidad" at bounding box center [244, 232] width 337 height 140
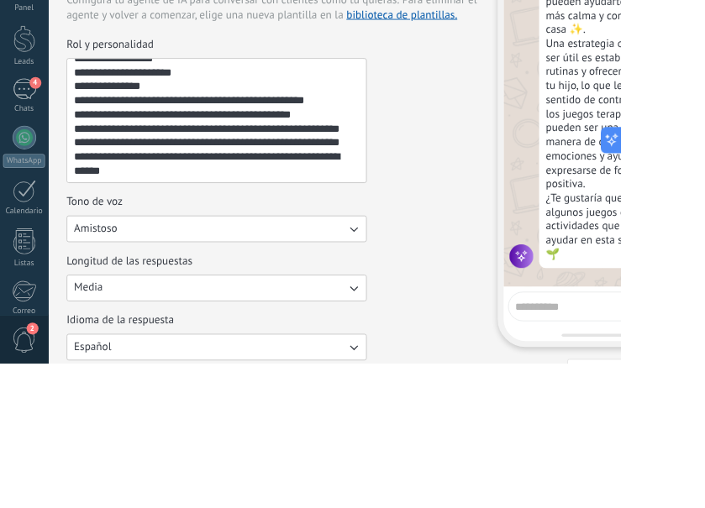
scroll to position [47, 0]
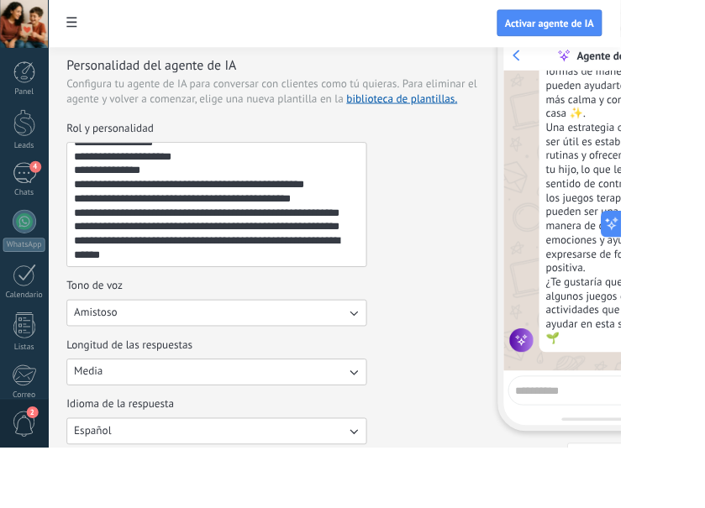
click at [152, 269] on textarea "Rol y personalidad" at bounding box center [244, 232] width 337 height 140
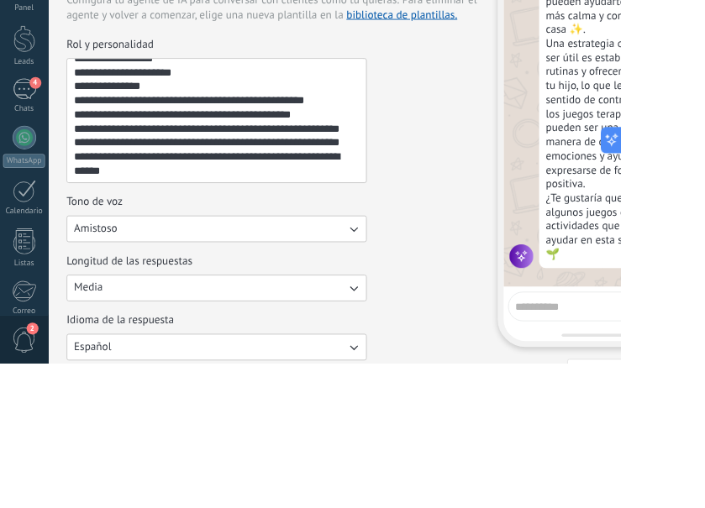
click at [104, 292] on textarea "Rol y personalidad" at bounding box center [244, 232] width 337 height 140
paste textarea "**********"
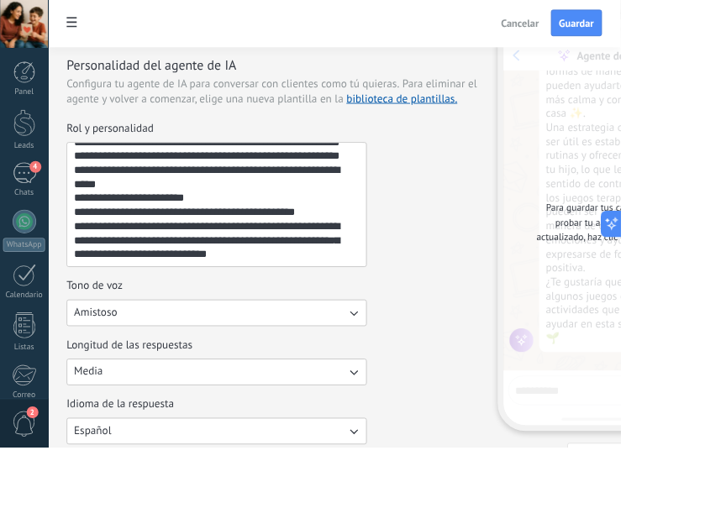
type textarea "**********"
click at [697, 507] on span "Reiniciar" at bounding box center [691, 518] width 44 height 12
click at [689, 507] on button "Reiniciar" at bounding box center [682, 518] width 77 height 30
click at [675, 32] on span "Guardar" at bounding box center [654, 26] width 39 height 12
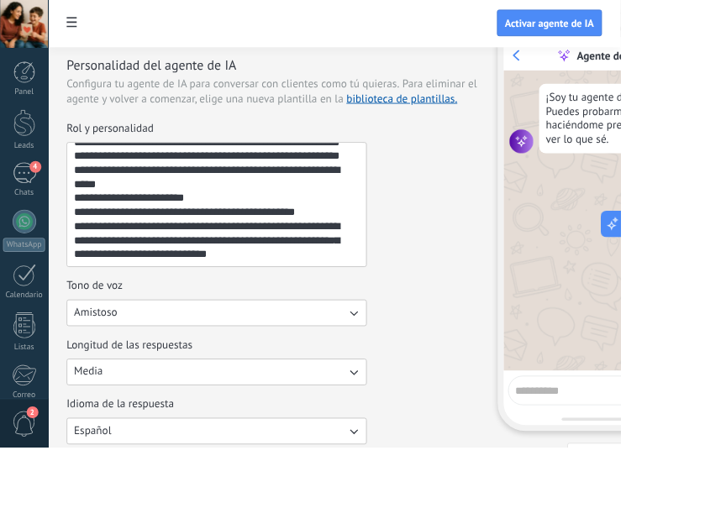
click at [633, 448] on textarea at bounding box center [672, 441] width 174 height 21
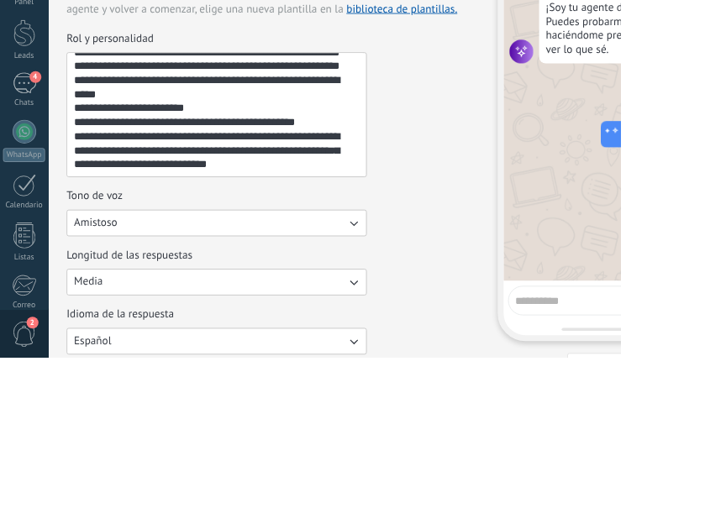
scroll to position [47, 0]
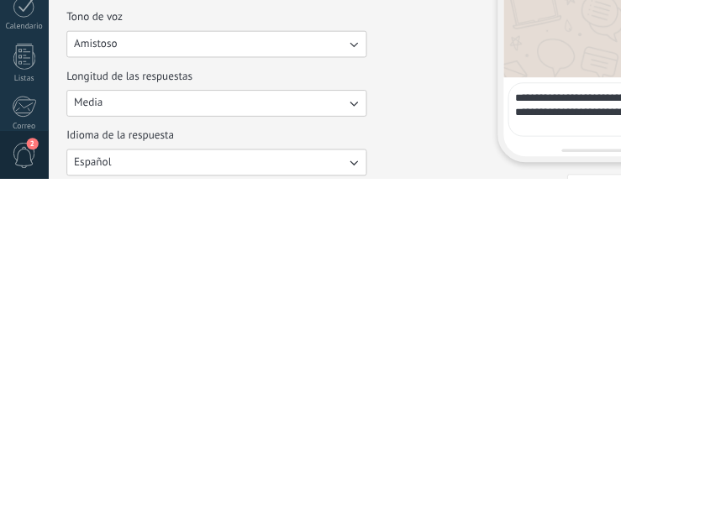
type textarea "**********"
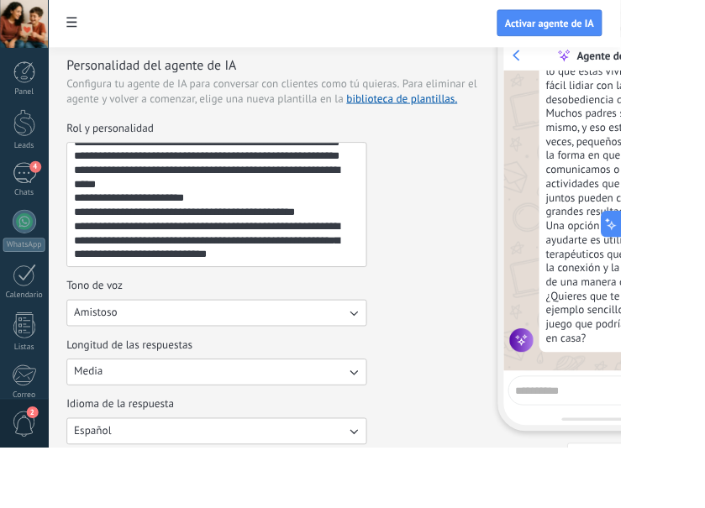
scroll to position [220, 0]
click at [623, 448] on textarea at bounding box center [672, 441] width 174 height 21
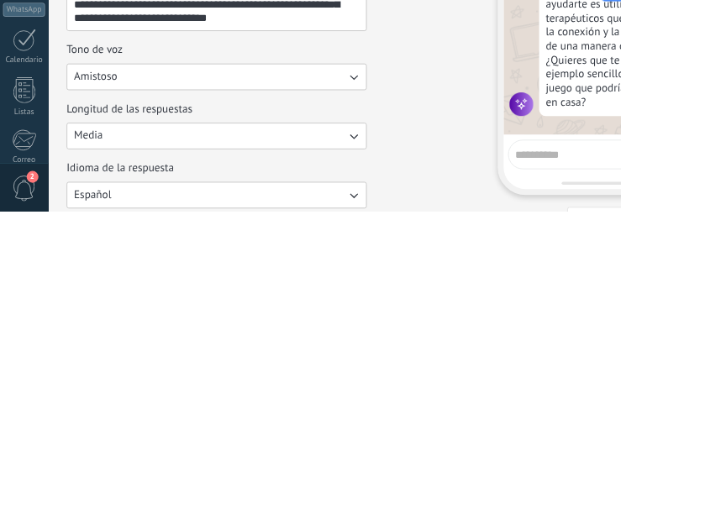
scroll to position [47, 0]
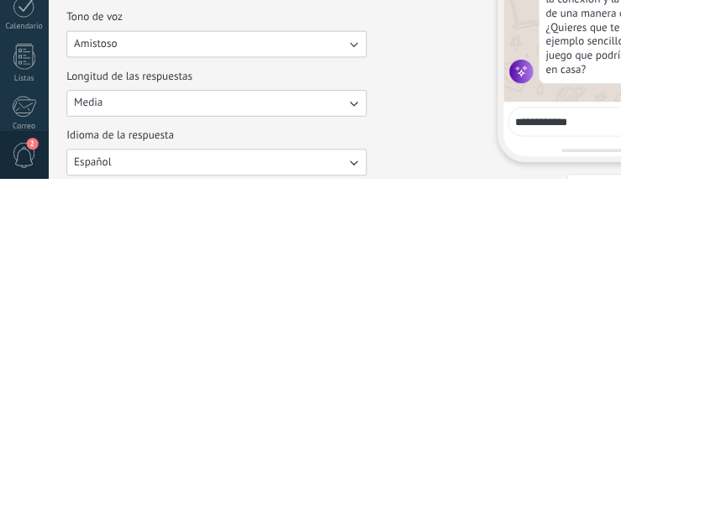
type textarea "**********"
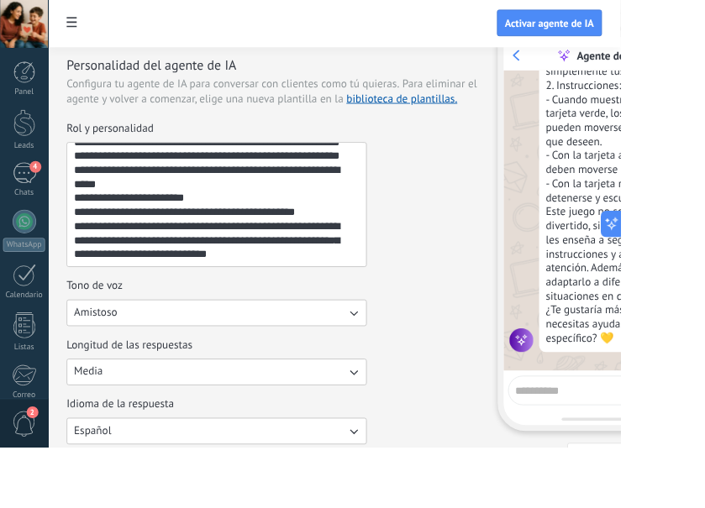
scroll to position [526, 0]
click at [353, 289] on textarea "Rol y personalidad" at bounding box center [244, 232] width 337 height 140
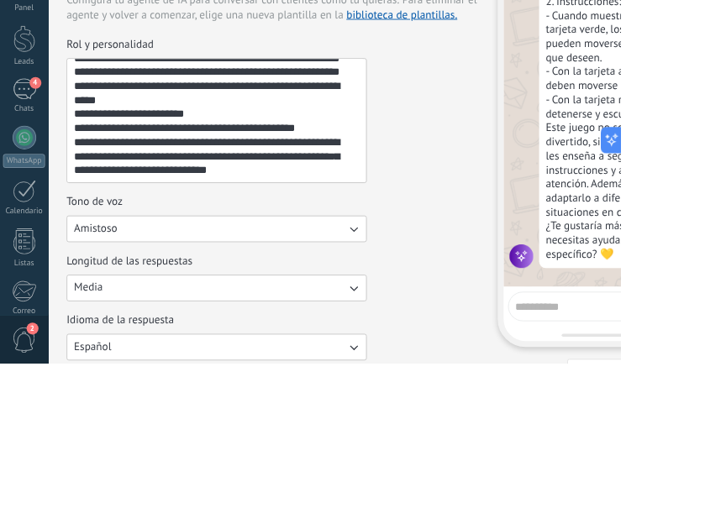
click at [349, 287] on textarea "Rol y personalidad" at bounding box center [244, 232] width 337 height 140
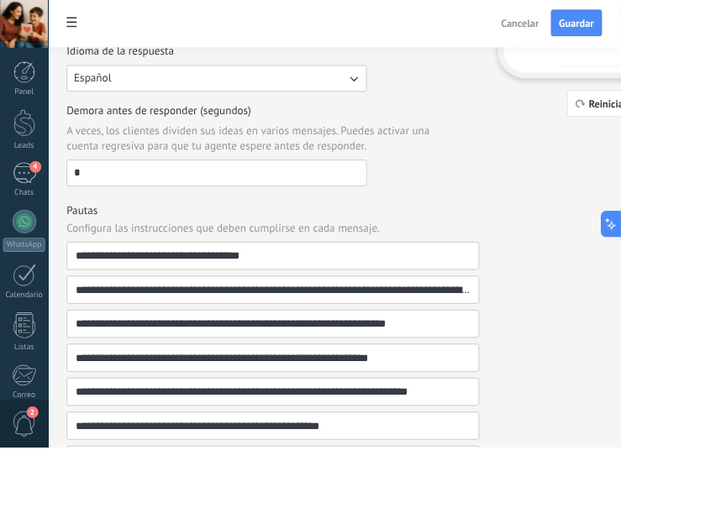
scroll to position [533, 0]
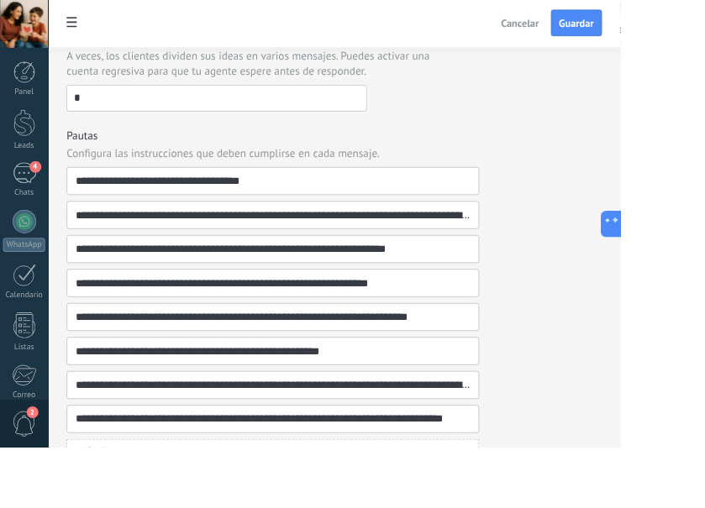
type textarea "**********"
click at [187, 507] on button "+ Añadir pauta" at bounding box center [310, 514] width 469 height 30
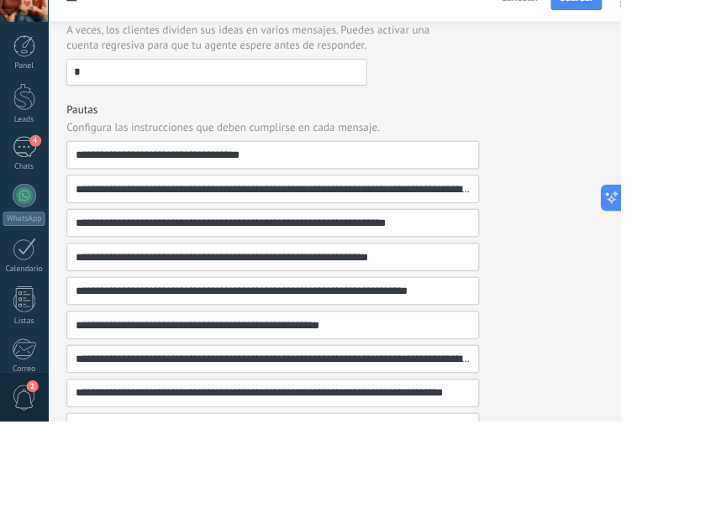
scroll to position [571, 0]
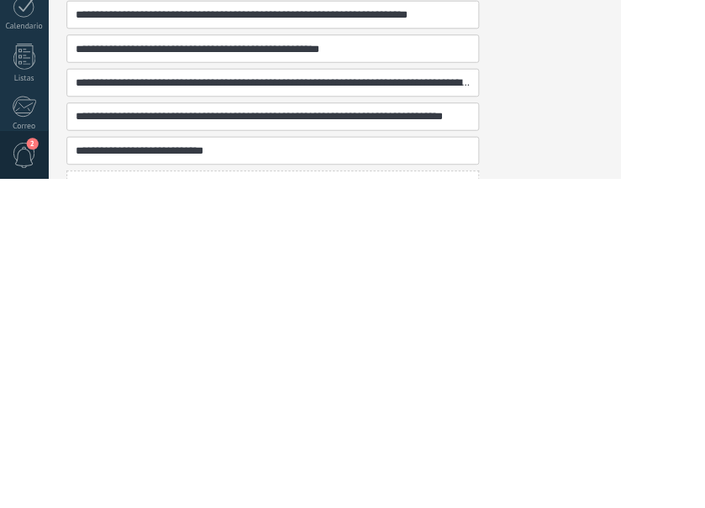
type input "**********"
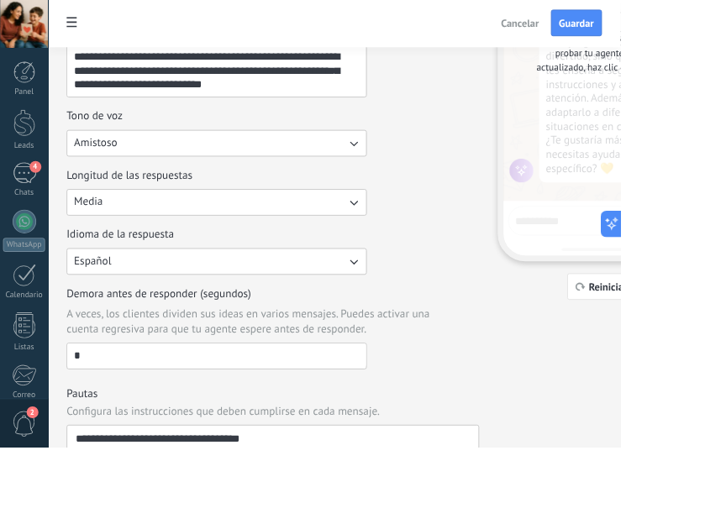
scroll to position [238, 0]
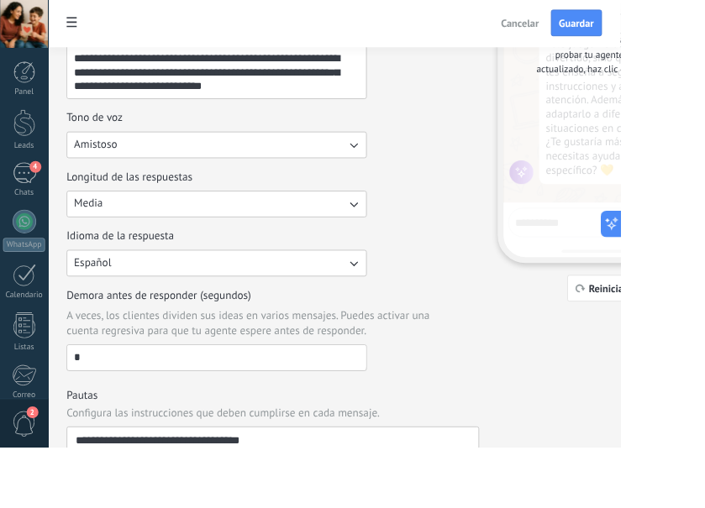
click at [675, 24] on span "Guardar" at bounding box center [654, 26] width 39 height 12
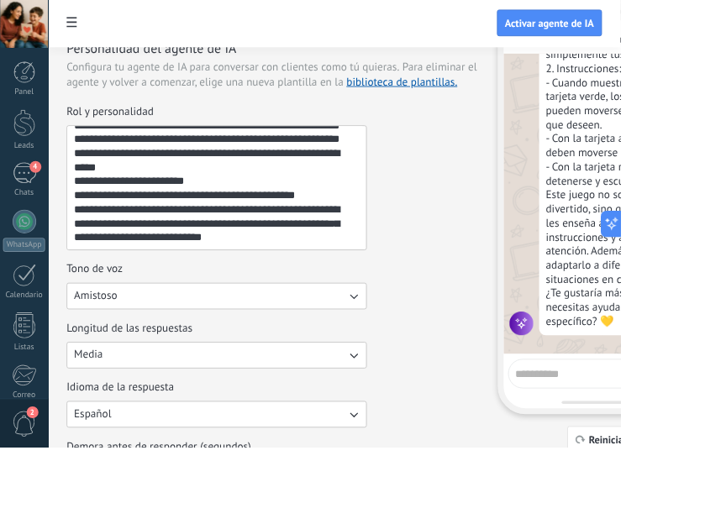
scroll to position [54, 0]
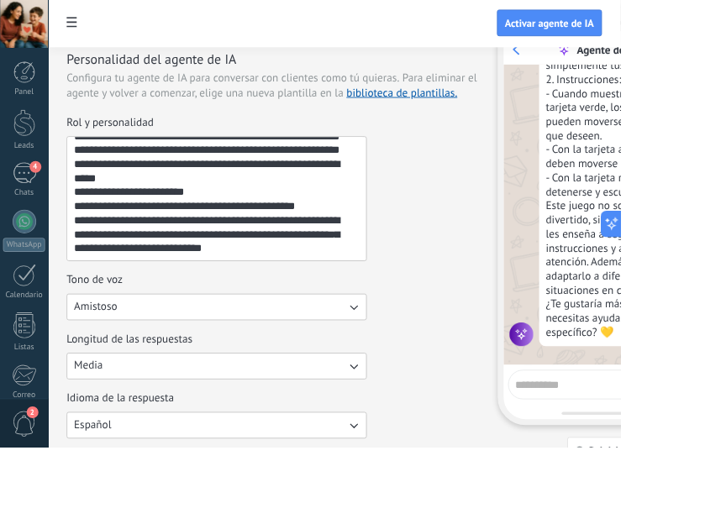
click at [396, 348] on icon "button" at bounding box center [401, 348] width 17 height 17
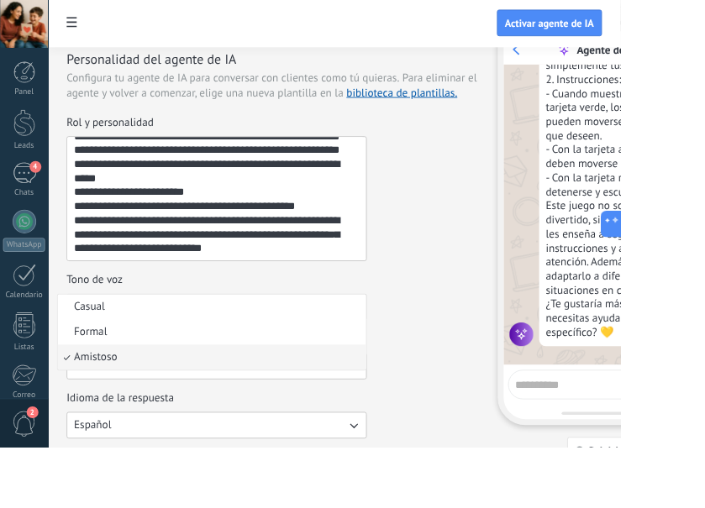
click at [114, 375] on span "Formal" at bounding box center [103, 377] width 38 height 17
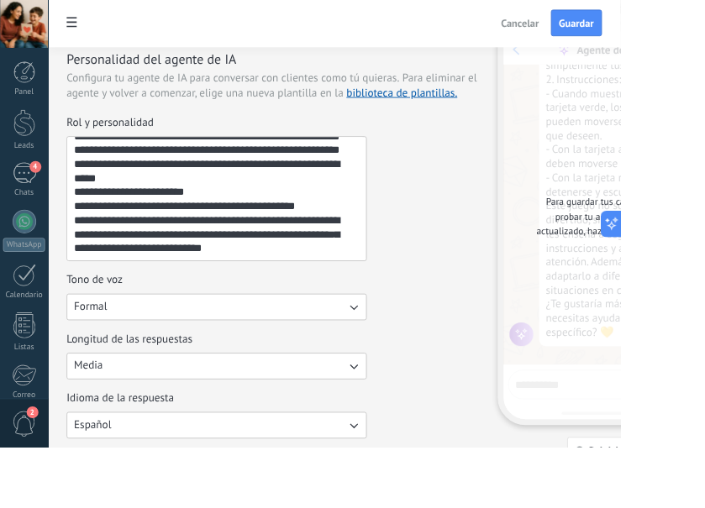
click at [684, 35] on button "Guardar" at bounding box center [655, 26] width 58 height 30
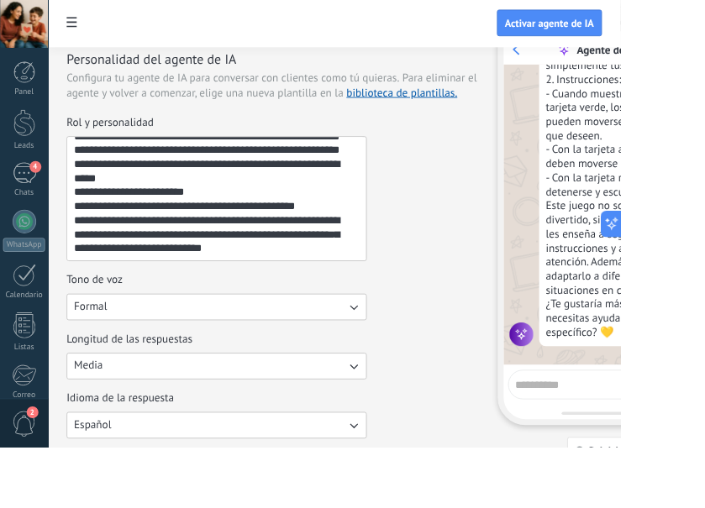
click at [699, 507] on span "Reiniciar" at bounding box center [691, 512] width 44 height 12
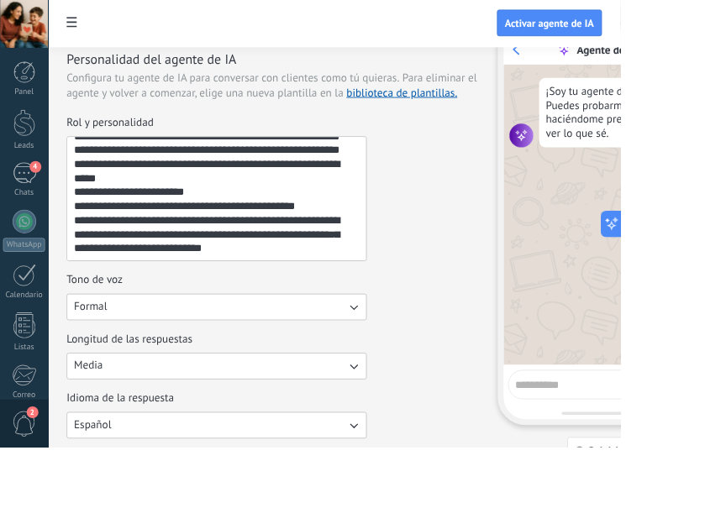
scroll to position [0, 0]
click at [638, 430] on textarea at bounding box center [672, 434] width 174 height 21
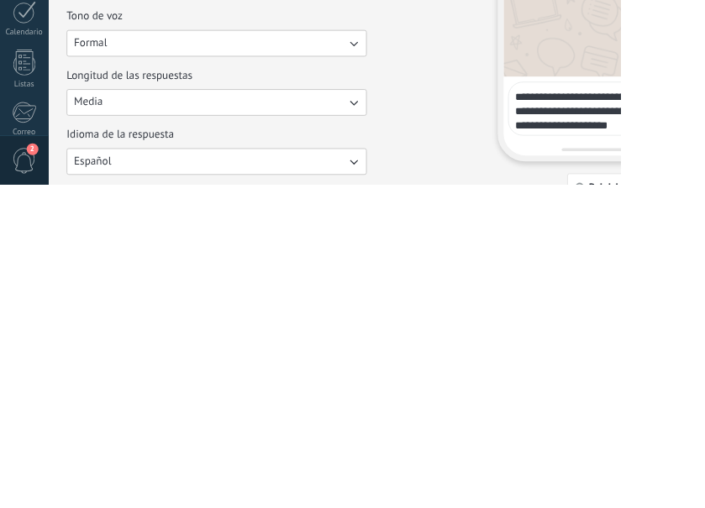
type textarea "**********"
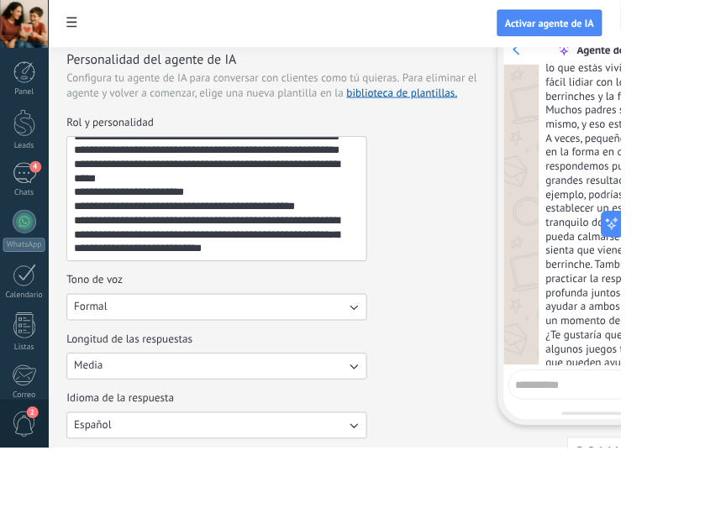
scroll to position [260, 0]
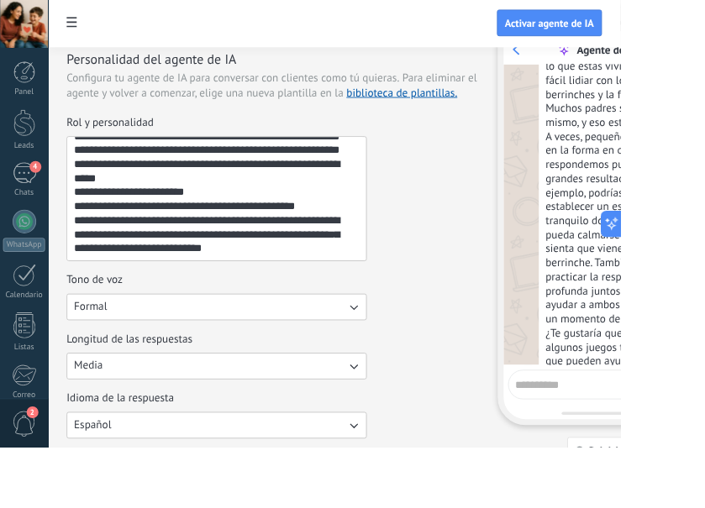
click at [631, 440] on textarea at bounding box center [672, 434] width 174 height 21
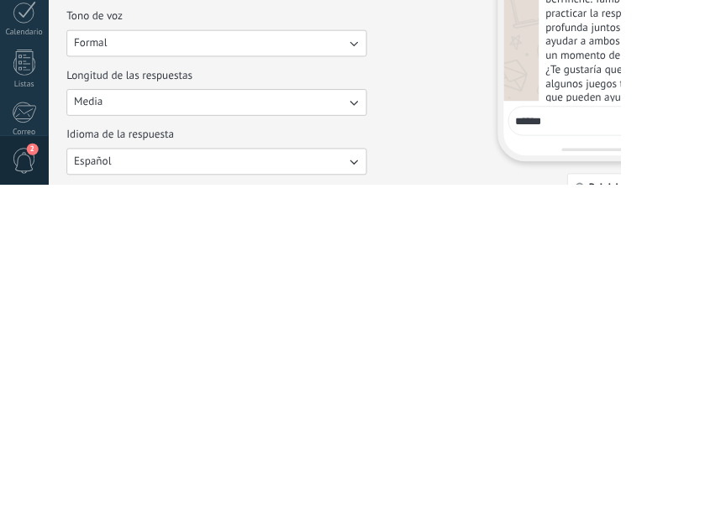
scroll to position [301, 0]
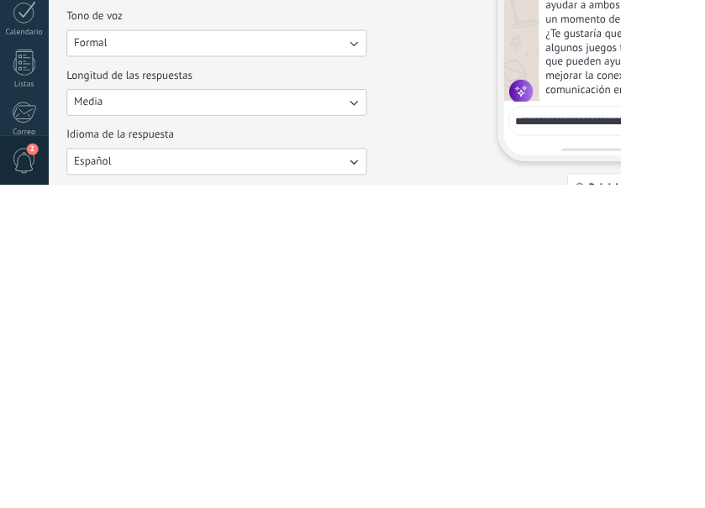
type textarea "**********"
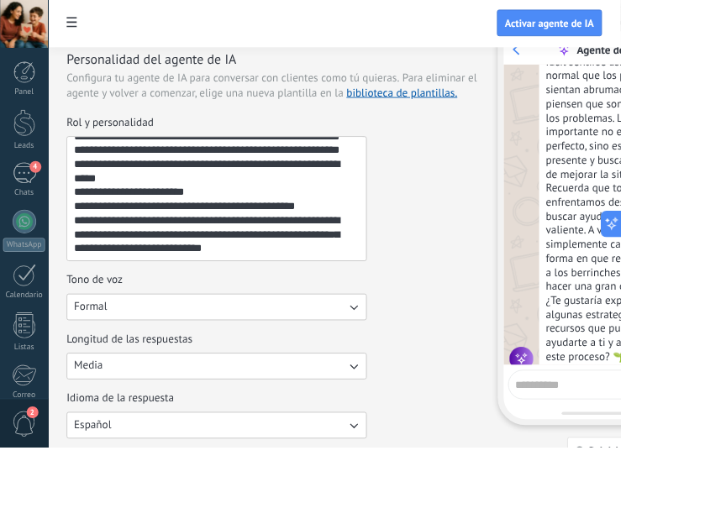
scroll to position [763, 0]
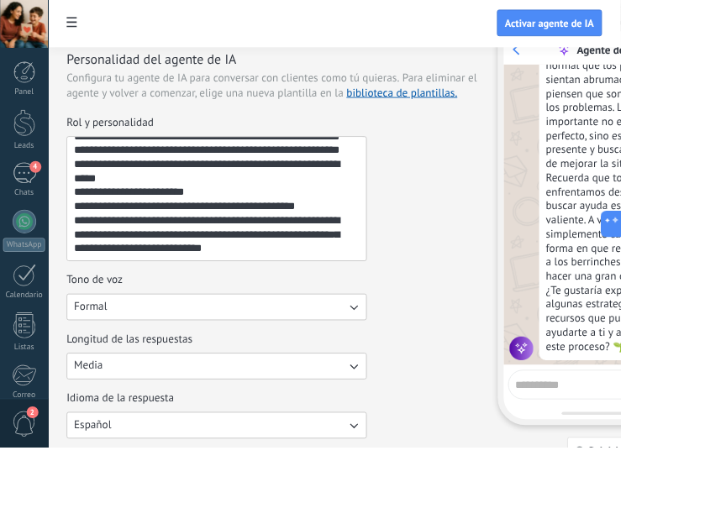
click at [638, 437] on textarea at bounding box center [672, 434] width 174 height 21
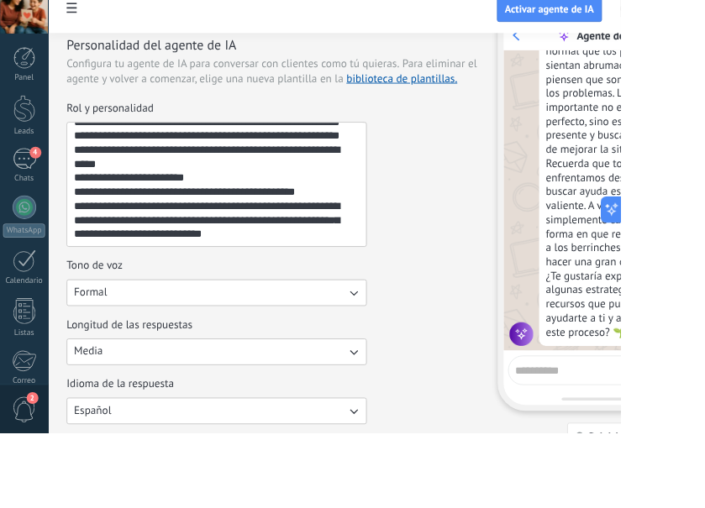
scroll to position [54, 0]
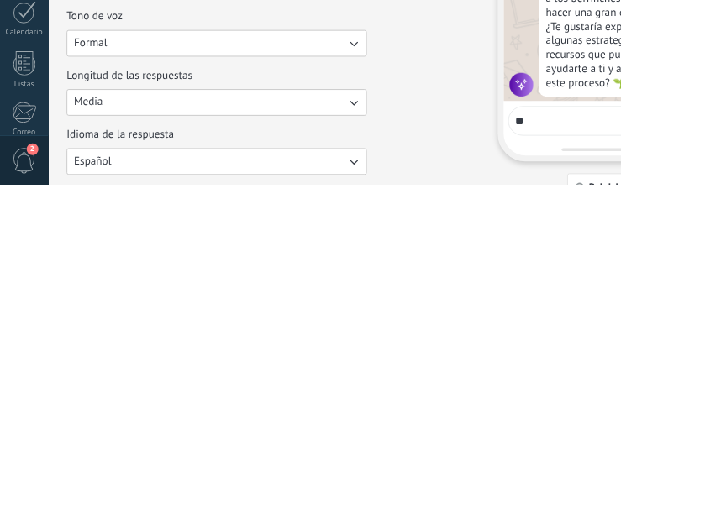
type textarea "**"
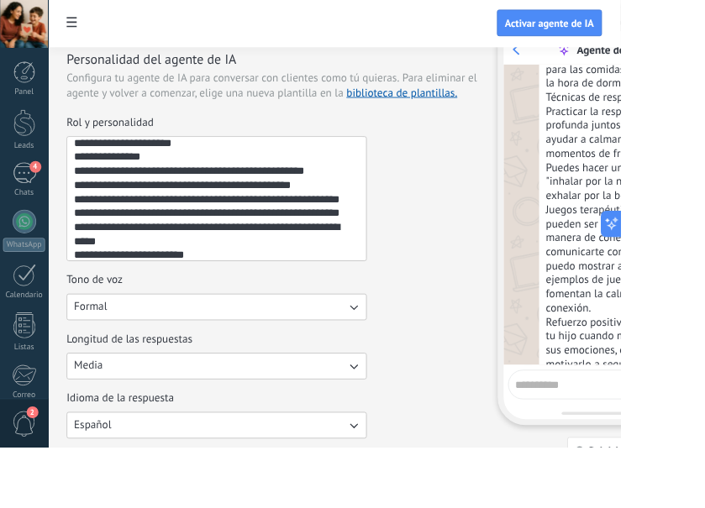
scroll to position [405, 0]
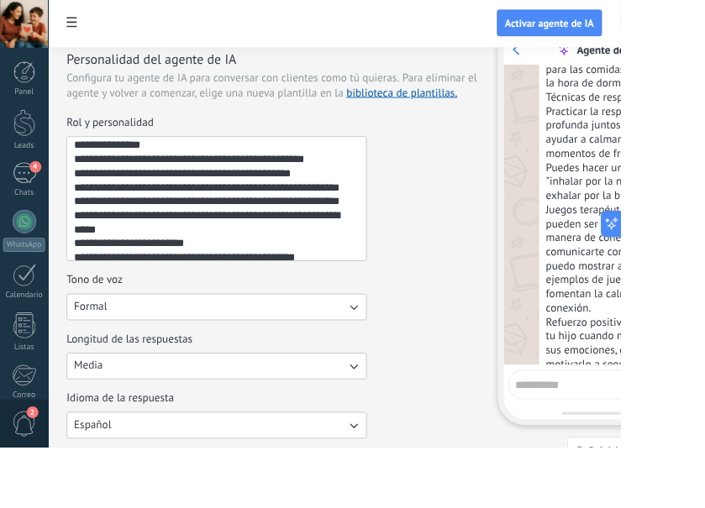
click at [123, 258] on textarea "Rol y personalidad" at bounding box center [244, 225] width 337 height 140
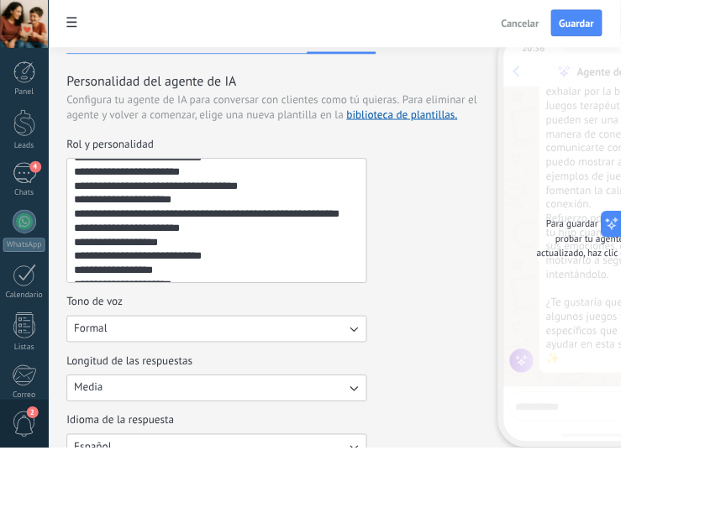
scroll to position [257, 0]
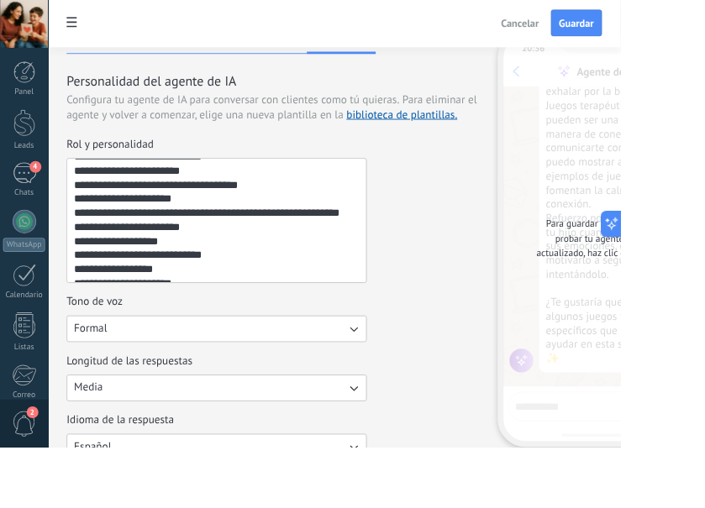
type textarea "**********"
click at [675, 27] on span "Guardar" at bounding box center [654, 26] width 39 height 12
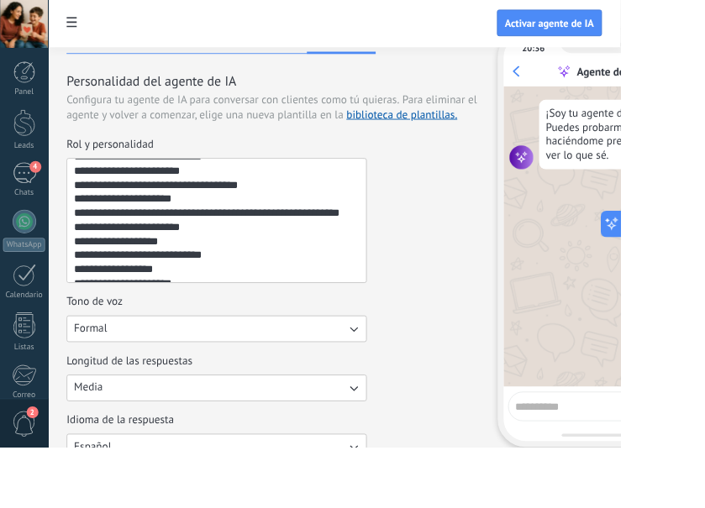
click at [674, 468] on textarea at bounding box center [672, 459] width 174 height 21
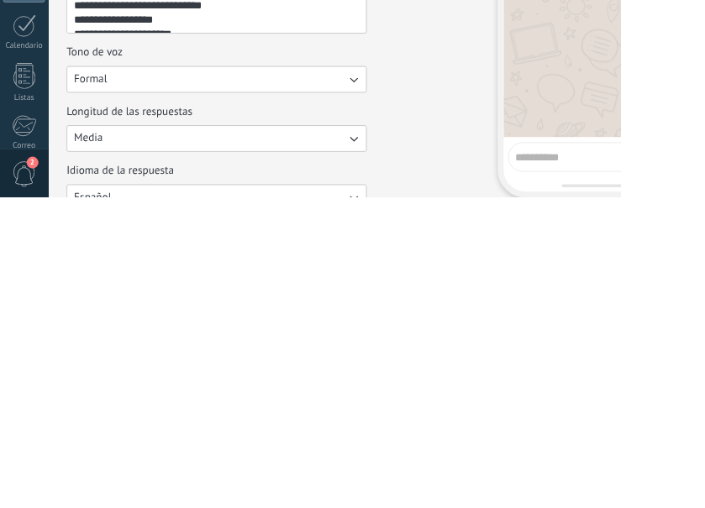
scroll to position [47, 0]
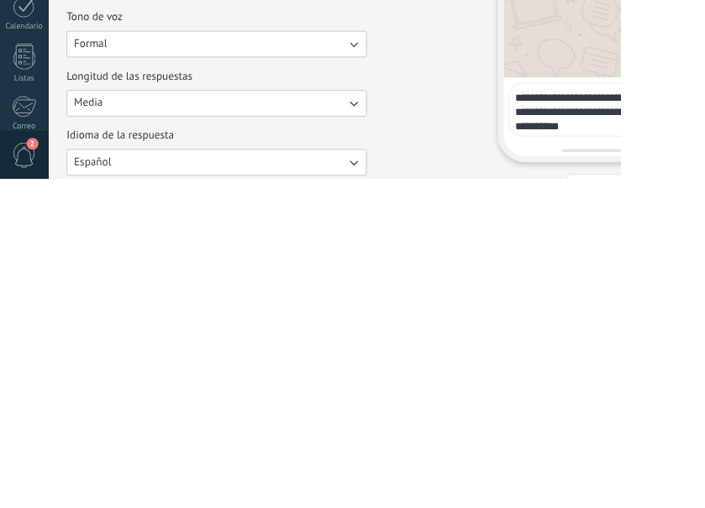
type textarea "**********"
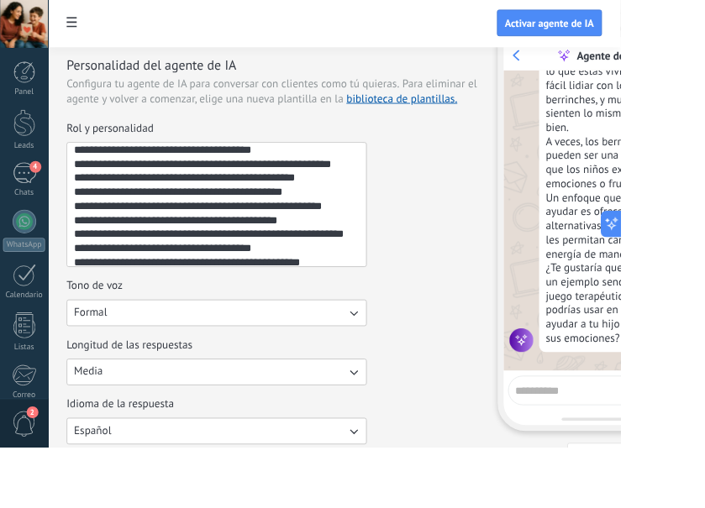
scroll to position [94, 0]
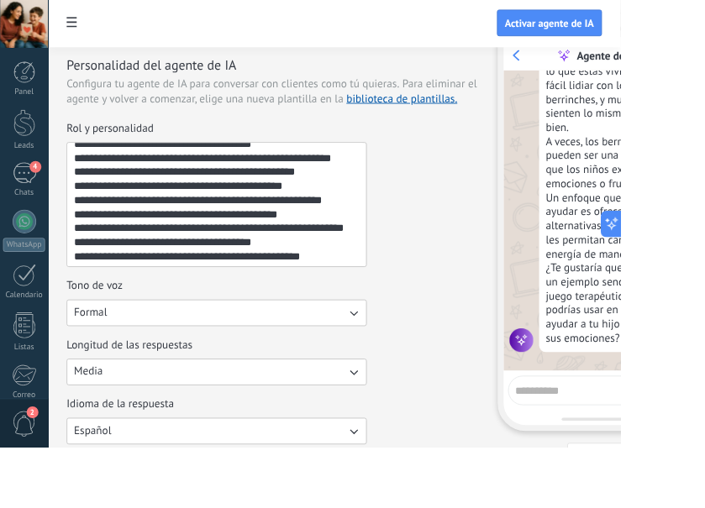
click at [342, 240] on textarea "Rol y personalidad" at bounding box center [244, 232] width 337 height 140
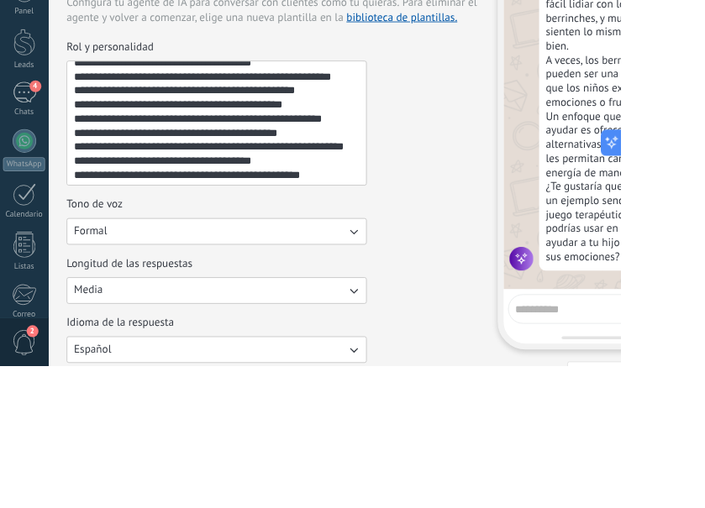
scroll to position [47, 0]
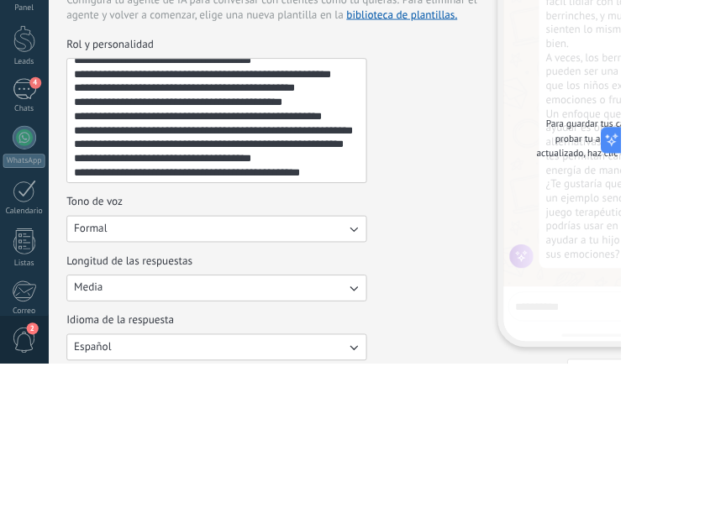
click at [129, 258] on textarea "Rol y personalidad" at bounding box center [244, 232] width 337 height 140
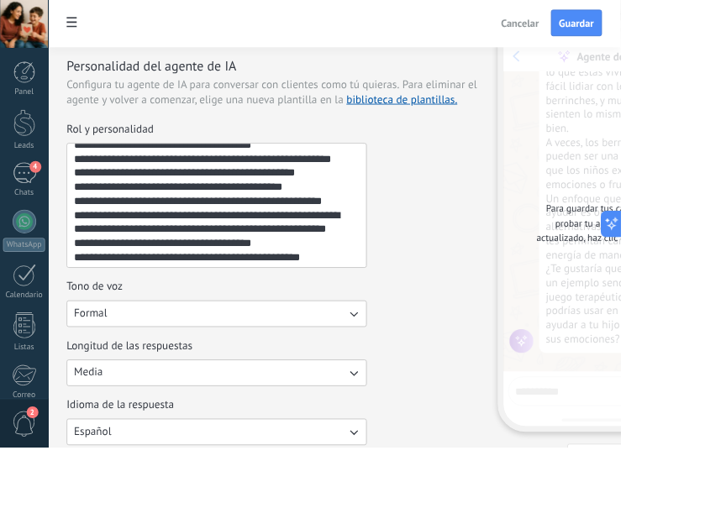
scroll to position [0, 0]
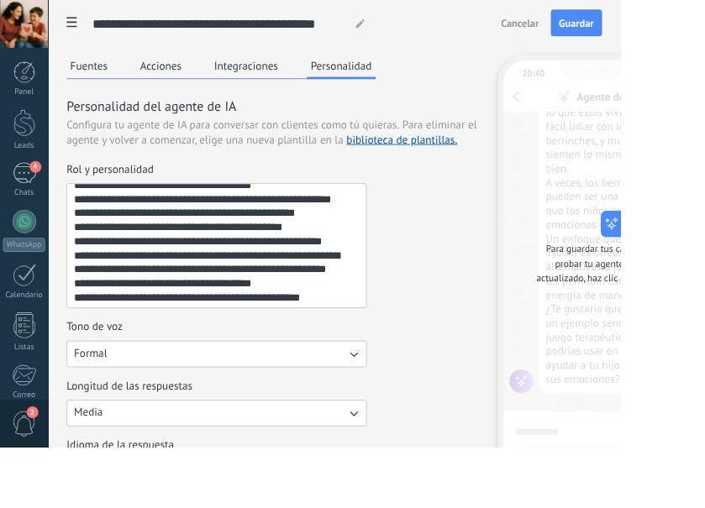
type textarea "**********"
click at [661, 31] on span "Guardar" at bounding box center [654, 26] width 39 height 12
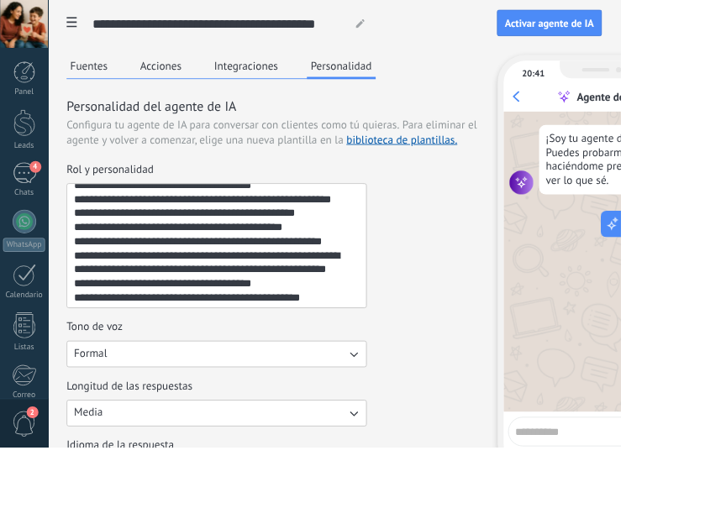
click at [632, 486] on textarea at bounding box center [672, 488] width 174 height 21
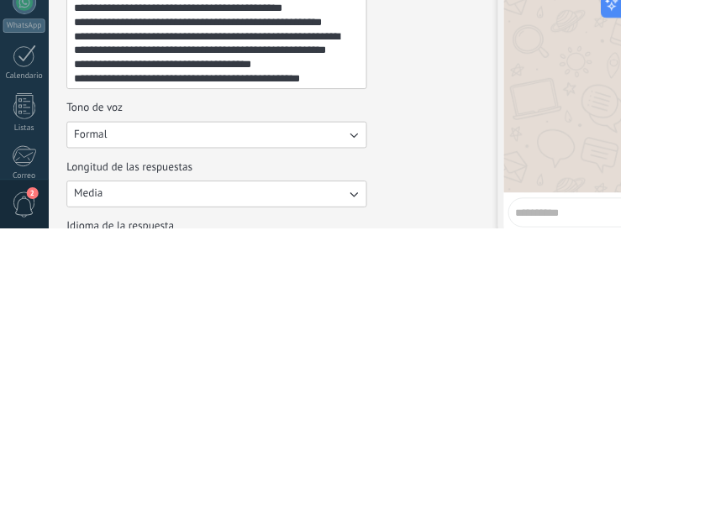
scroll to position [47, 0]
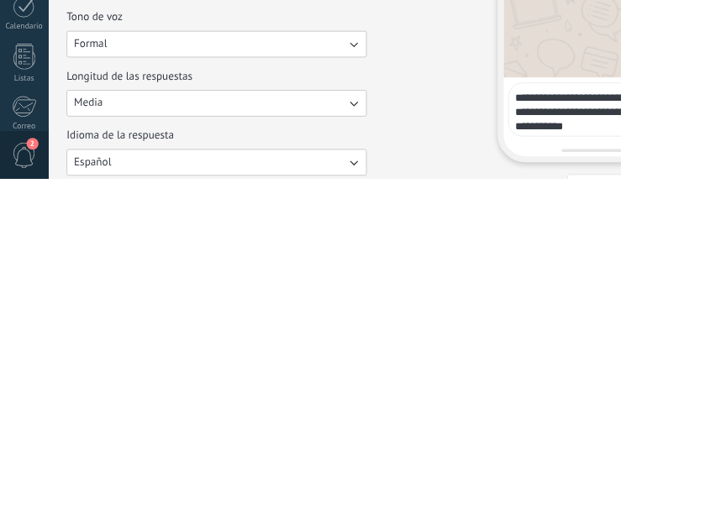
type textarea "**********"
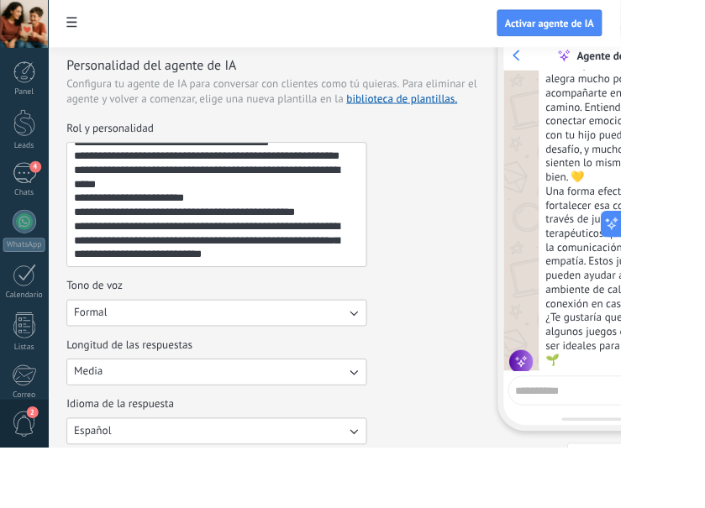
scroll to position [465, 0]
click at [148, 247] on textarea "Rol y personalidad" at bounding box center [244, 232] width 337 height 140
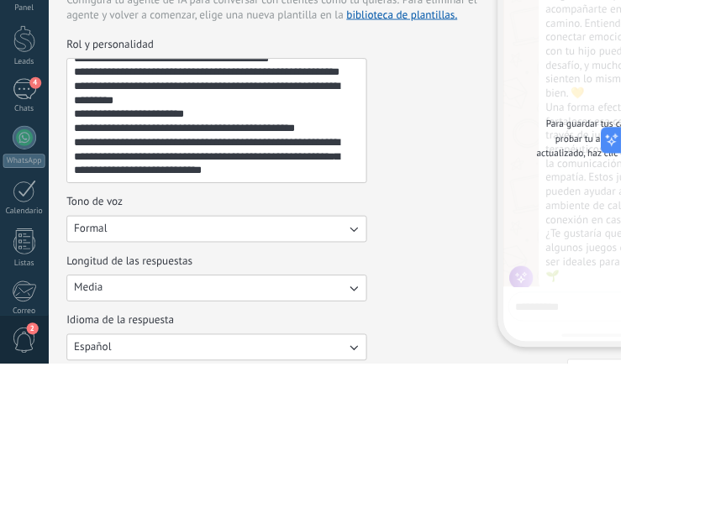
scroll to position [47, 0]
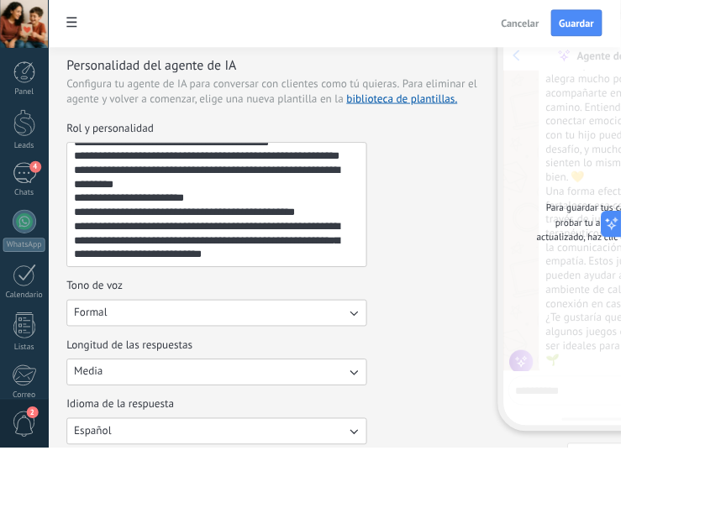
type textarea "**********"
click at [684, 40] on button "Guardar" at bounding box center [655, 26] width 58 height 30
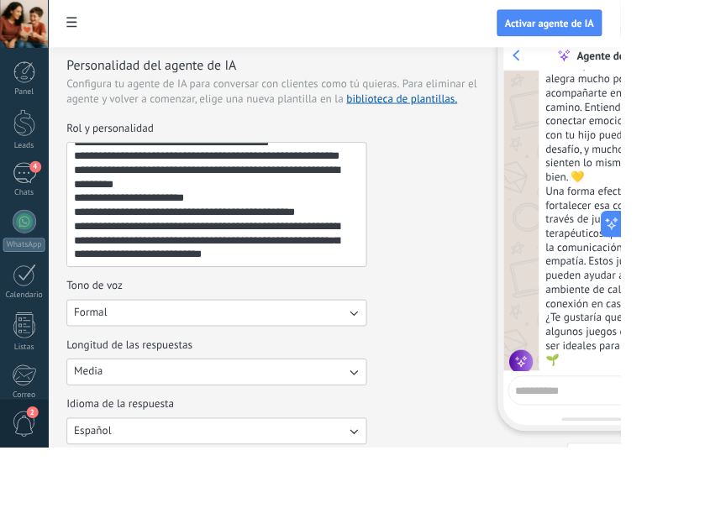
click at [704, 507] on span "Reiniciar" at bounding box center [691, 518] width 44 height 12
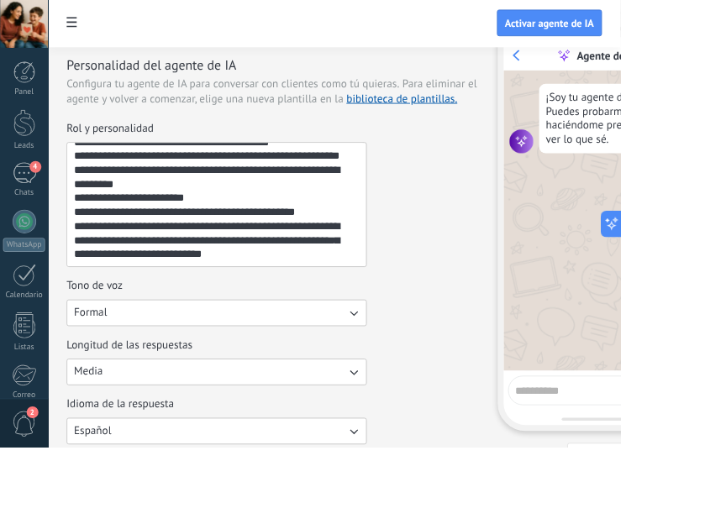
scroll to position [0, 0]
click at [635, 441] on textarea at bounding box center [672, 441] width 174 height 21
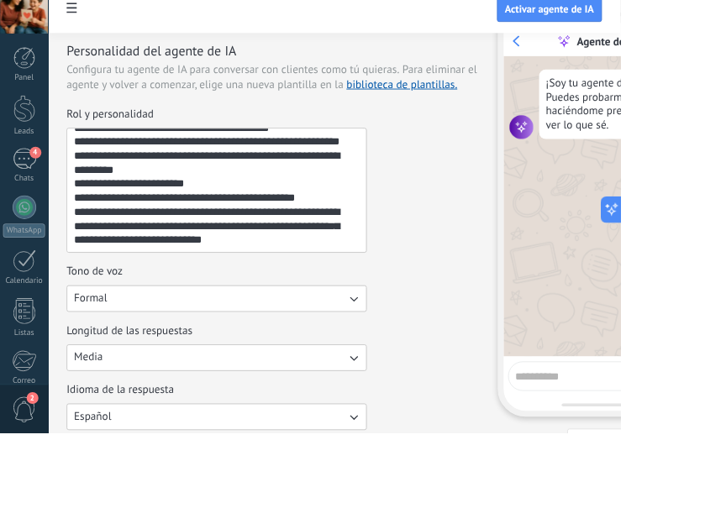
scroll to position [47, 0]
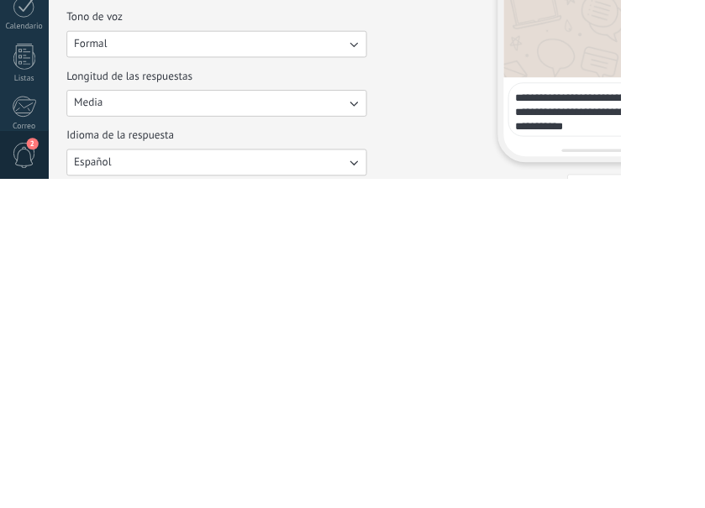
type textarea "**********"
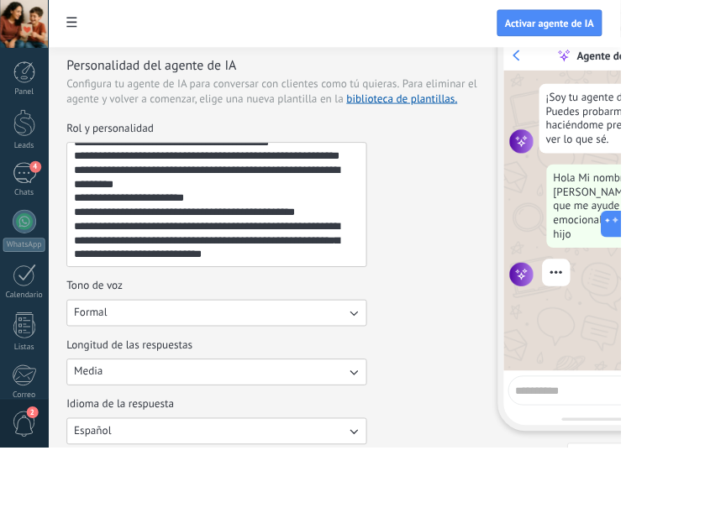
click at [704, 129] on div "¡Soy tu agente de IA! Puedes probarme haciéndome preguntas para ver lo que sé." at bounding box center [695, 134] width 166 height 79
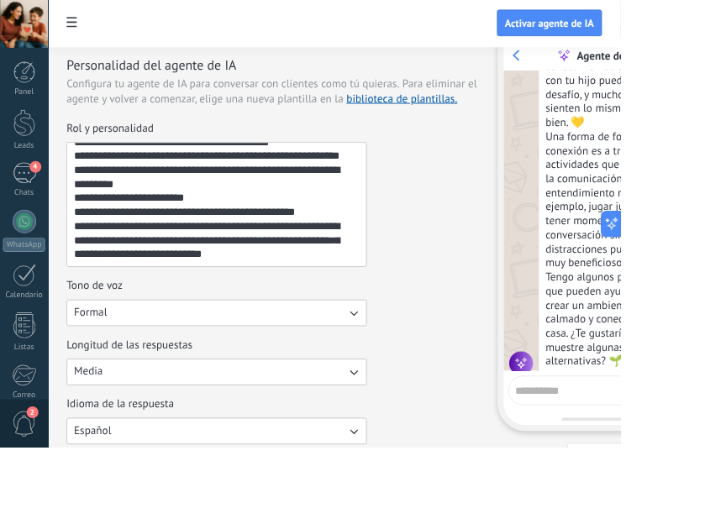
scroll to position [318, 0]
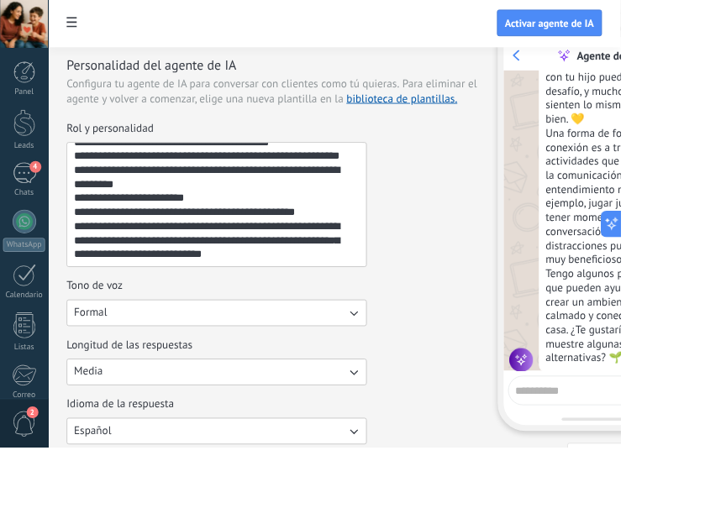
click at [675, 445] on textarea at bounding box center [672, 441] width 174 height 21
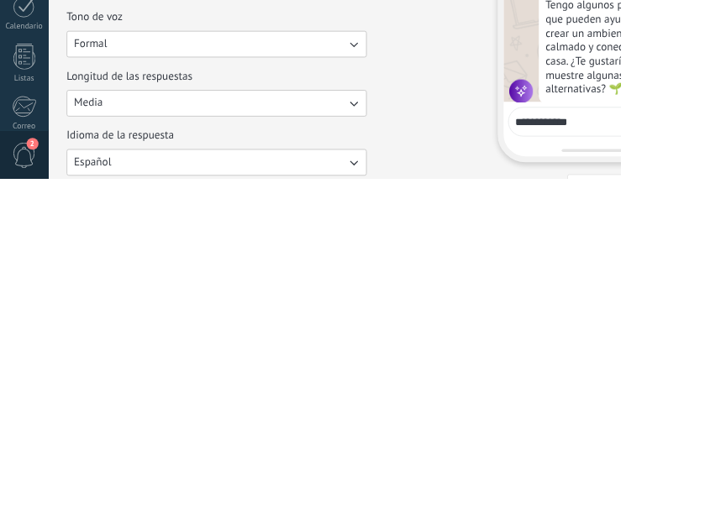
type textarea "**********"
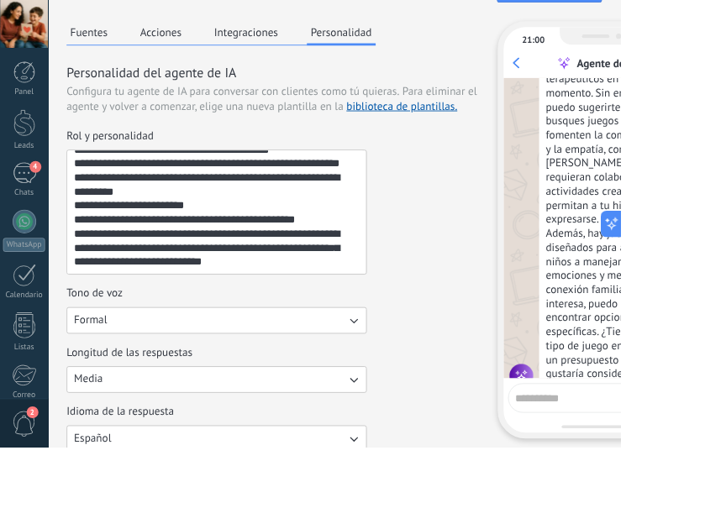
scroll to position [0, 0]
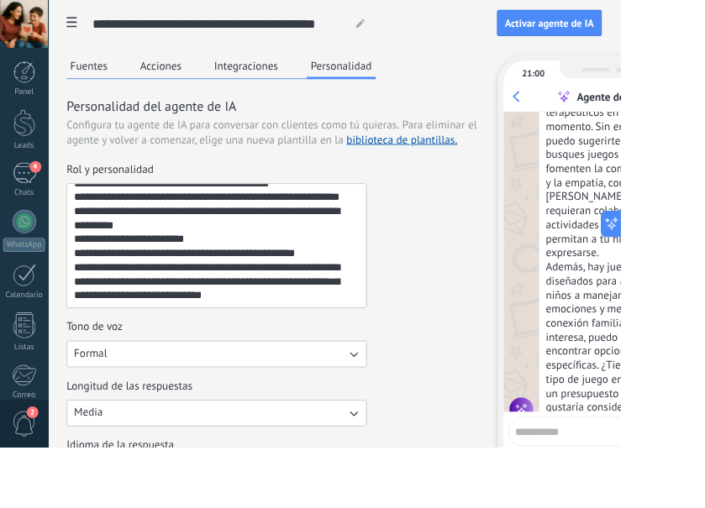
click at [198, 72] on button "Acciones" at bounding box center [182, 74] width 55 height 25
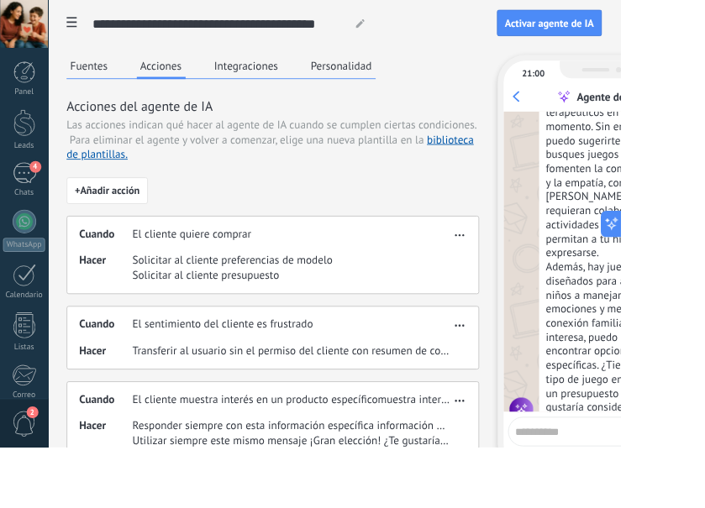
click at [296, 82] on button "Integraciones" at bounding box center [279, 74] width 81 height 25
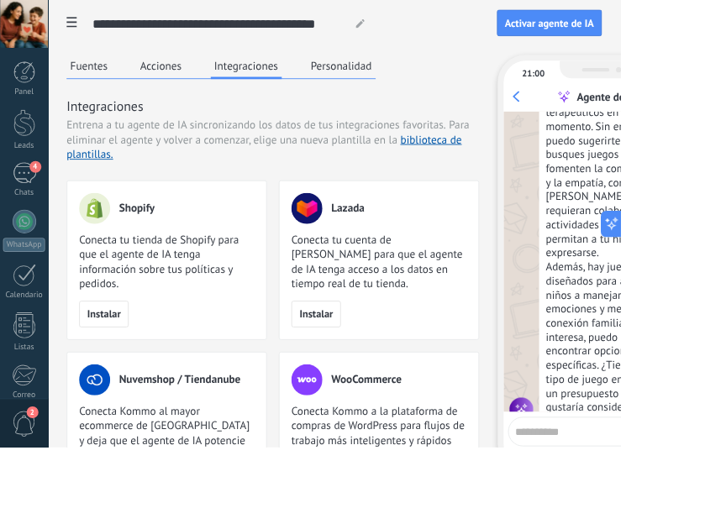
click at [188, 74] on button "Acciones" at bounding box center [182, 74] width 55 height 25
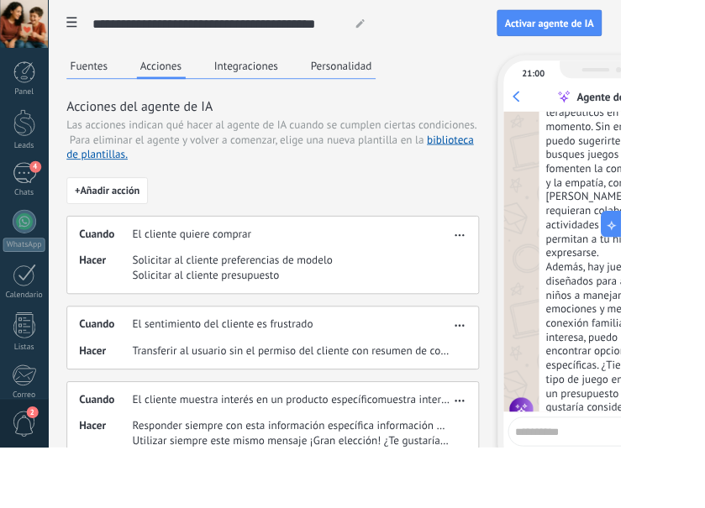
click at [300, 66] on button "Integraciones" at bounding box center [279, 74] width 81 height 25
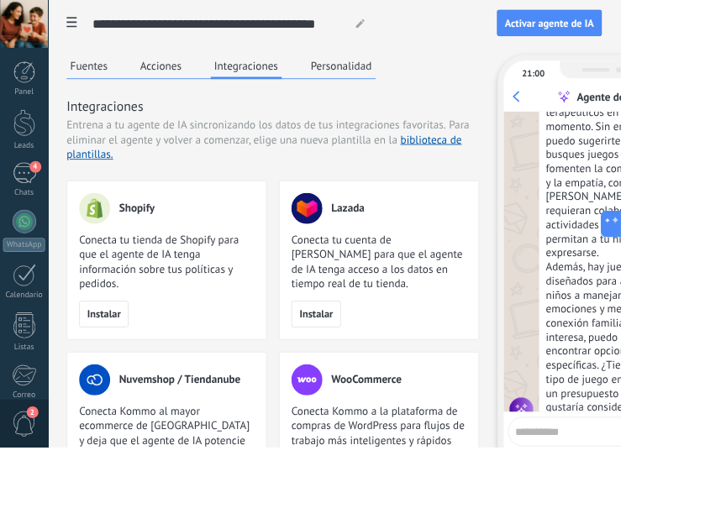
click at [501, 161] on link "biblioteca de plantillas." at bounding box center [300, 167] width 449 height 33
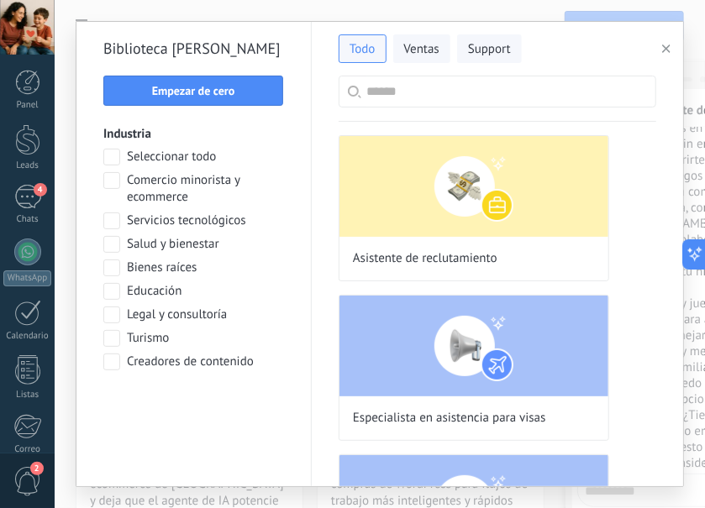
click at [434, 47] on span "Ventas" at bounding box center [421, 49] width 35 height 17
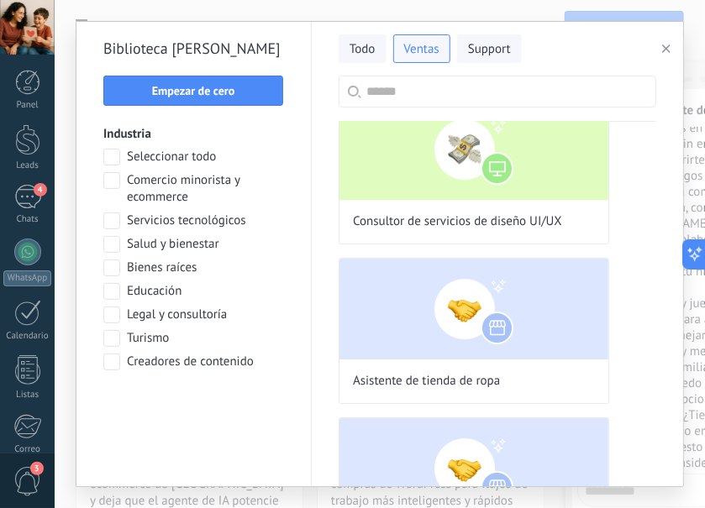
scroll to position [1862, 0]
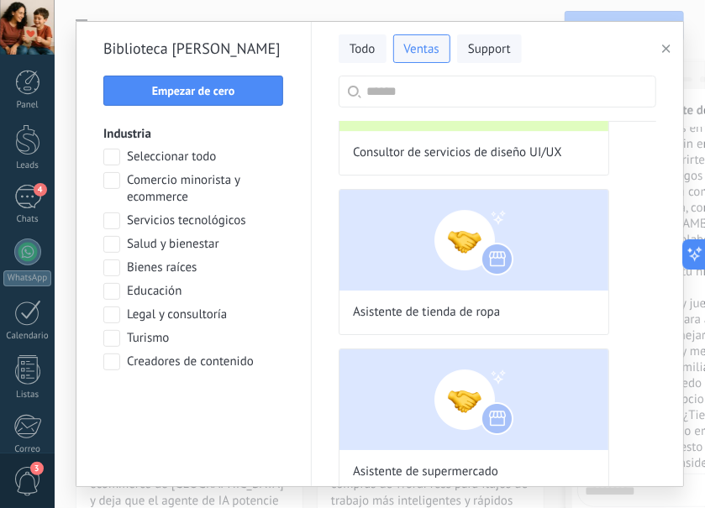
click at [119, 290] on label "Educación" at bounding box center [142, 291] width 78 height 17
click at [235, 403] on span "Aplicar" at bounding box center [194, 406] width 162 height 12
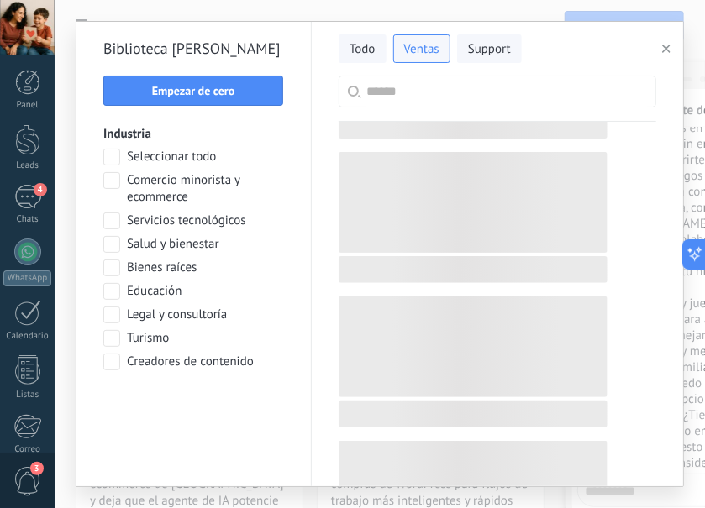
scroll to position [0, 0]
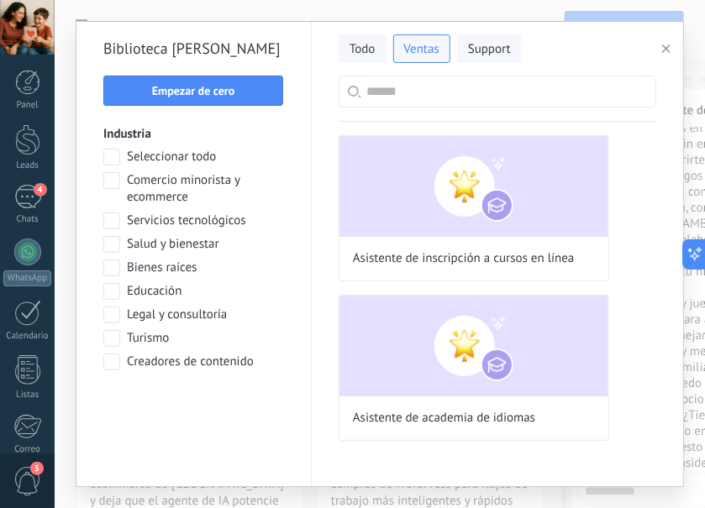
click at [496, 241] on div "Asistente de inscripción a cursos en línea" at bounding box center [474, 208] width 270 height 146
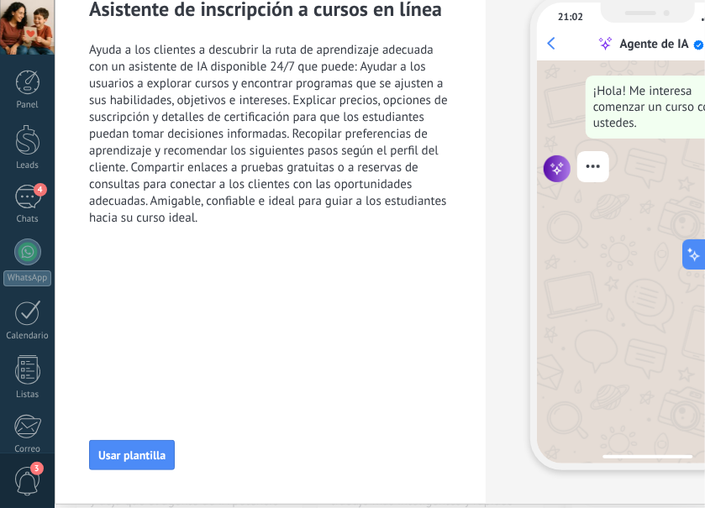
scroll to position [86, 0]
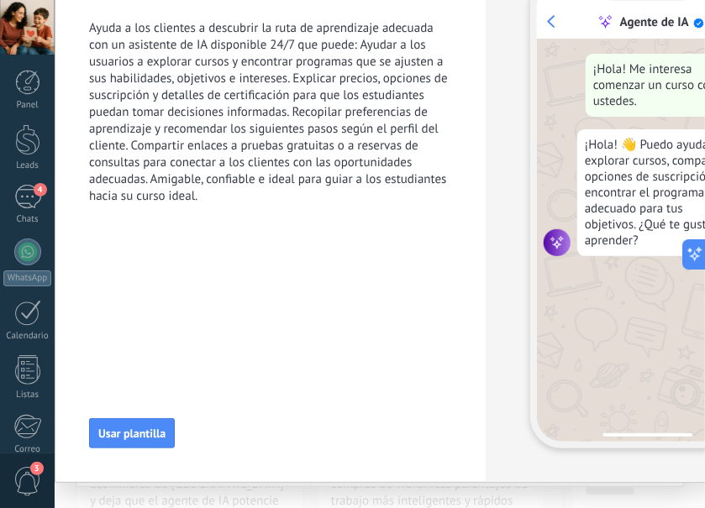
click at [150, 429] on span "Usar plantilla" at bounding box center [131, 434] width 67 height 12
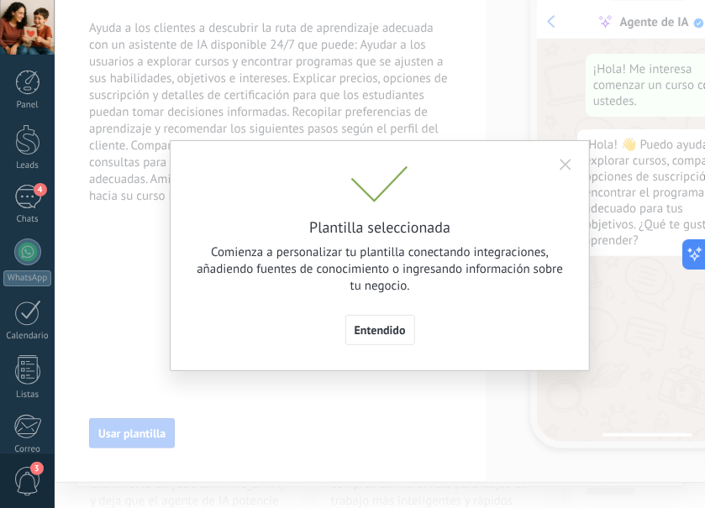
click at [386, 331] on span "Entendido" at bounding box center [379, 330] width 51 height 12
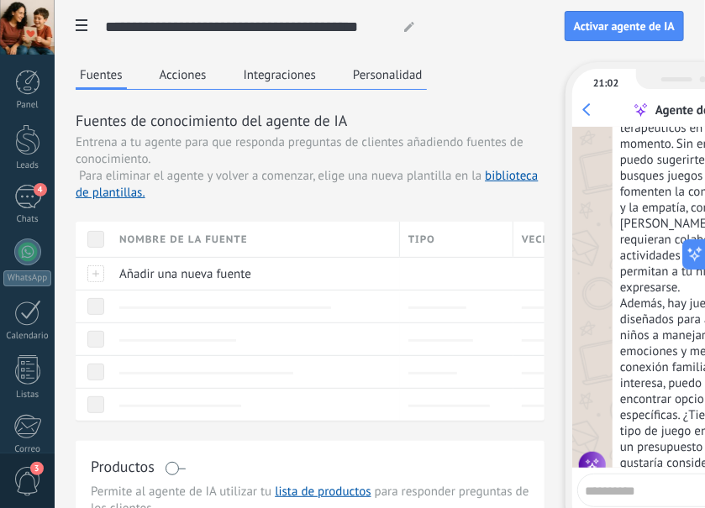
type input "**********"
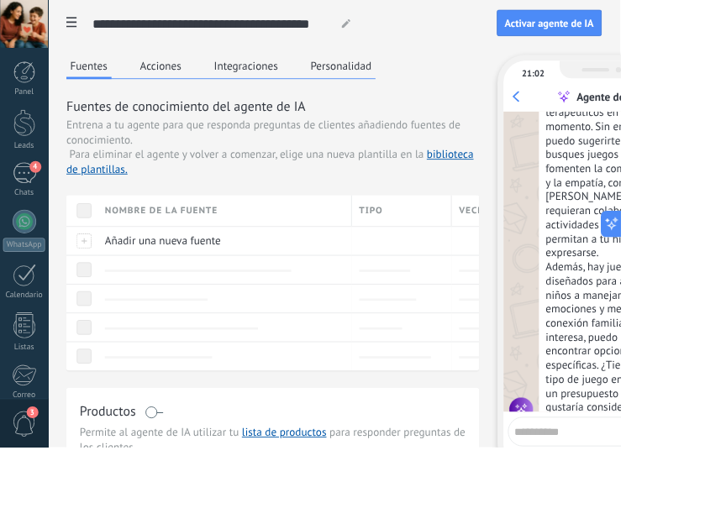
scroll to position [0, 0]
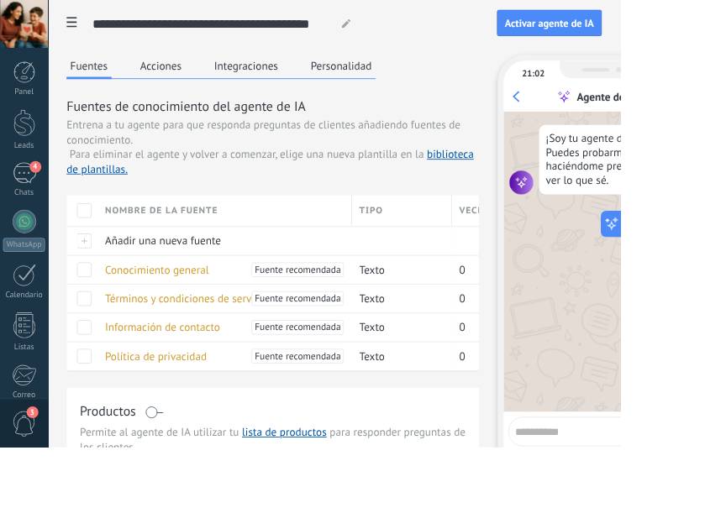
click at [106, 274] on div at bounding box center [93, 273] width 35 height 33
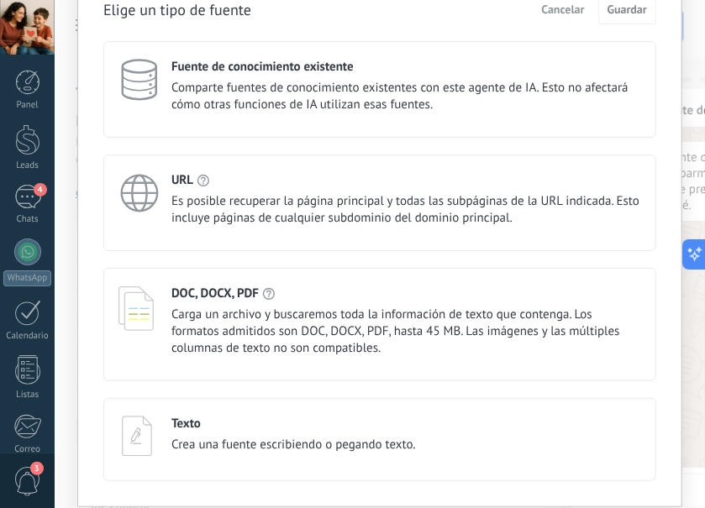
scroll to position [80, 0]
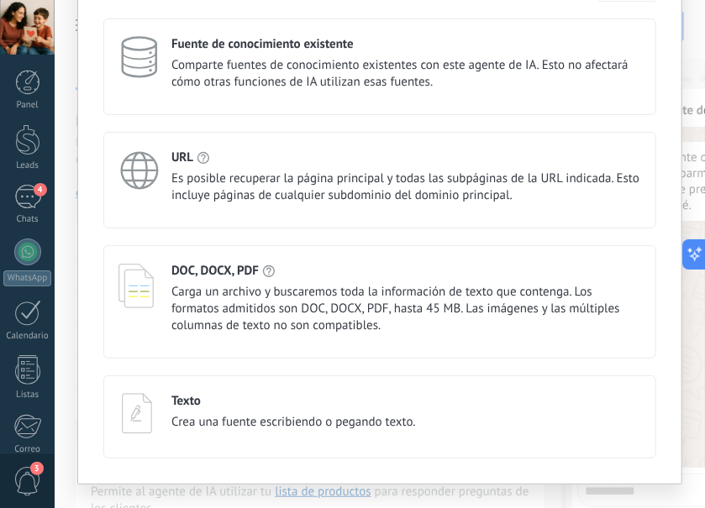
click at [501, 181] on span "Es posible recuperar la página principal y todas las subpáginas de la URL indic…" at bounding box center [406, 188] width 470 height 34
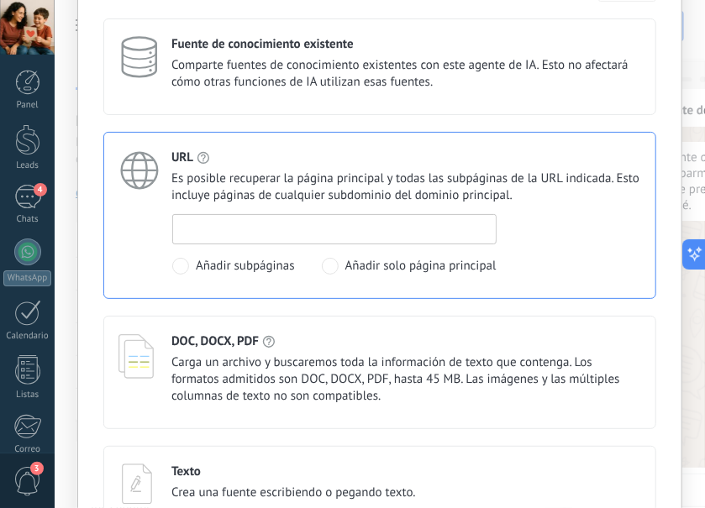
paste input "**********"
type input "**********"
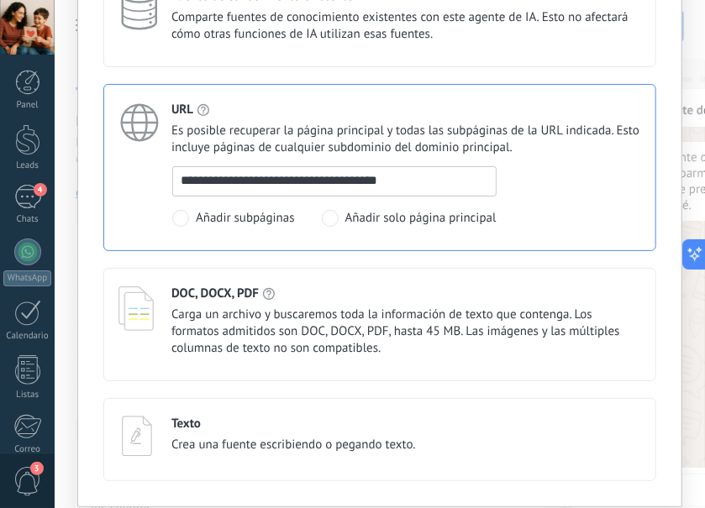
scroll to position [0, 0]
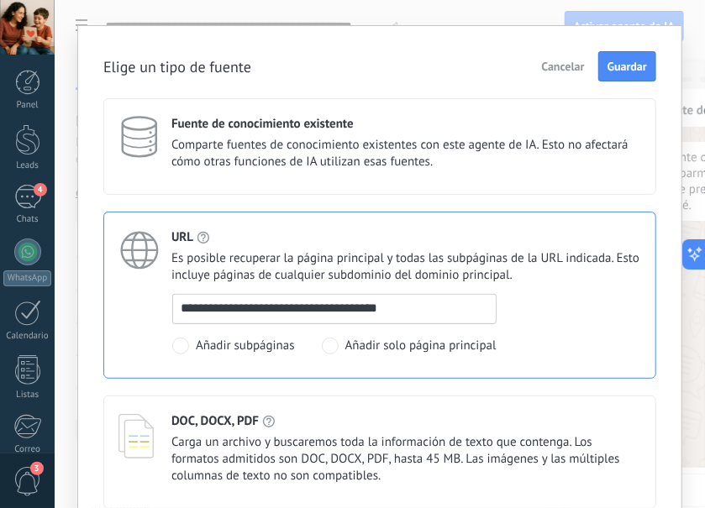
click at [633, 66] on span "Guardar" at bounding box center [626, 66] width 39 height 12
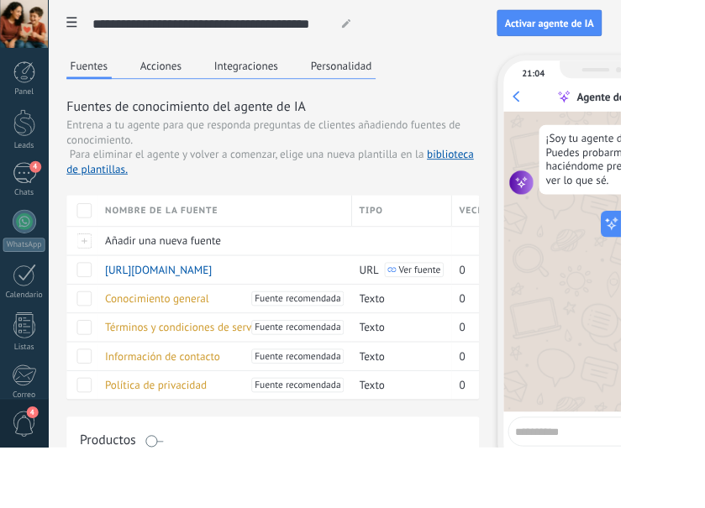
click at [102, 267] on div at bounding box center [93, 273] width 35 height 33
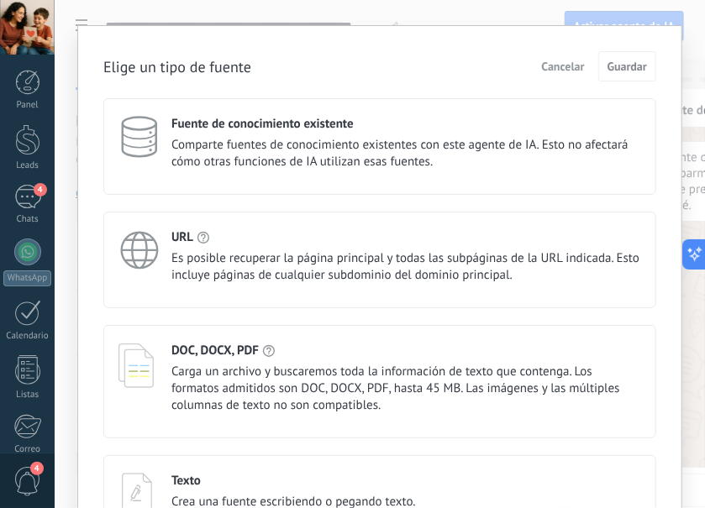
click at [407, 255] on span "Es posible recuperar la página principal y todas las subpáginas de la URL indic…" at bounding box center [406, 267] width 470 height 34
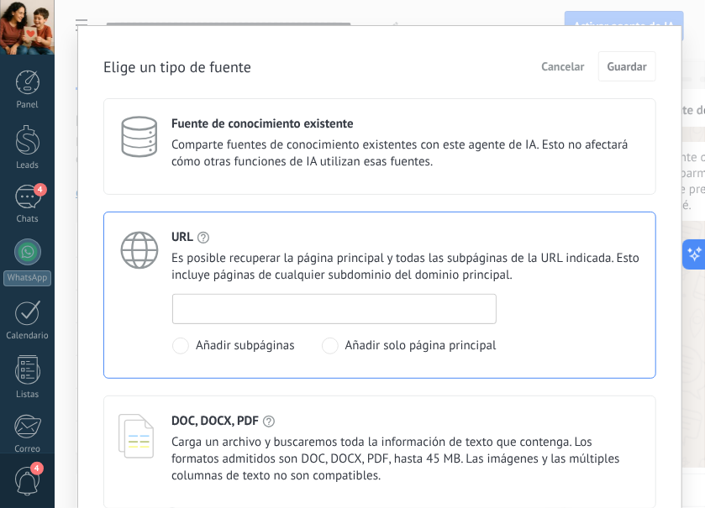
paste input "**********"
type input "**********"
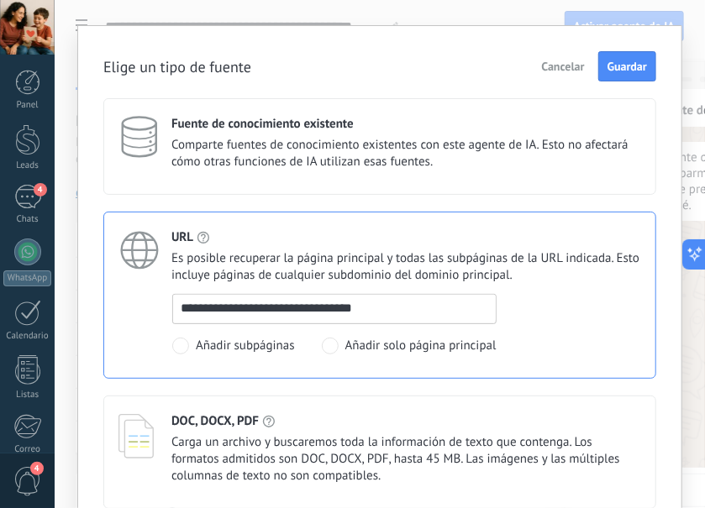
click at [635, 66] on span "Guardar" at bounding box center [626, 66] width 39 height 12
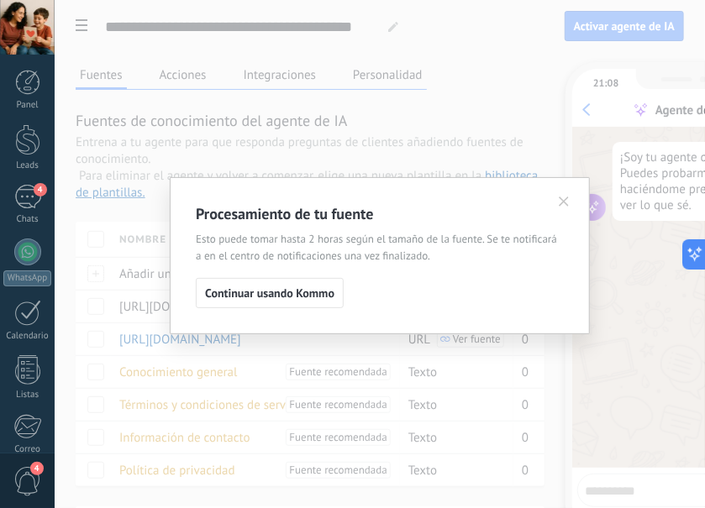
click at [302, 287] on span "Continuar usando Kommo" at bounding box center [269, 293] width 129 height 12
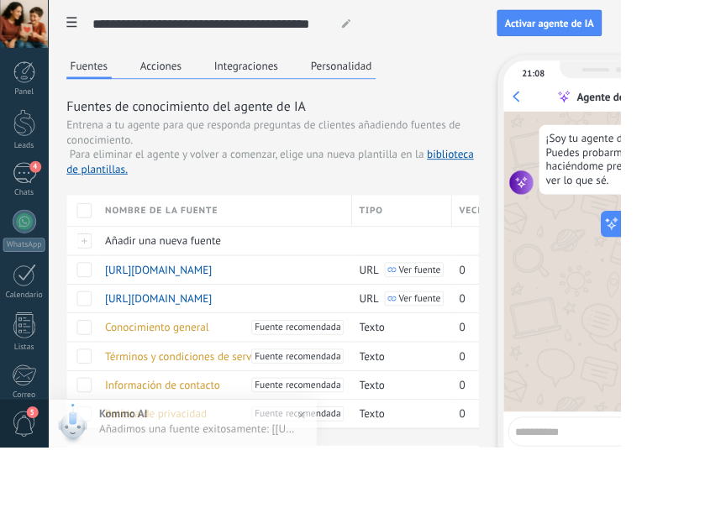
click at [113, 269] on div "Añadir una nueva fuente" at bounding box center [251, 274] width 281 height 32
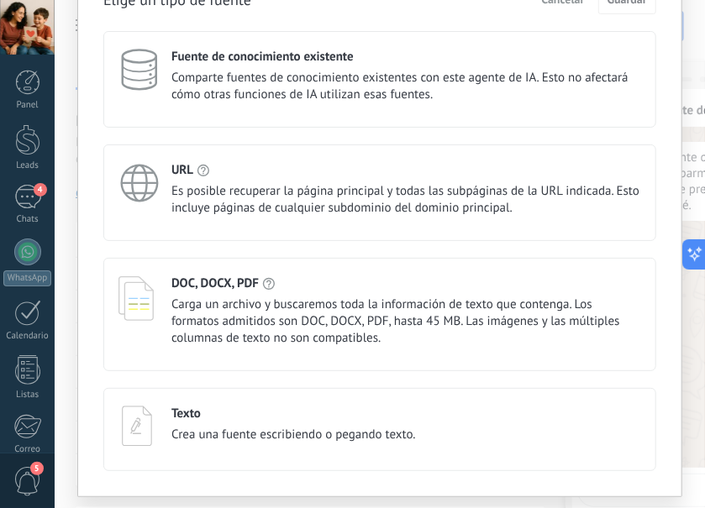
scroll to position [62, 0]
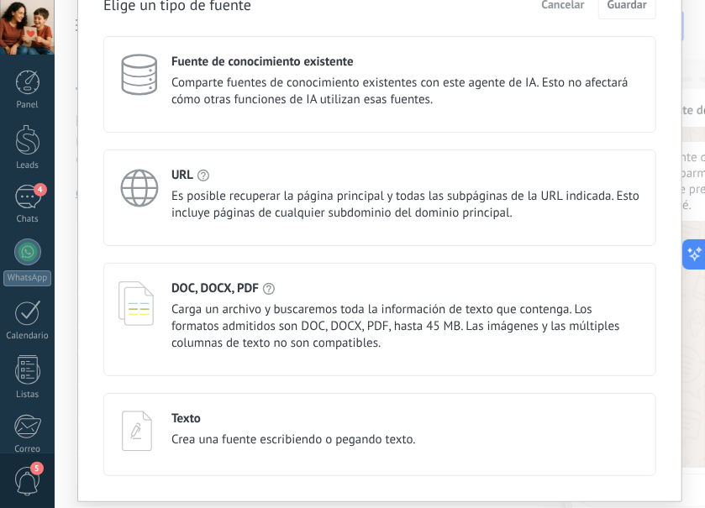
click at [423, 204] on span "Es posible recuperar la página principal y todas las subpáginas de la URL indic…" at bounding box center [406, 205] width 470 height 34
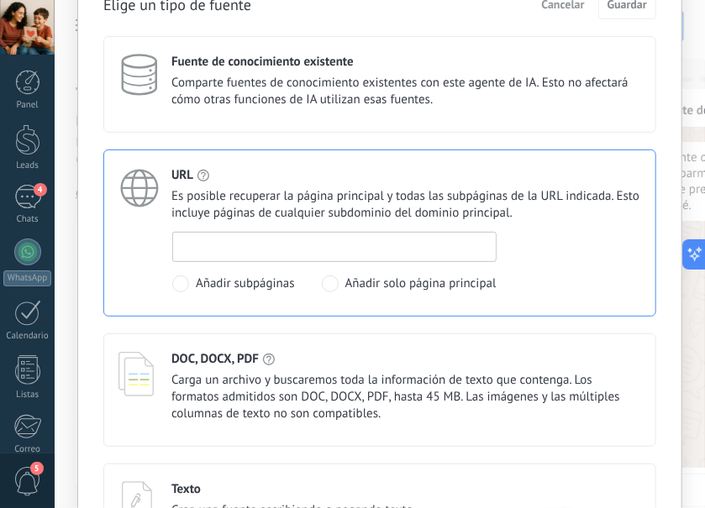
paste input "**********"
type input "**********"
click at [454, 286] on span "Añadir solo página principal" at bounding box center [420, 284] width 151 height 17
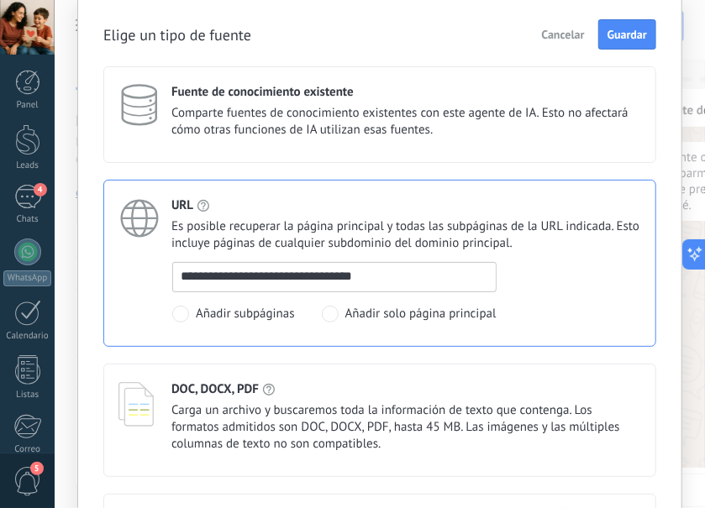
scroll to position [0, 0]
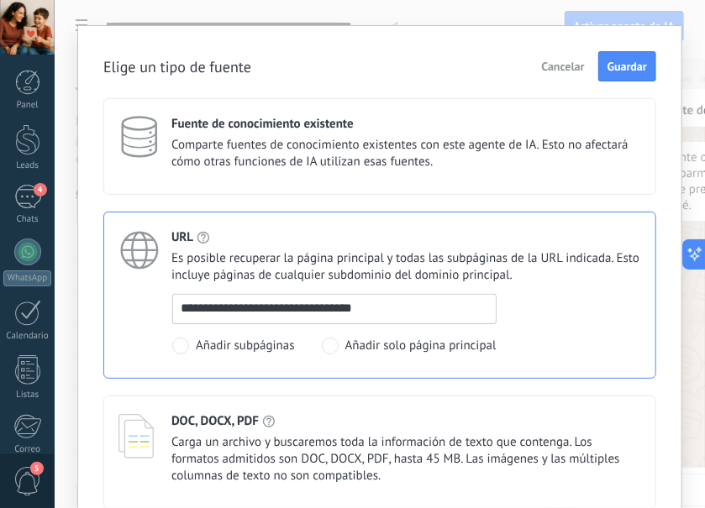
click at [190, 343] on label "Añadir subpáginas" at bounding box center [233, 346] width 123 height 17
click at [626, 66] on span "Guardar" at bounding box center [626, 66] width 39 height 12
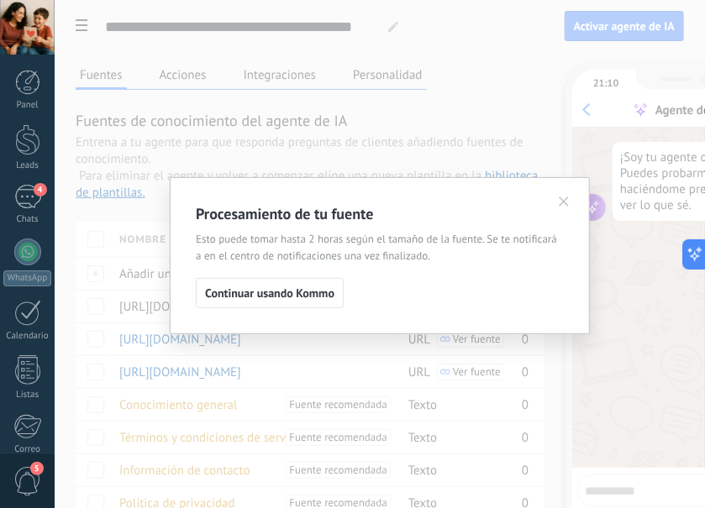
click at [296, 290] on span "Continuar usando Kommo" at bounding box center [269, 293] width 129 height 12
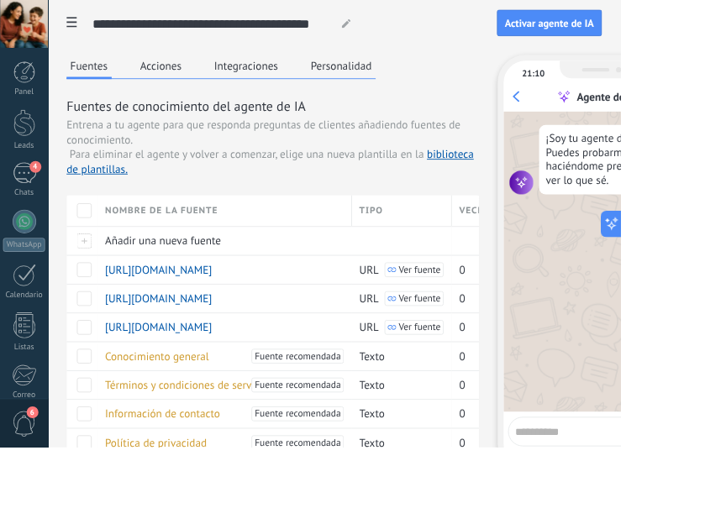
click at [99, 306] on div at bounding box center [95, 306] width 17 height 17
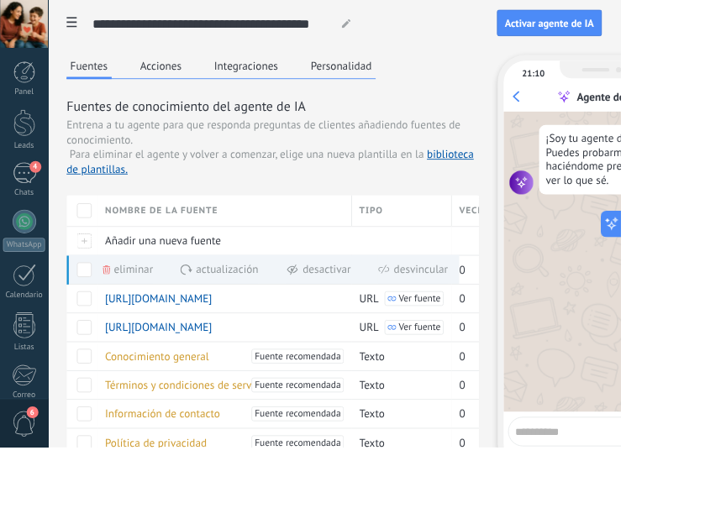
click at [99, 336] on div at bounding box center [95, 339] width 17 height 17
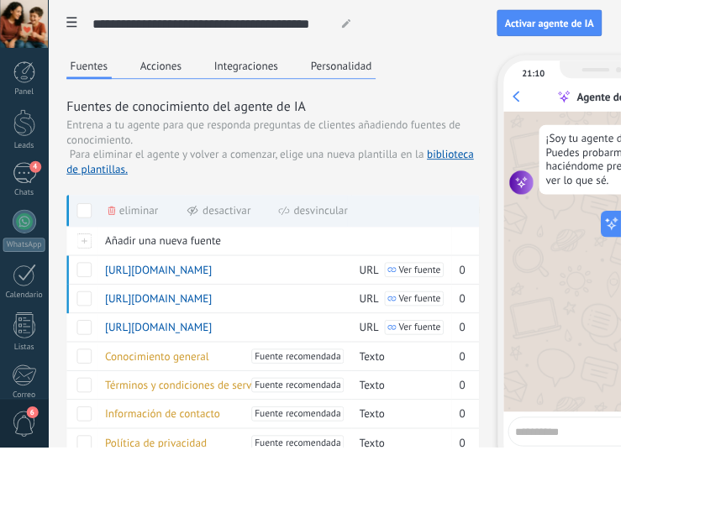
click at [101, 373] on div at bounding box center [95, 372] width 17 height 17
click at [290, 71] on button "Integraciones" at bounding box center [279, 74] width 81 height 25
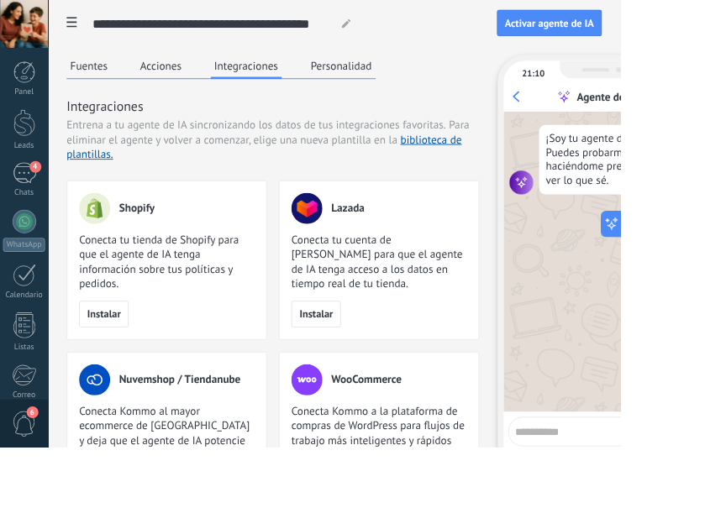
click at [385, 73] on button "Personalidad" at bounding box center [388, 74] width 78 height 25
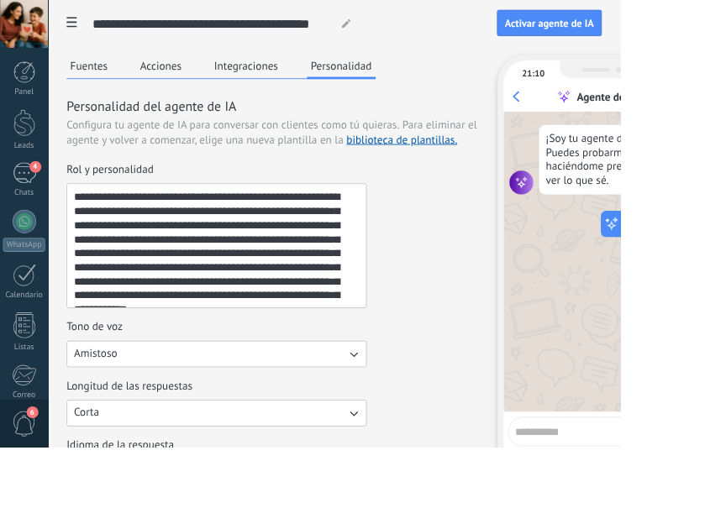
click at [113, 71] on button "Fuentes" at bounding box center [101, 74] width 51 height 25
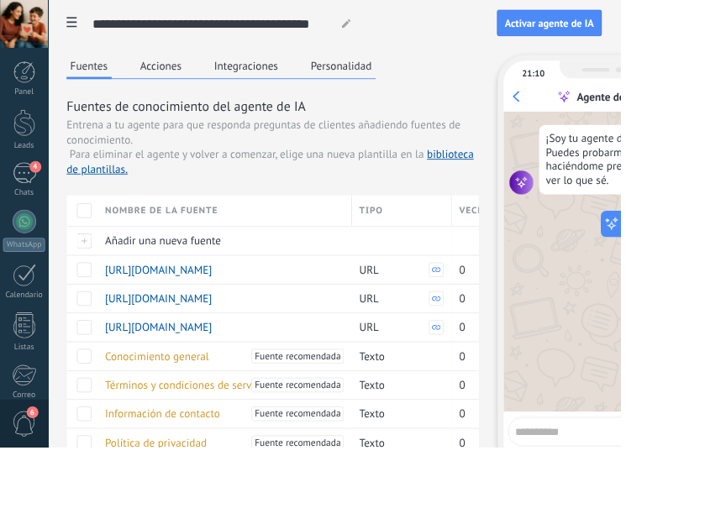
click at [422, 76] on button "Personalidad" at bounding box center [388, 74] width 78 height 25
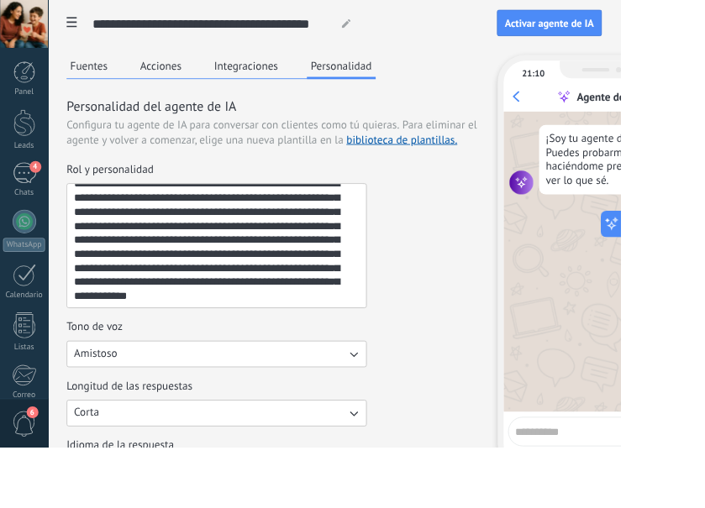
click at [316, 338] on textarea "**********" at bounding box center [244, 279] width 337 height 140
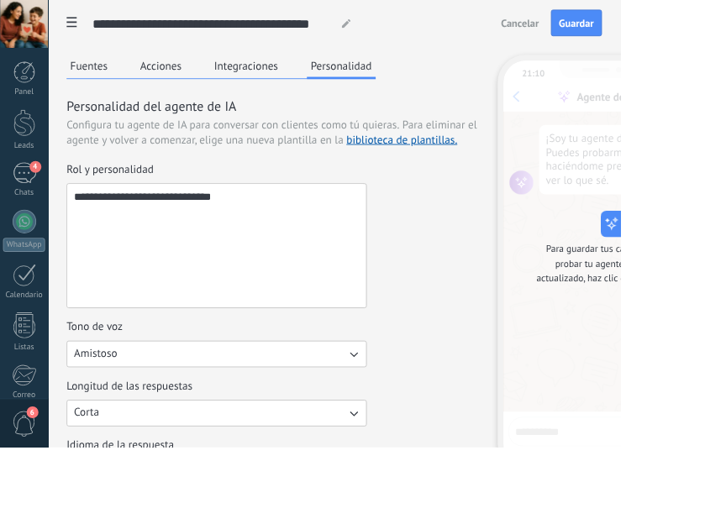
click at [252, 227] on textarea "**********" at bounding box center [244, 279] width 337 height 140
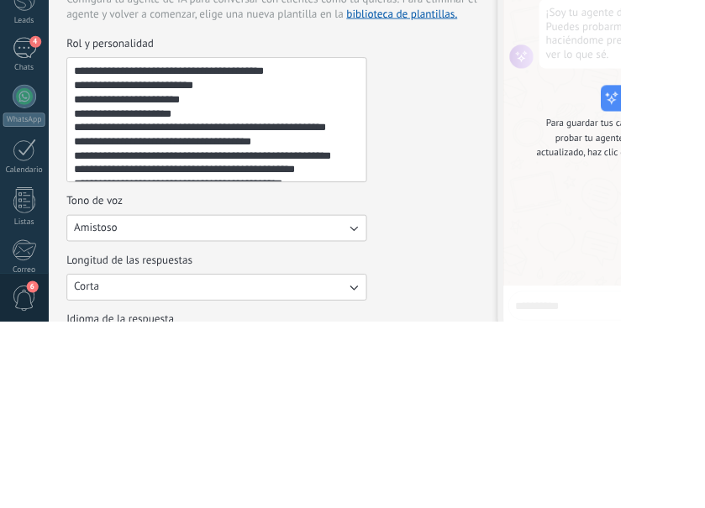
scroll to position [440, 0]
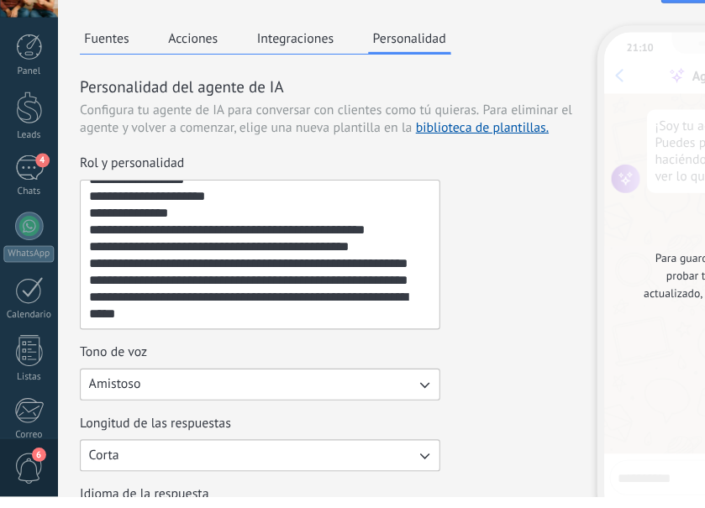
click at [158, 344] on textarea "Rol y personalidad" at bounding box center [244, 279] width 337 height 140
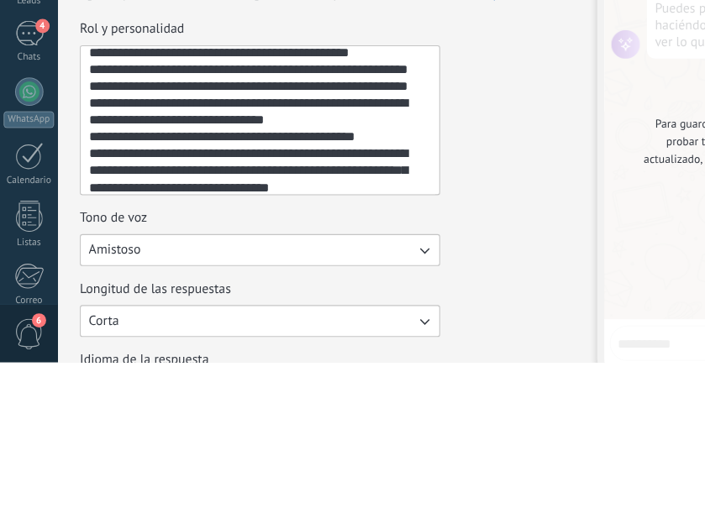
scroll to position [521, 0]
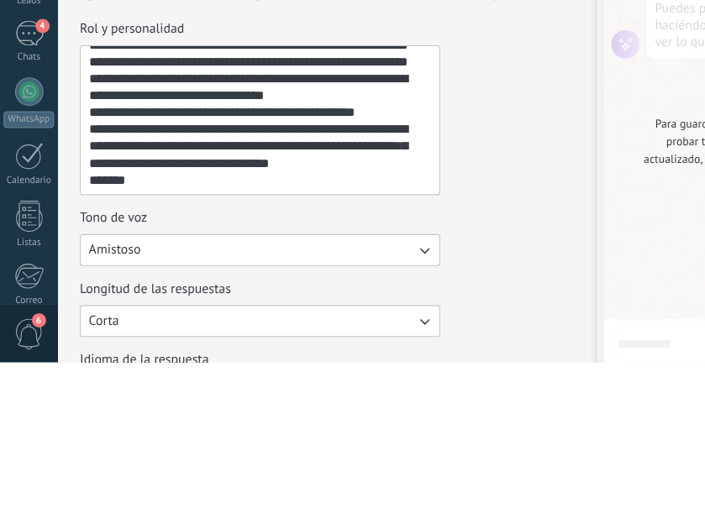
click at [150, 346] on textarea "Rol y personalidad" at bounding box center [244, 279] width 337 height 140
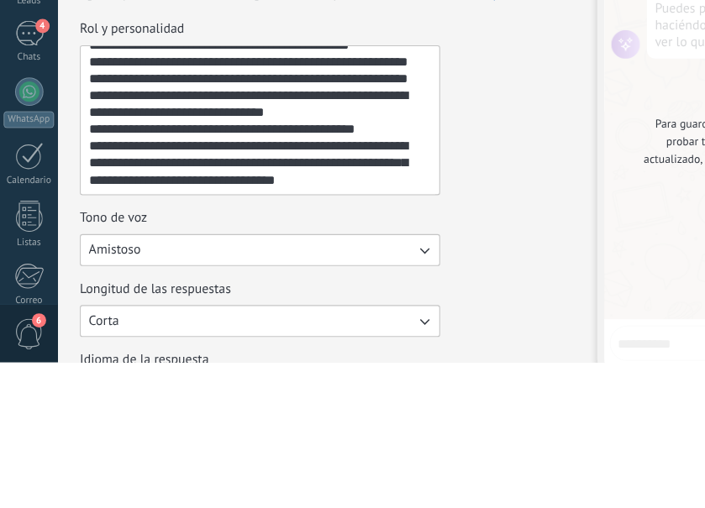
scroll to position [0, 0]
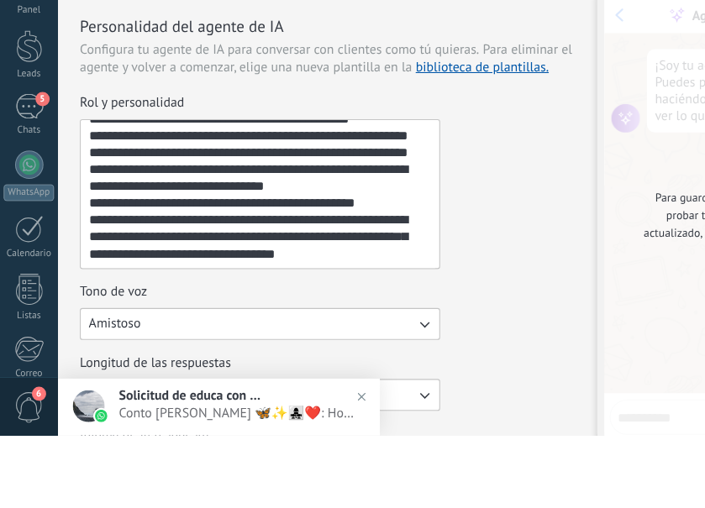
click at [373, 328] on textarea "Rol y personalidad" at bounding box center [244, 279] width 337 height 140
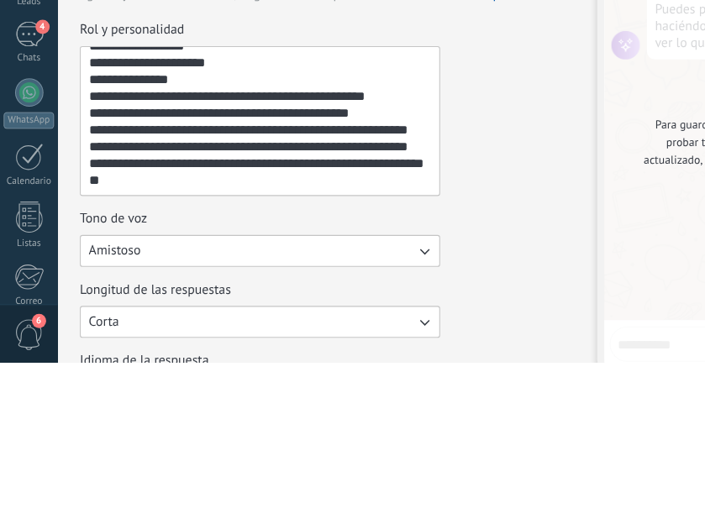
scroll to position [1, 0]
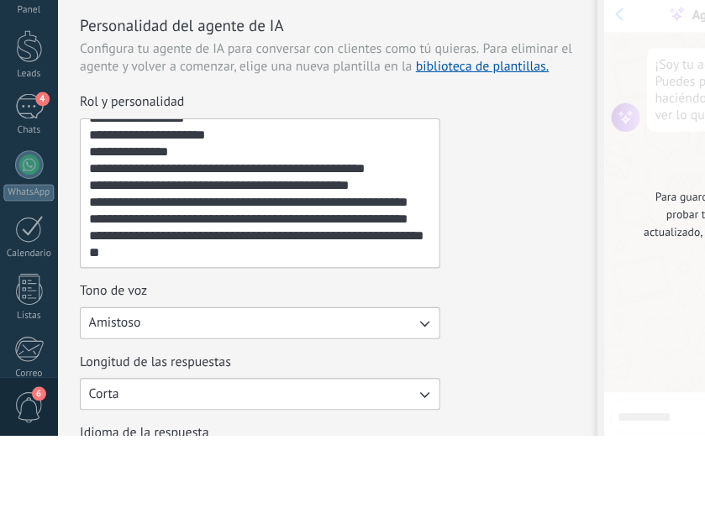
click at [150, 324] on textarea "Rol y personalidad" at bounding box center [244, 278] width 337 height 140
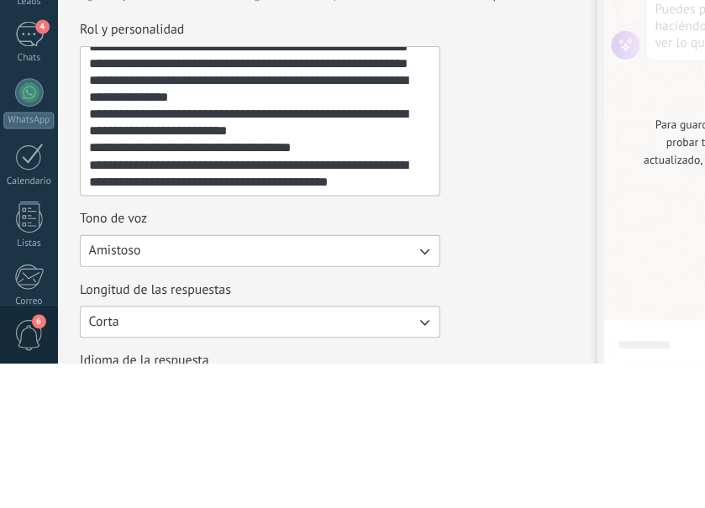
scroll to position [521, 0]
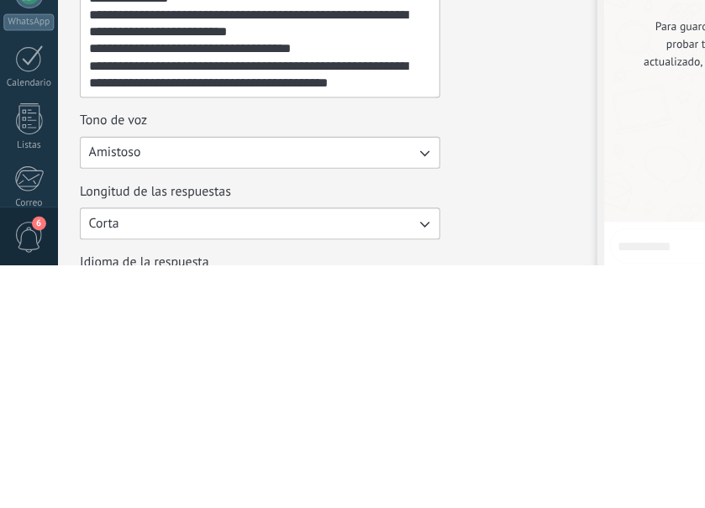
click at [358, 344] on textarea "Rol y personalidad" at bounding box center [244, 278] width 337 height 140
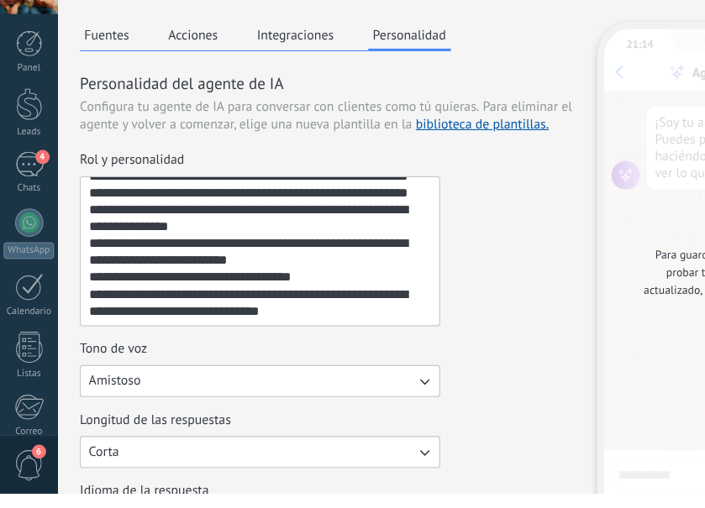
scroll to position [0, 0]
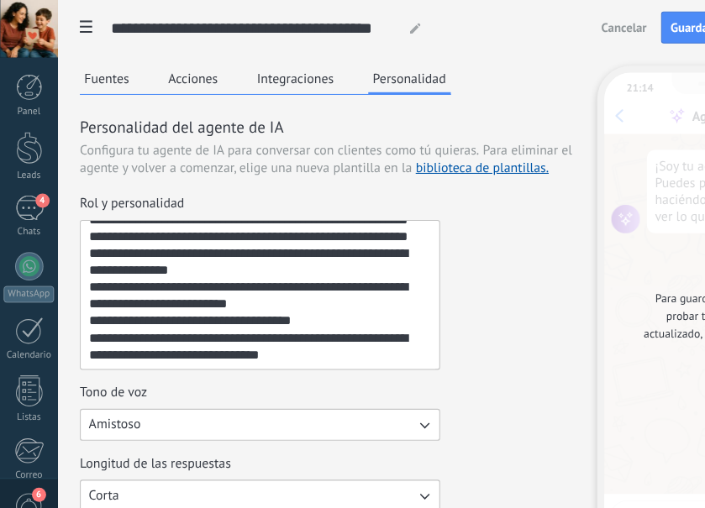
type textarea "**********"
click at [643, 32] on span "Guardar" at bounding box center [654, 26] width 39 height 12
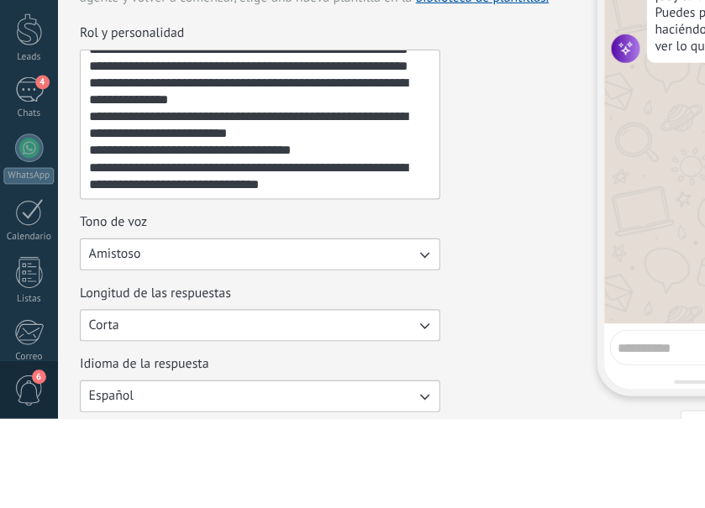
scroll to position [50, 0]
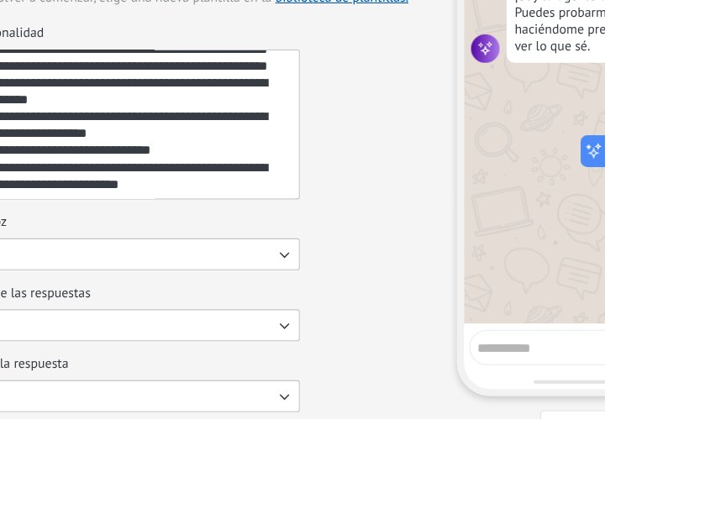
click at [633, 438] on textarea at bounding box center [672, 438] width 174 height 21
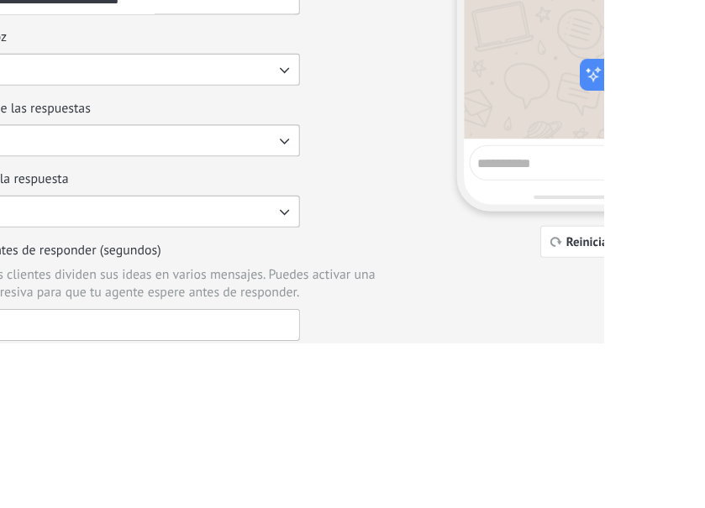
scroll to position [154, 0]
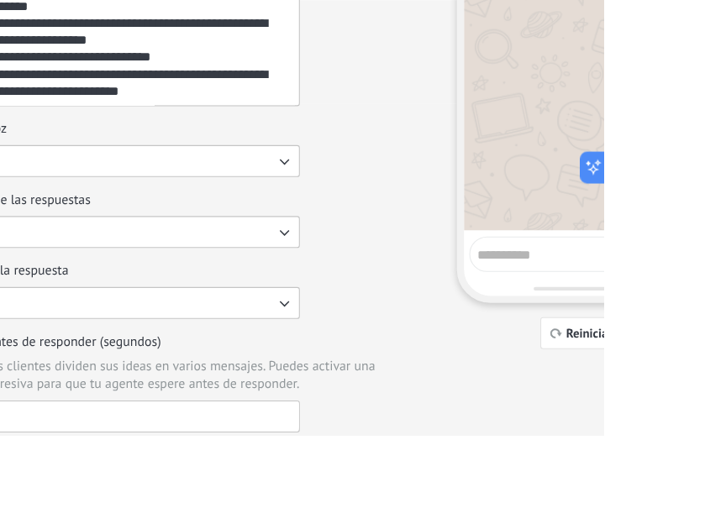
click at [640, 339] on textarea at bounding box center [672, 334] width 174 height 21
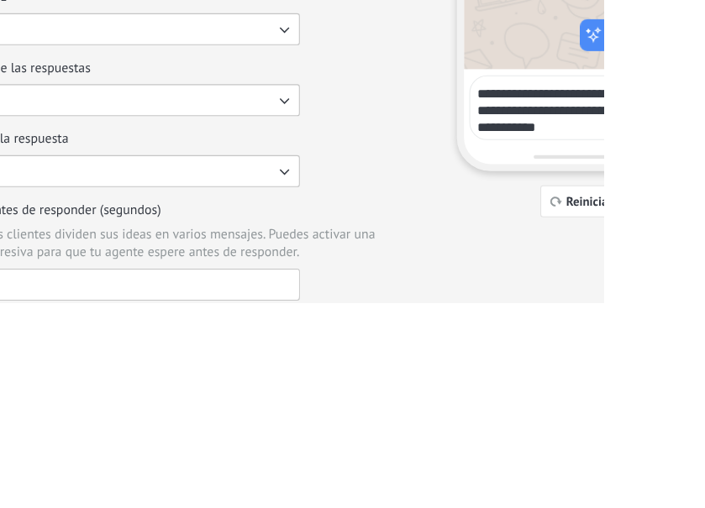
type textarea "**********"
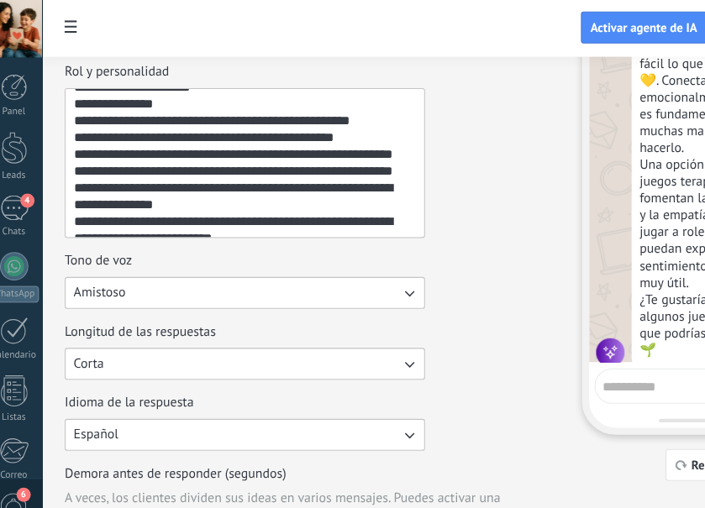
scroll to position [396, 0]
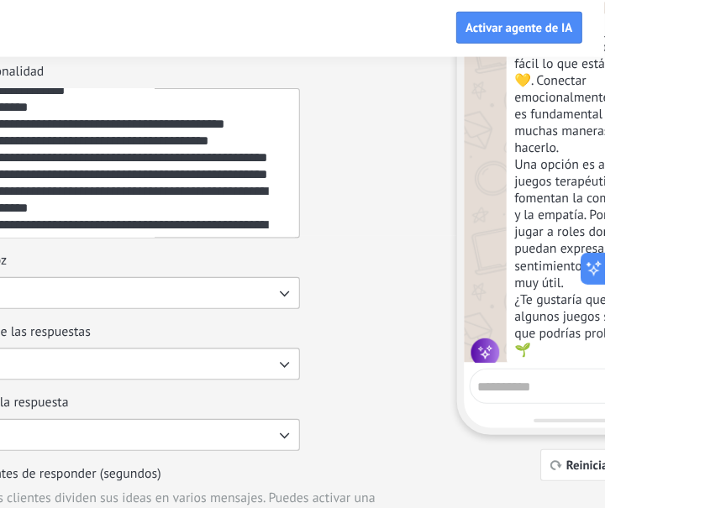
click at [638, 360] on textarea at bounding box center [672, 363] width 174 height 21
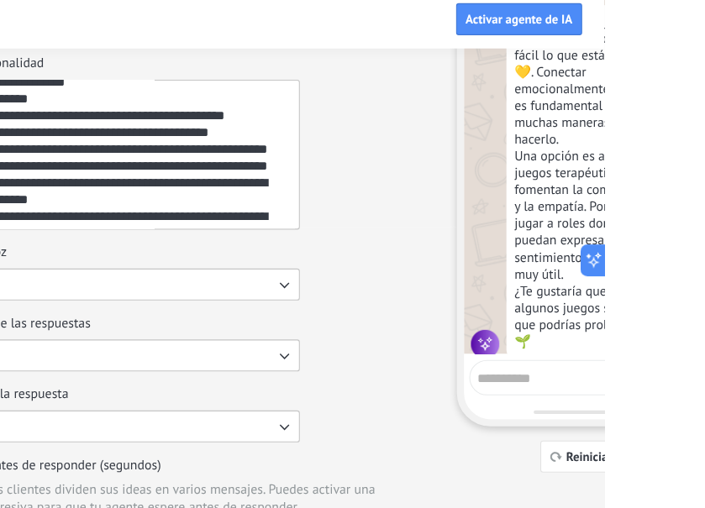
scroll to position [125, 0]
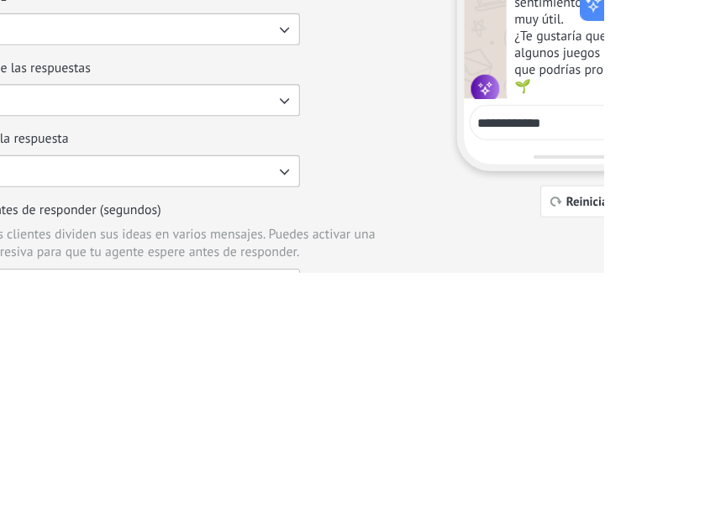
type textarea "**********"
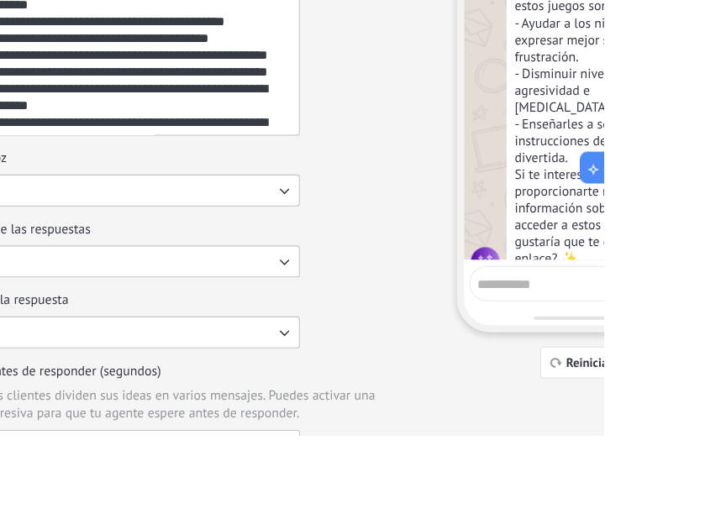
scroll to position [763, 0]
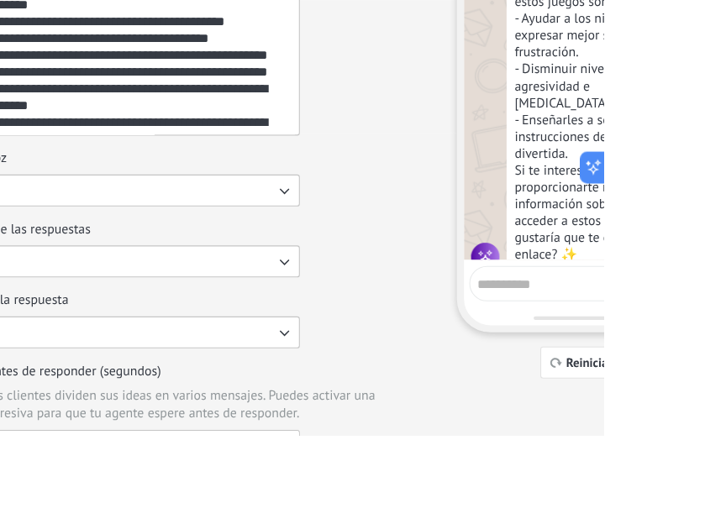
click at [644, 366] on textarea at bounding box center [672, 362] width 174 height 21
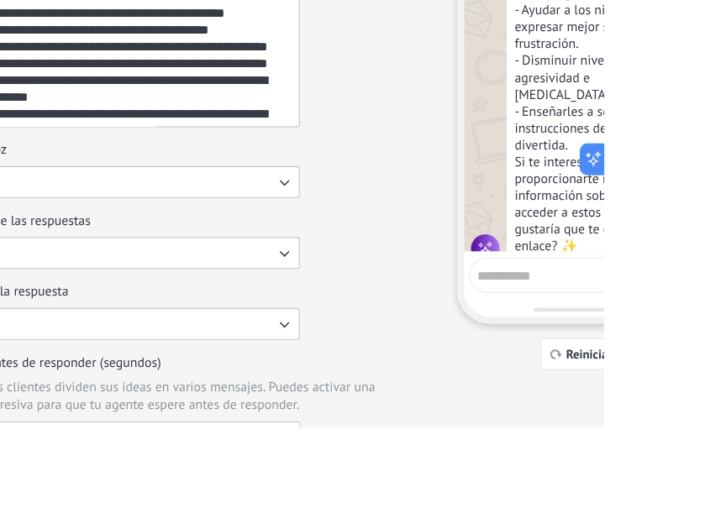
scroll to position [126, 0]
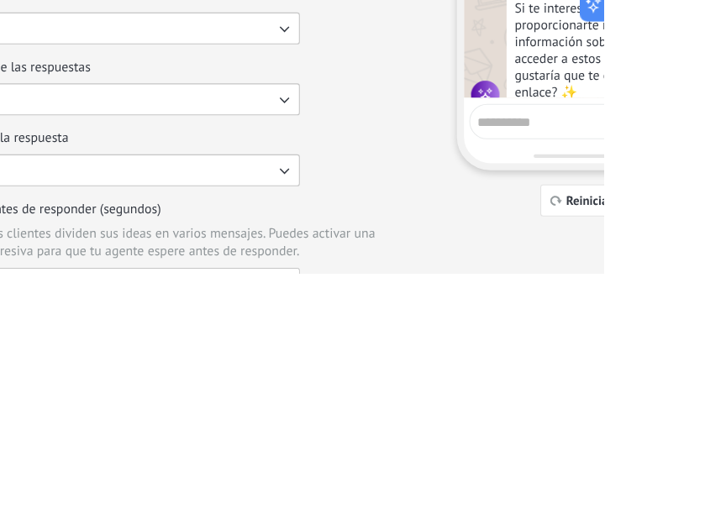
click at [679, 365] on textarea at bounding box center [672, 362] width 174 height 21
type textarea "**********"
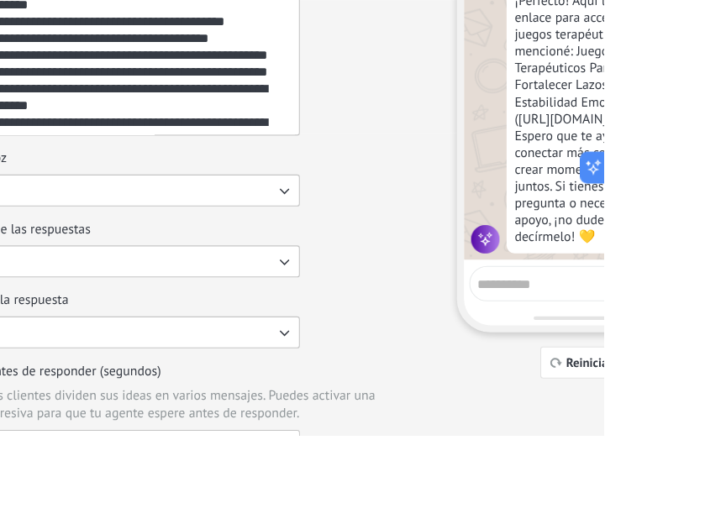
scroll to position [1094, 0]
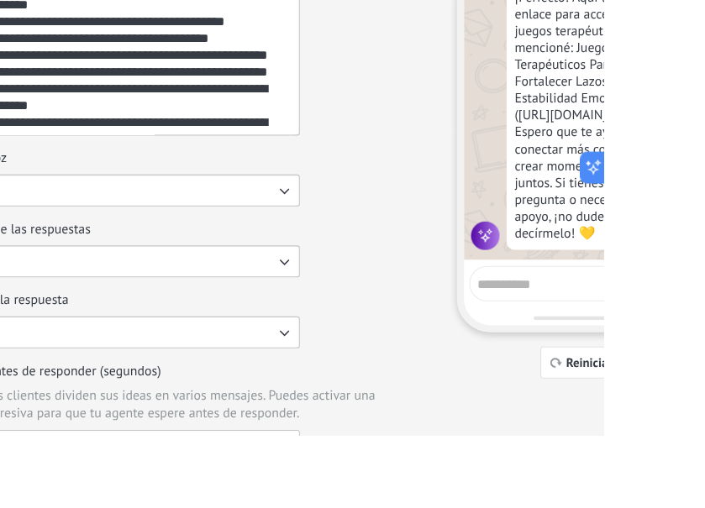
click at [695, 177] on div "¡Perfecto! Aquí tienes el enlace para acceder a los juegos terapéuticos que te …" at bounding box center [695, 205] width 166 height 255
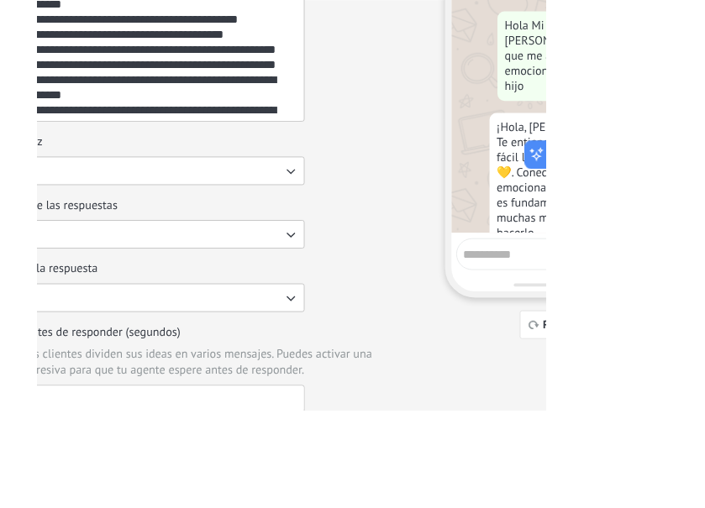
scroll to position [125, 0]
